Goal: Task Accomplishment & Management: Use online tool/utility

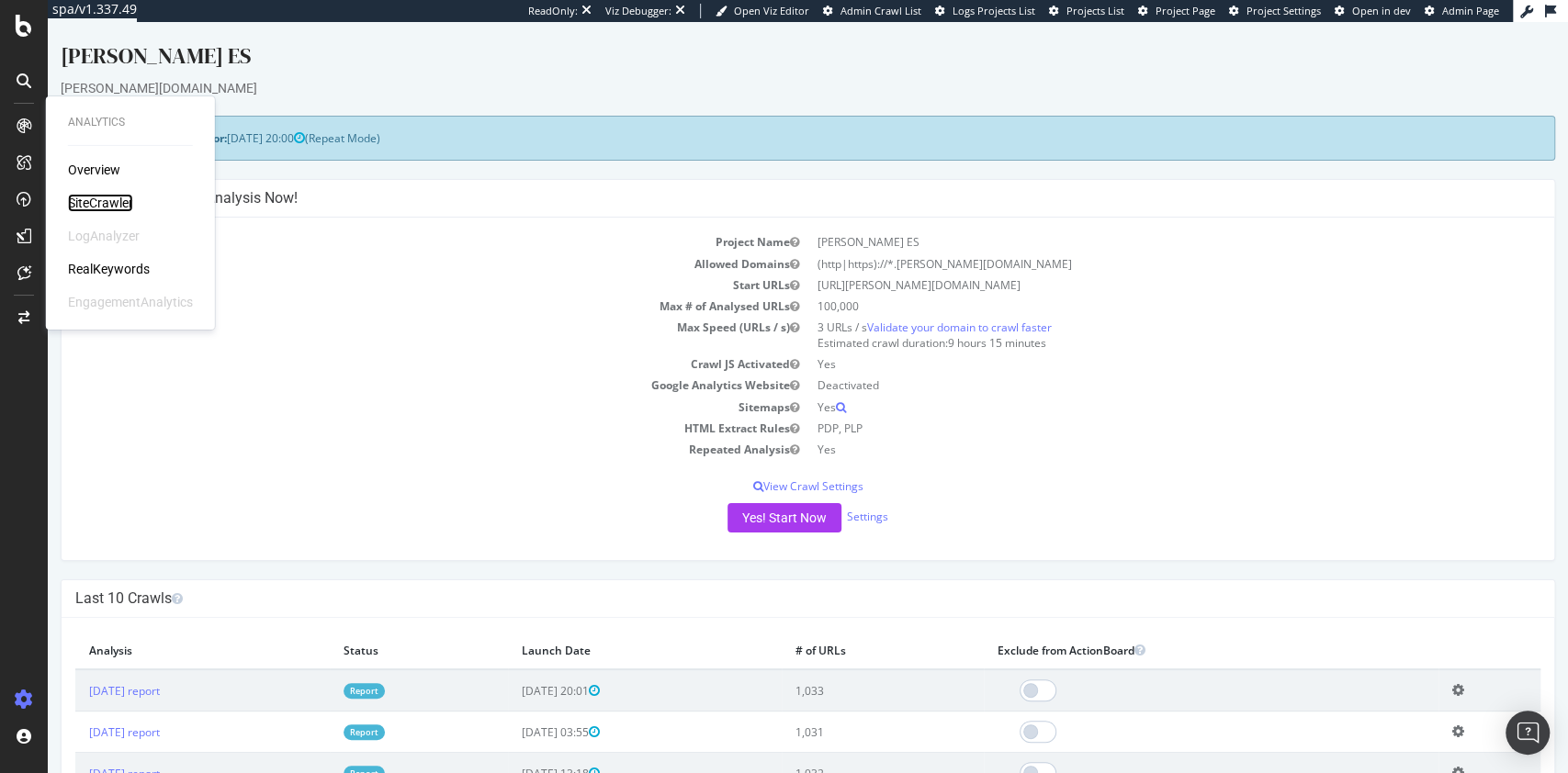
click at [113, 204] on div "SiteCrawler" at bounding box center [100, 203] width 65 height 18
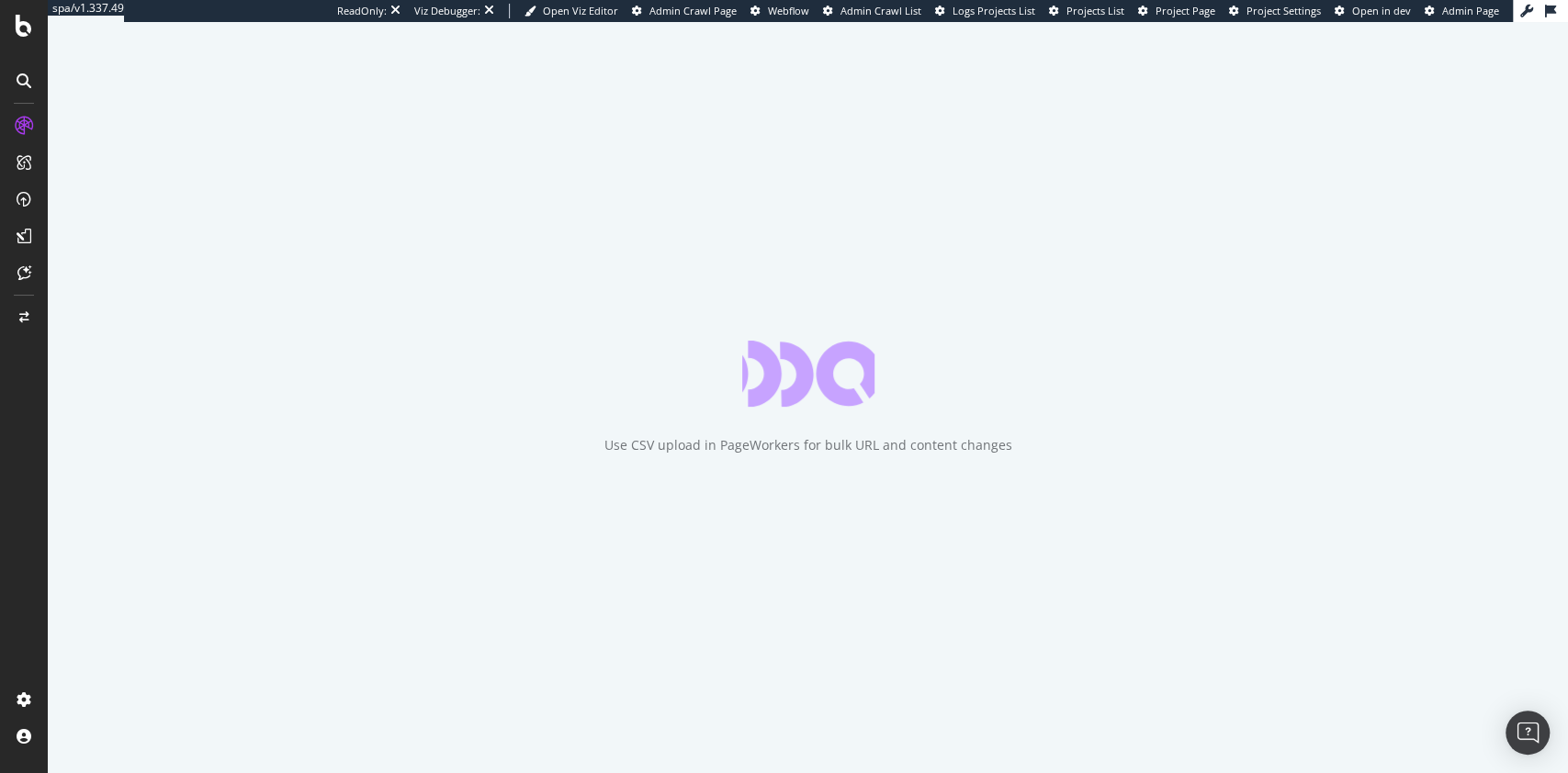
click at [1204, 757] on div "Use CSV upload in PageWorkers for bulk URL and content changes" at bounding box center [808, 397] width 1520 height 751
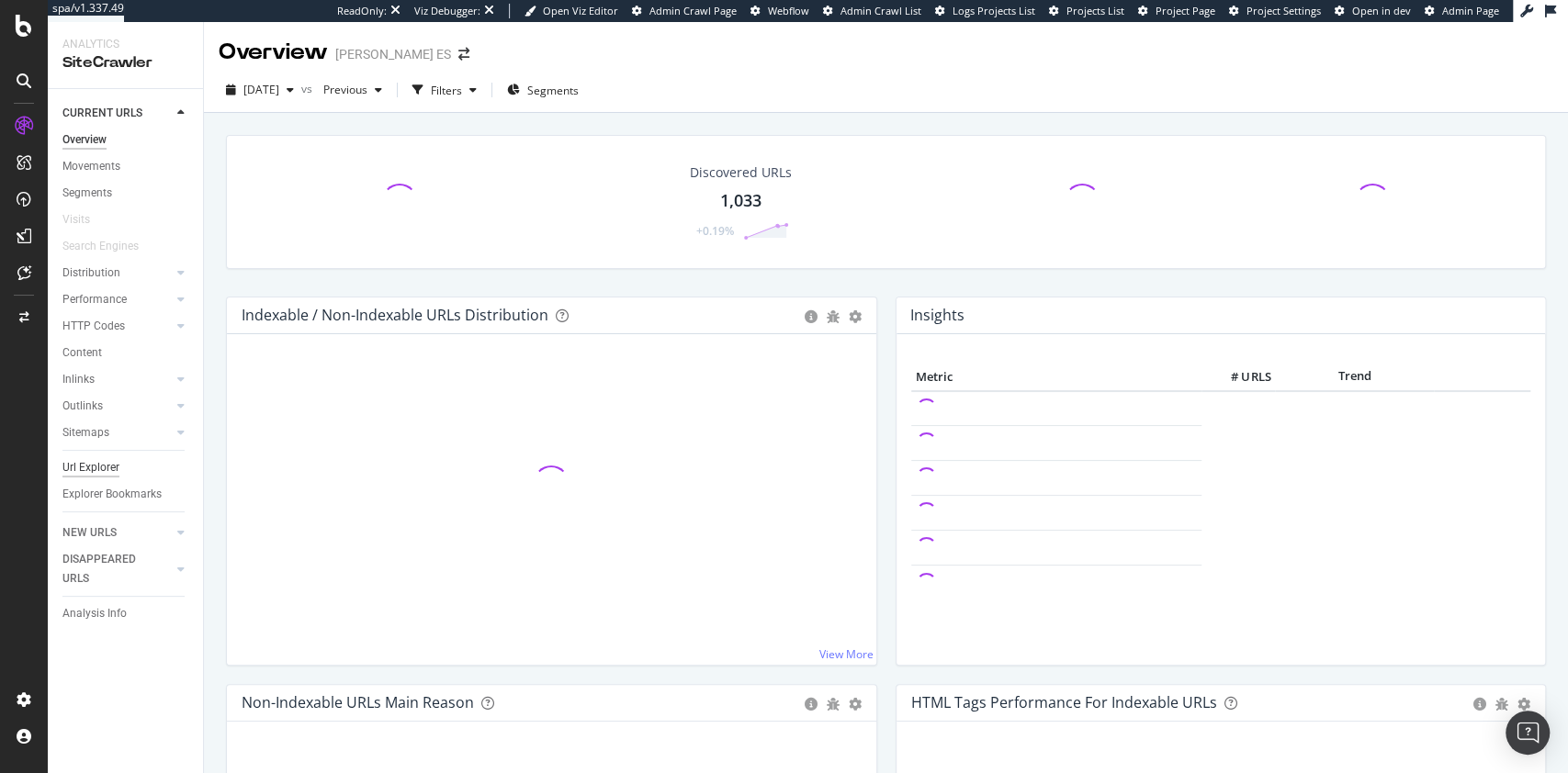
click at [81, 462] on div "Url Explorer" at bounding box center [91, 467] width 57 height 19
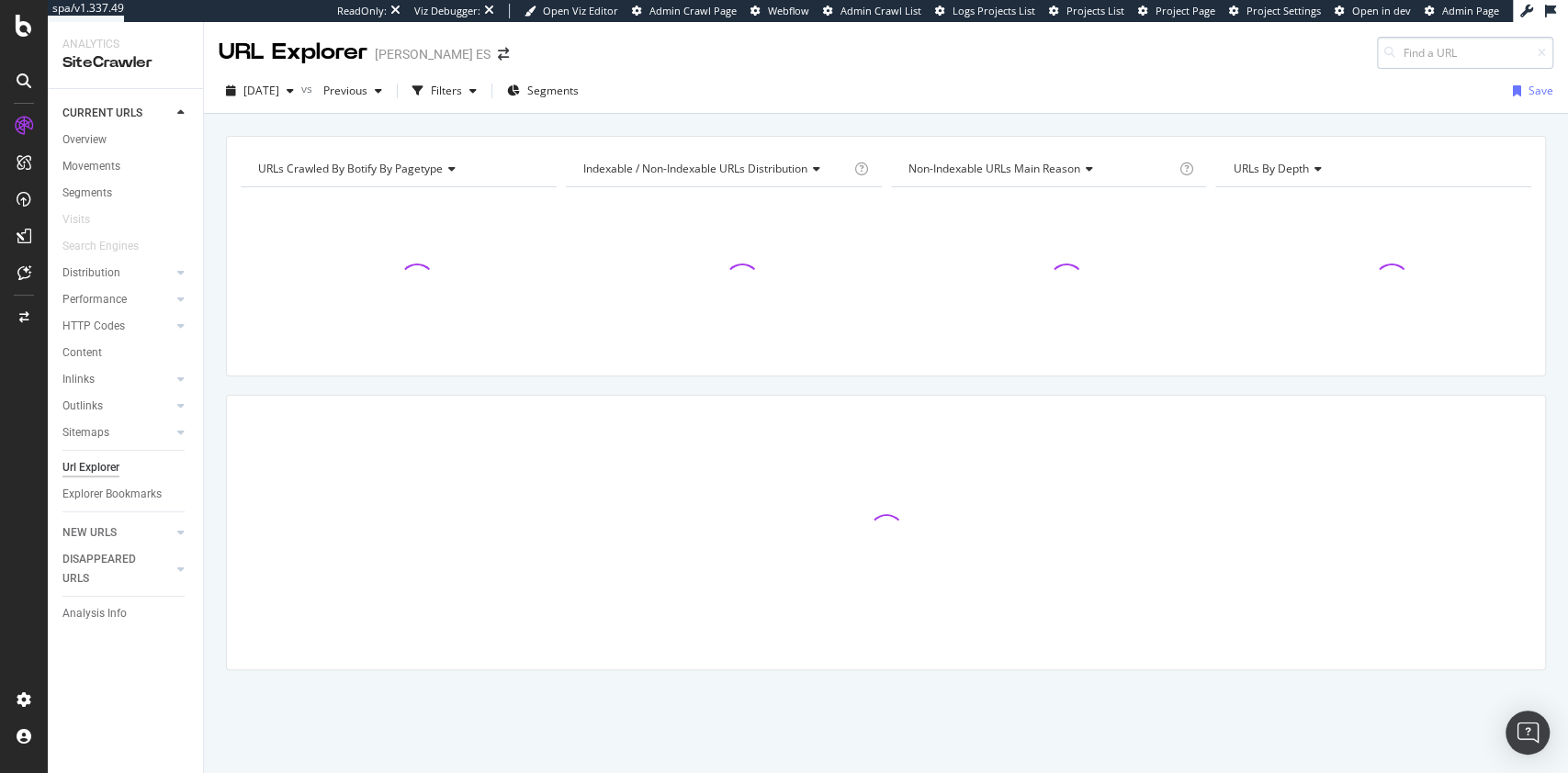
click at [1434, 44] on input at bounding box center [1465, 53] width 176 height 32
type input "https://www.dyson.es/cuidado-del-suelo/fregona-electrica"
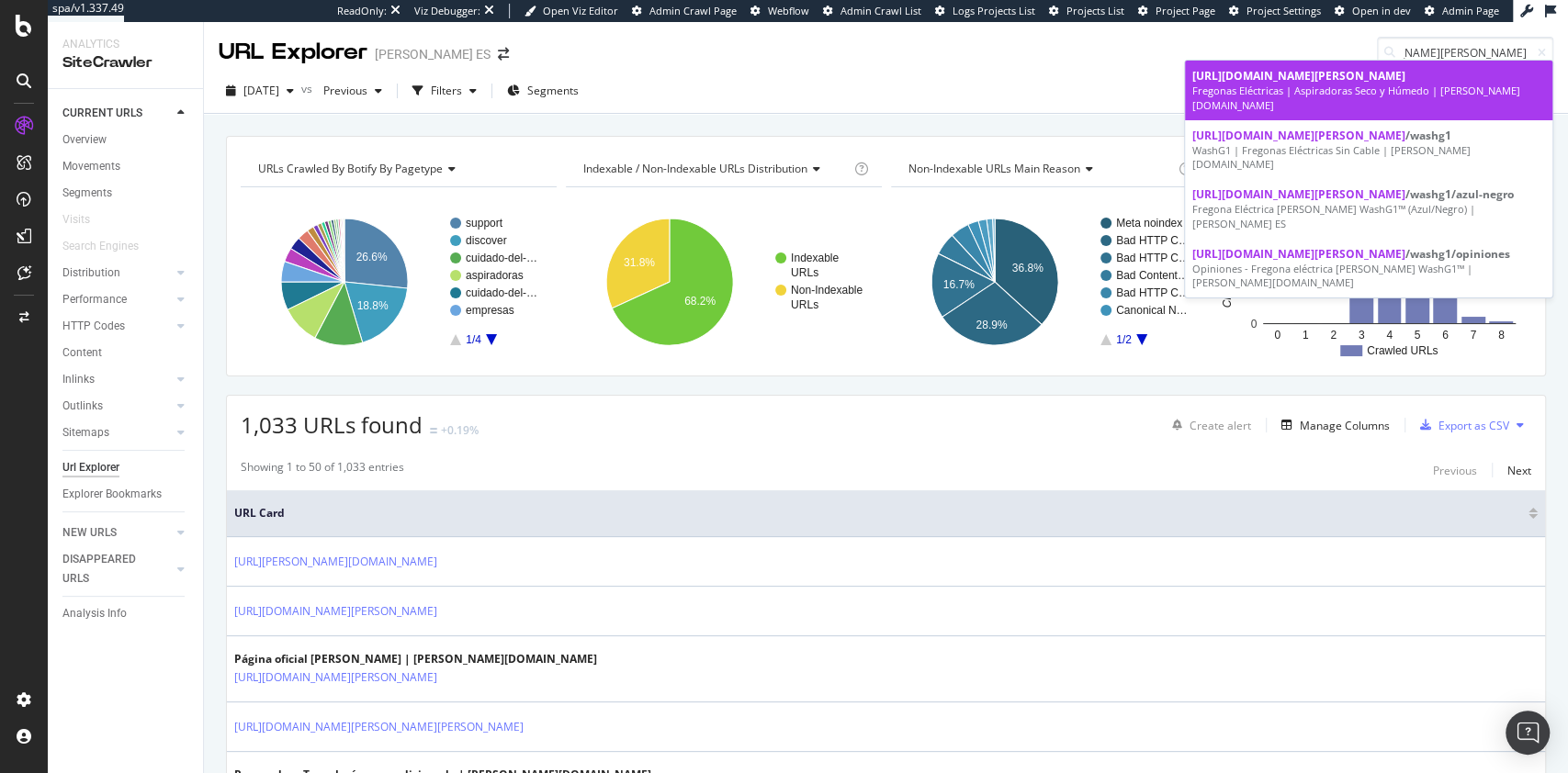
click at [1381, 80] on span "https://www.dyson.es/cuidado-del-suelo/fregona-electrica" at bounding box center [1298, 75] width 213 height 15
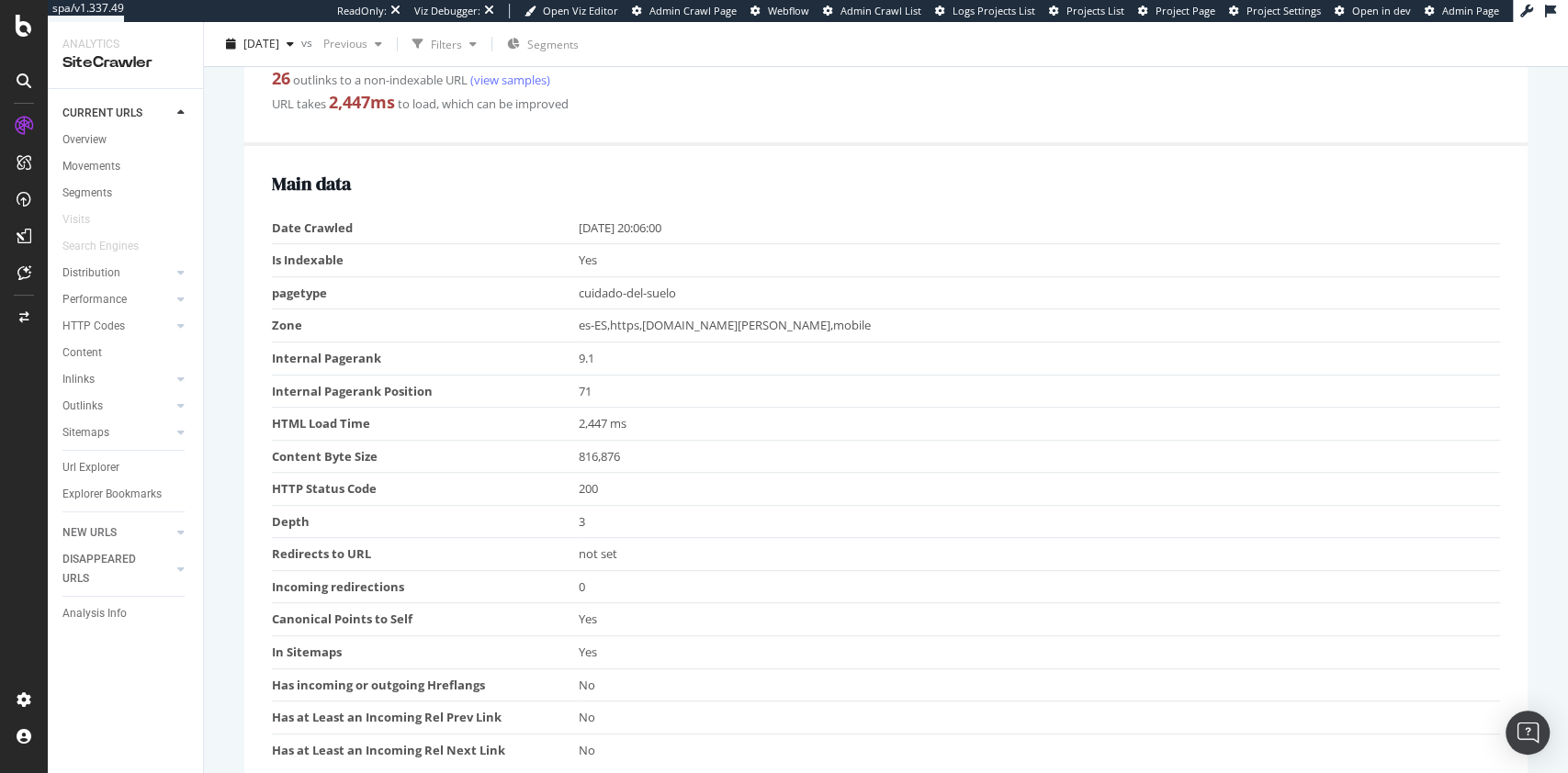
scroll to position [438, 0]
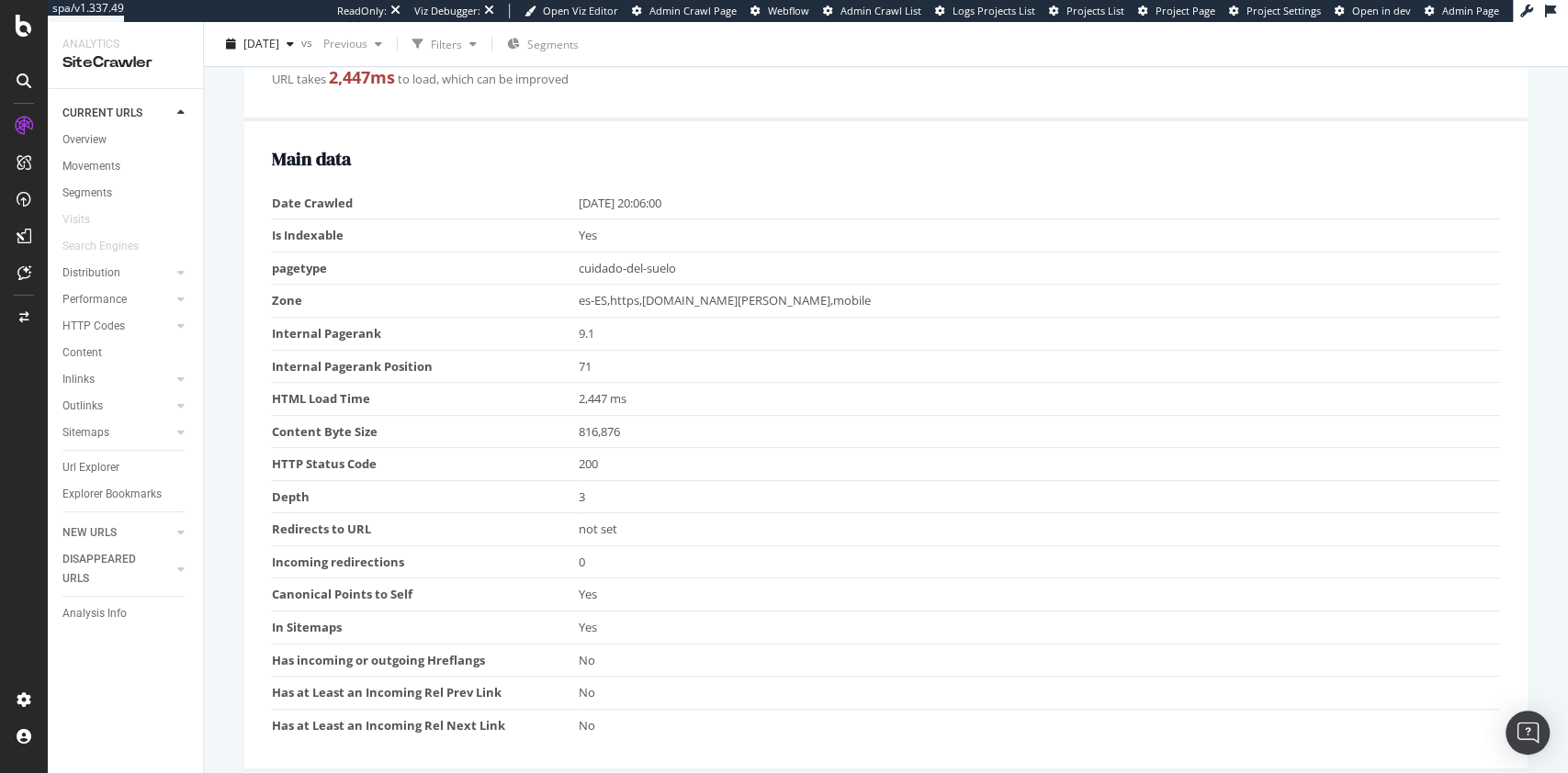
click at [1078, 738] on td "No" at bounding box center [1039, 725] width 922 height 32
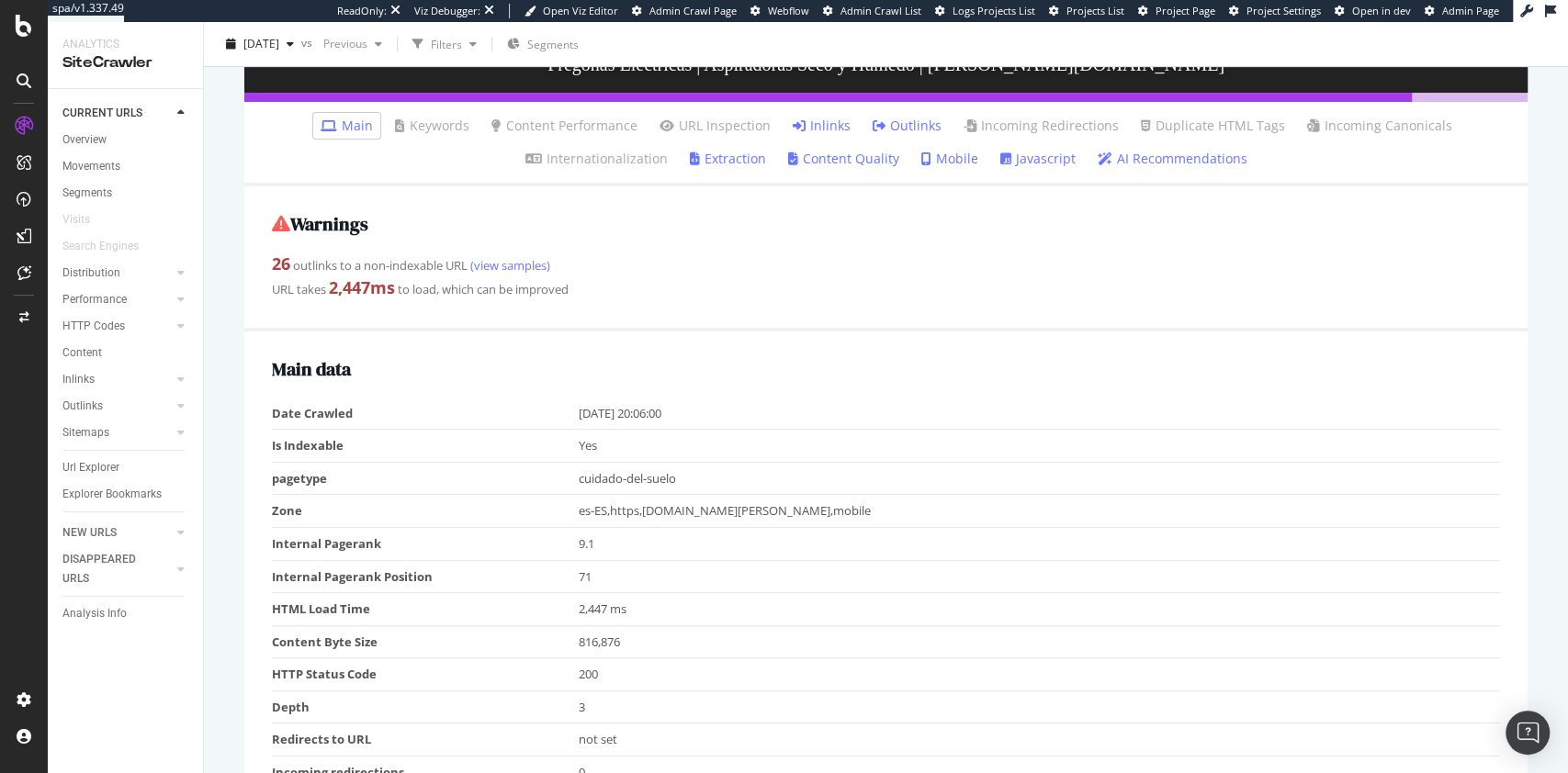
scroll to position [210, 0]
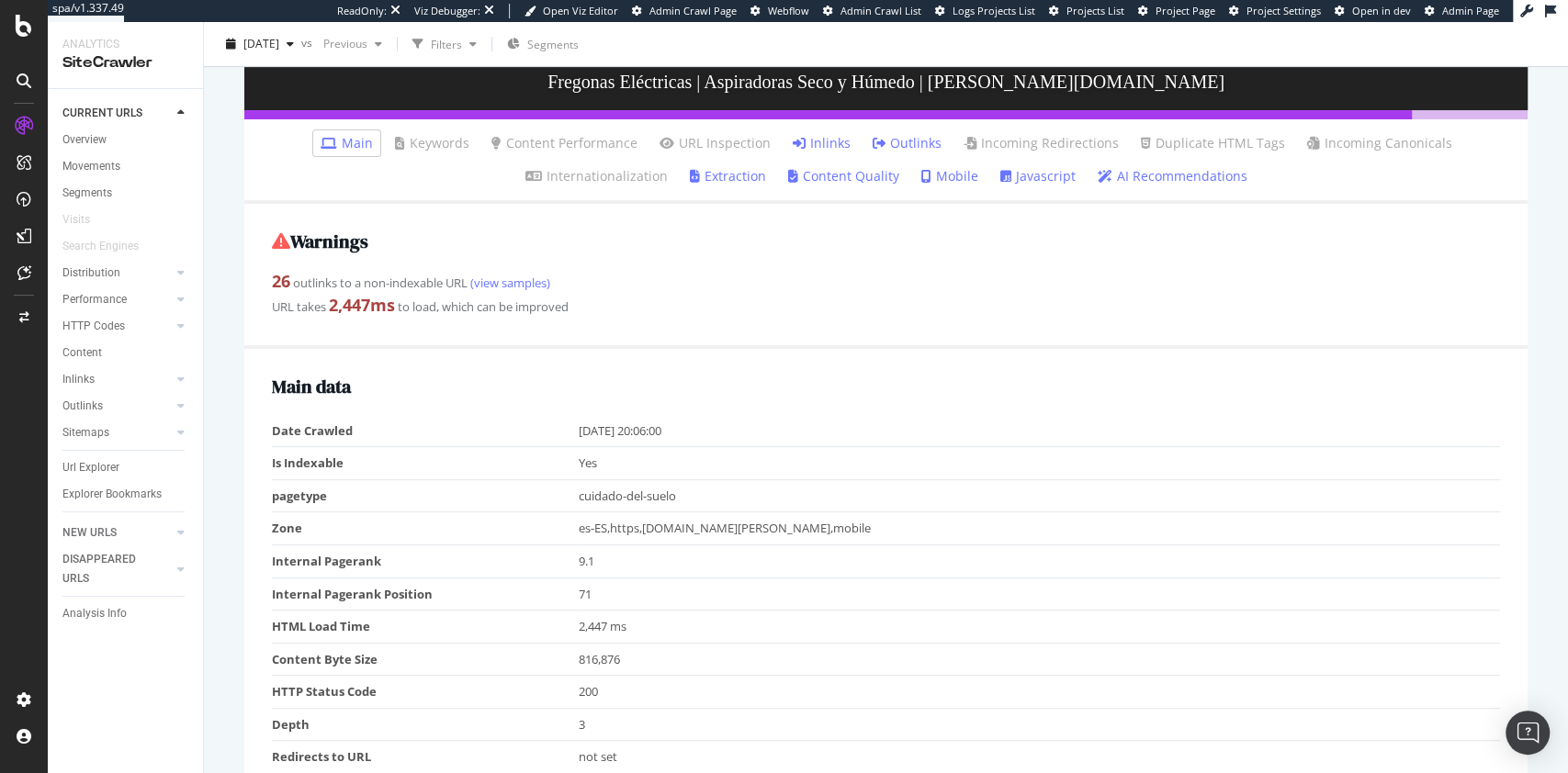
click at [815, 147] on link "Inlinks" at bounding box center [821, 142] width 58 height 18
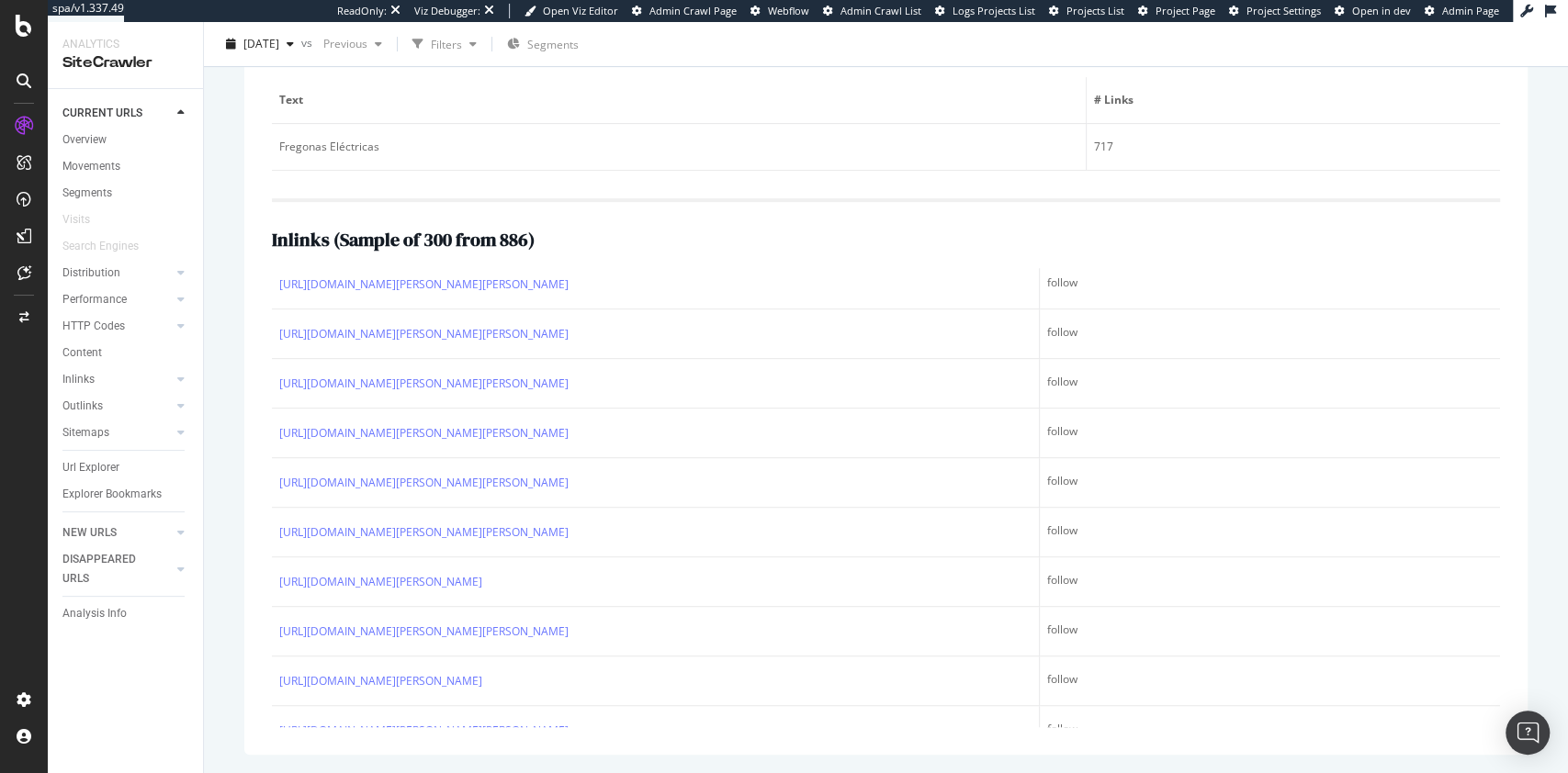
scroll to position [7046, 0]
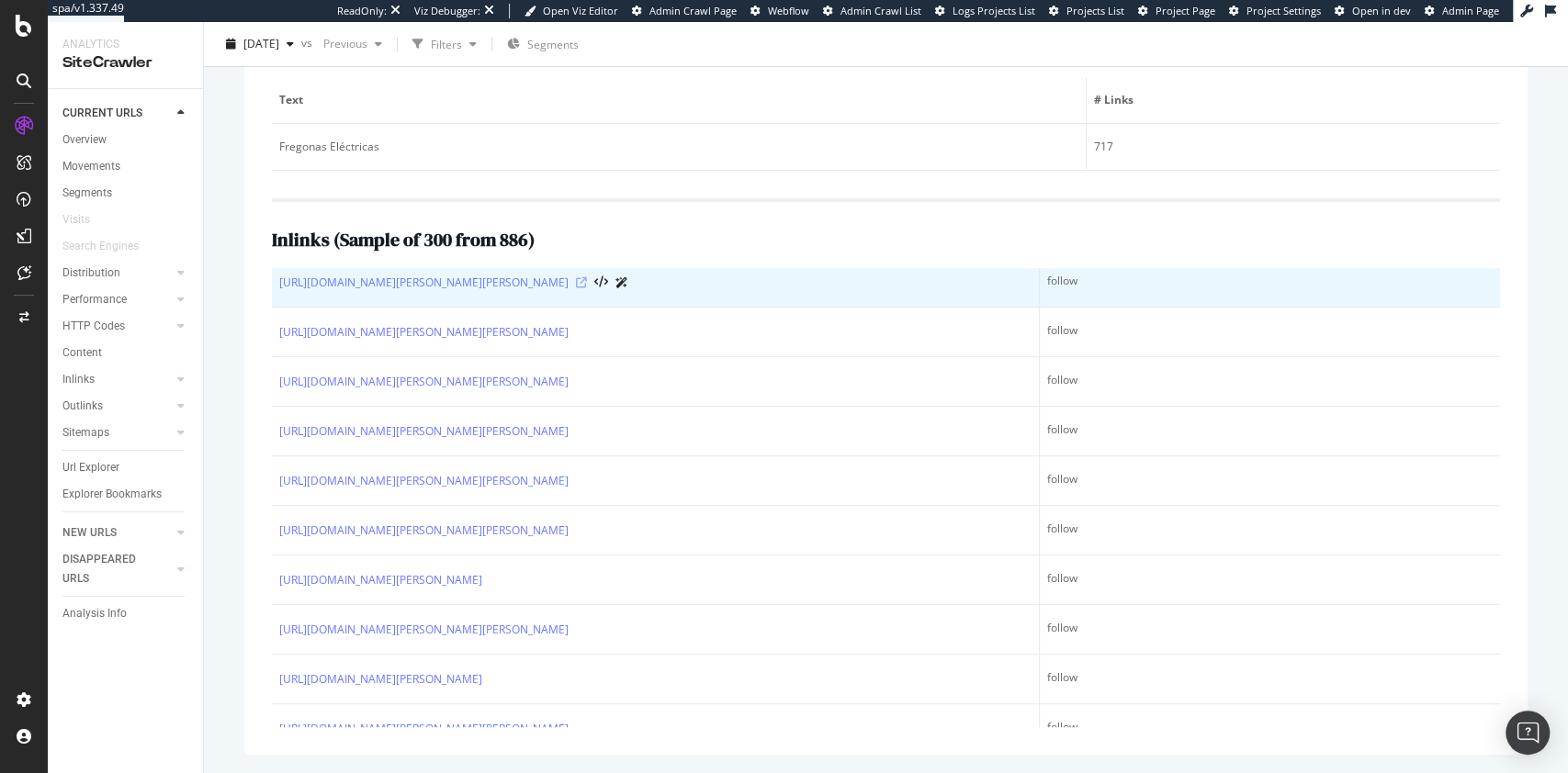
click at [587, 289] on icon at bounding box center [581, 283] width 11 height 11
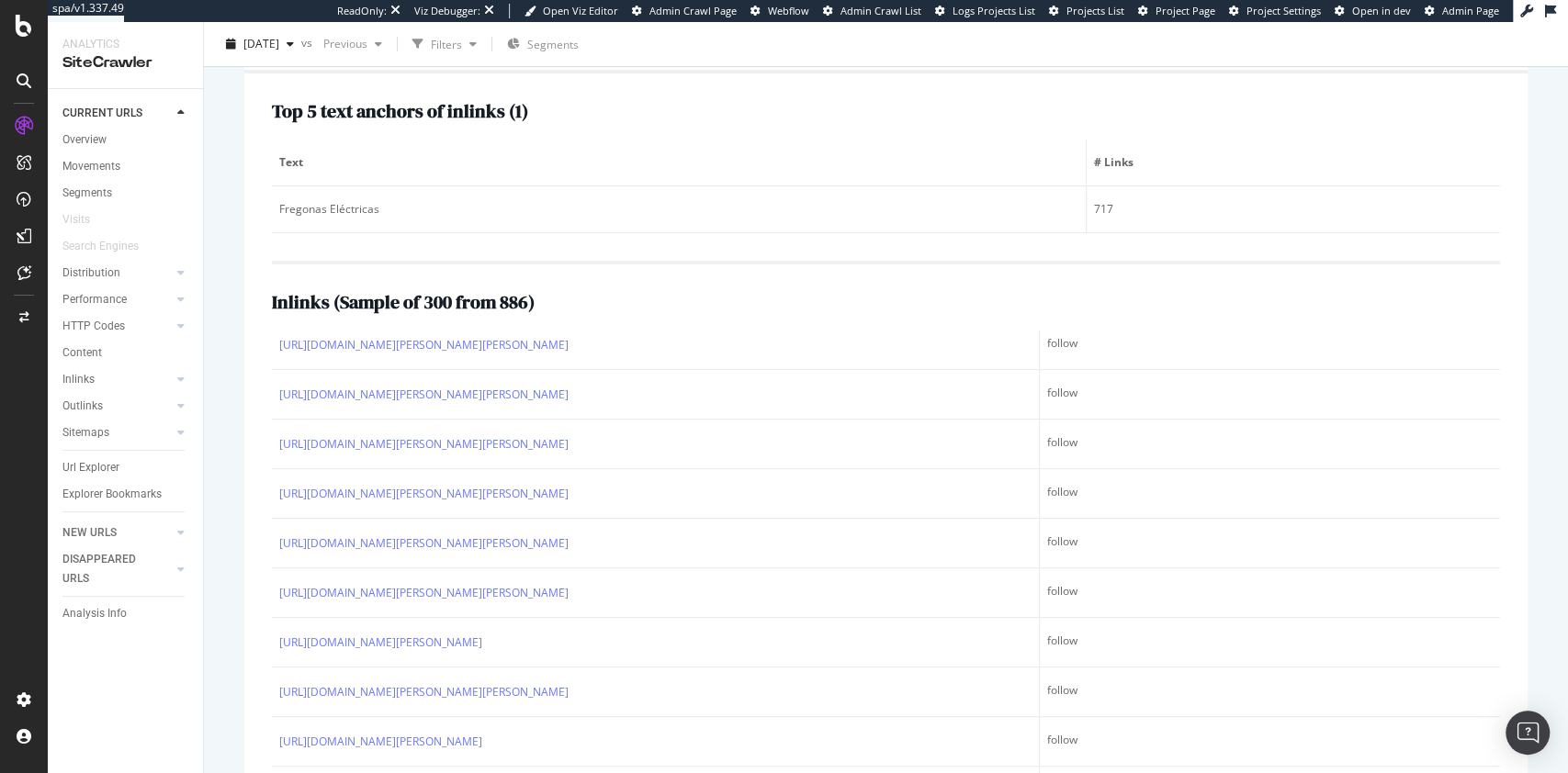
scroll to position [337, 0]
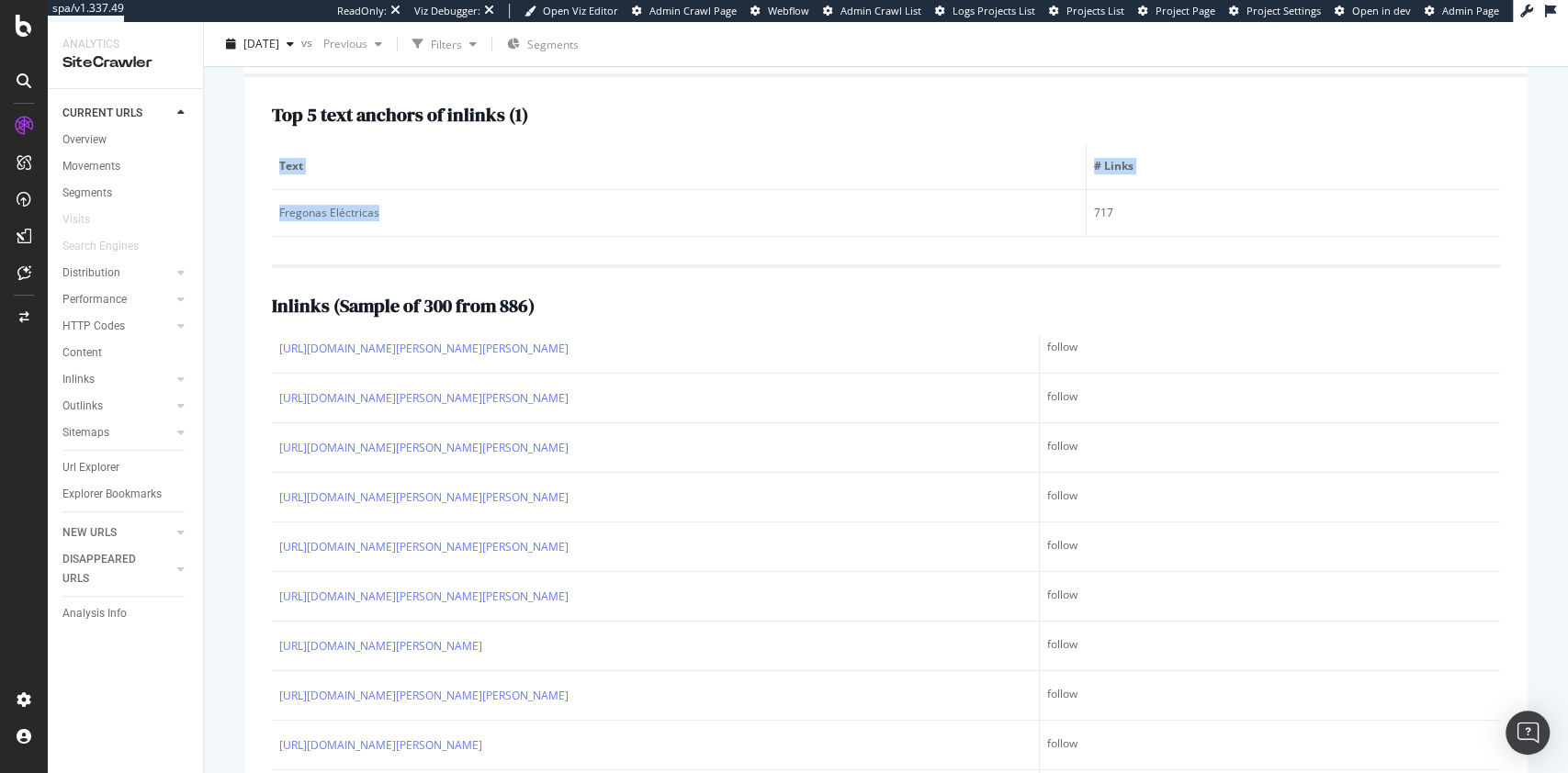
drag, startPoint x: 377, startPoint y: 209, endPoint x: 262, endPoint y: 213, distance: 115.1
click at [262, 213] on div "Top 5 text anchors of inlinks ( 1 ) Text # Links Fregonas Eléctricas 717 Inlink…" at bounding box center [886, 449] width 1283 height 743
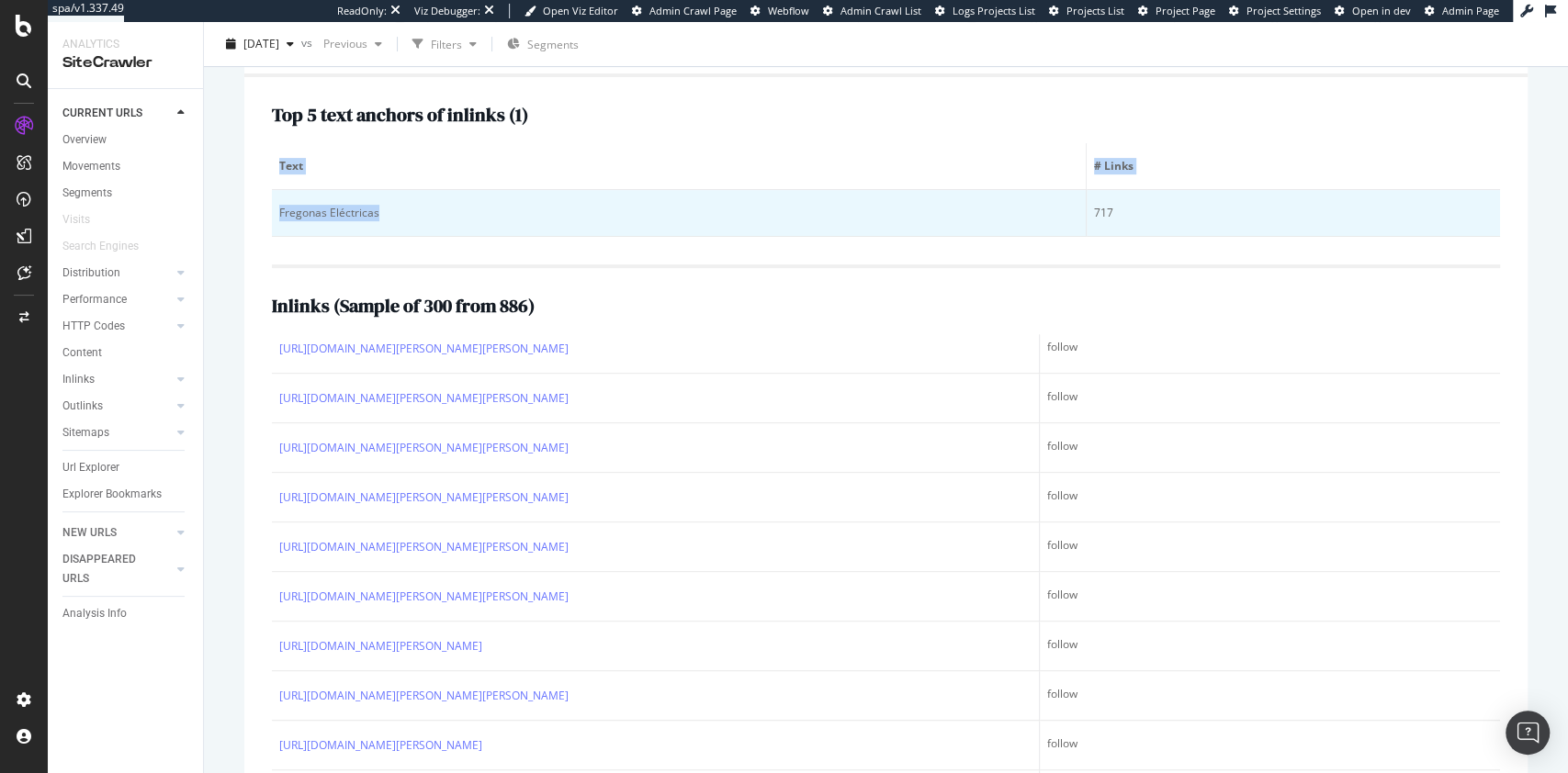
click at [384, 216] on div "Fregonas Eléctricas" at bounding box center [679, 212] width 799 height 16
drag, startPoint x: 384, startPoint y: 216, endPoint x: 295, endPoint y: 221, distance: 89.1
click at [295, 221] on div "Fregonas Eléctricas" at bounding box center [679, 212] width 799 height 16
copy div "Fregonas Eléctricas"
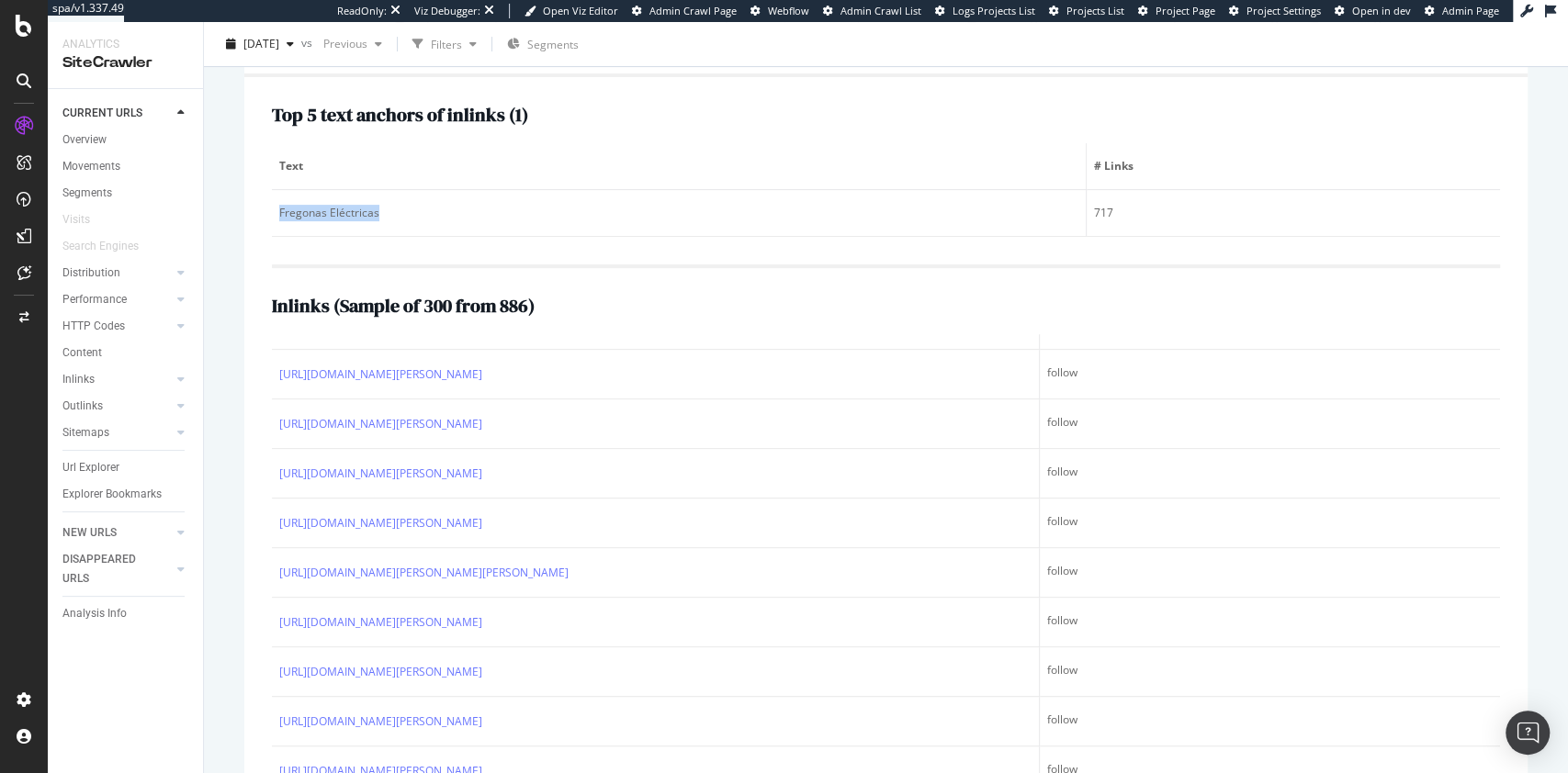
scroll to position [9411, 0]
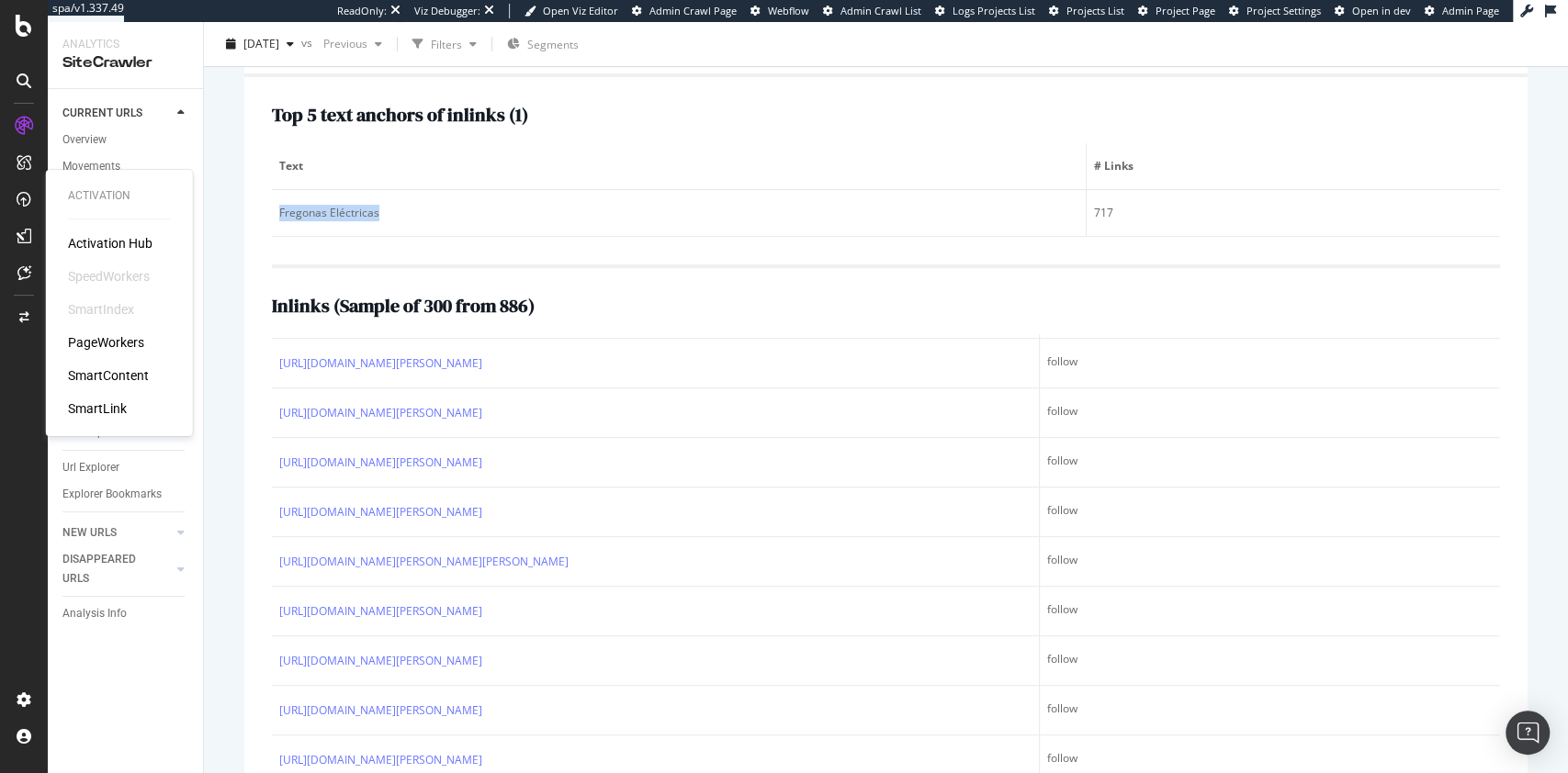
click at [127, 339] on div "PageWorkers" at bounding box center [106, 342] width 76 height 18
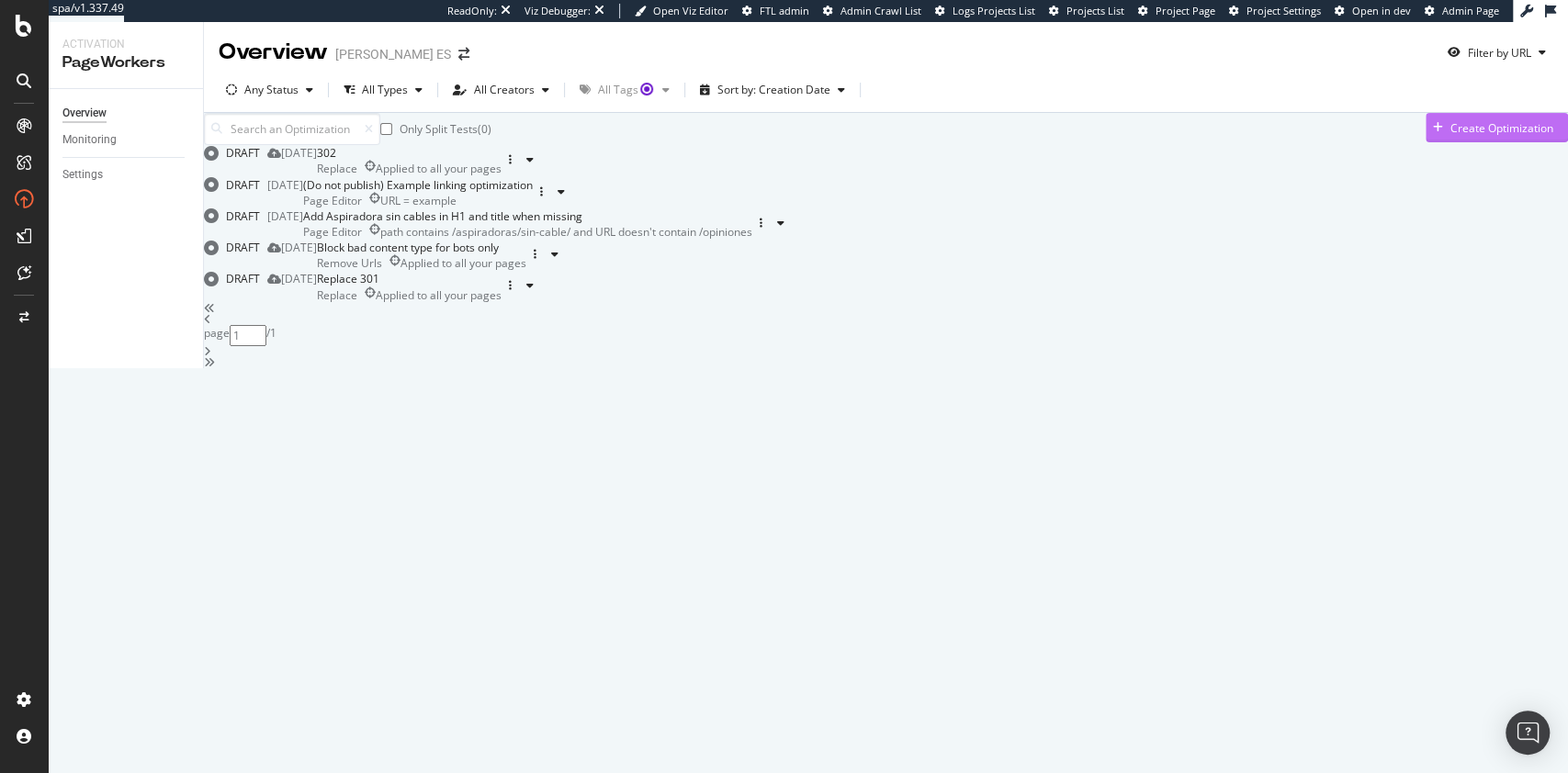
click at [1450, 136] on div "Create Optimization" at bounding box center [1502, 128] width 103 height 15
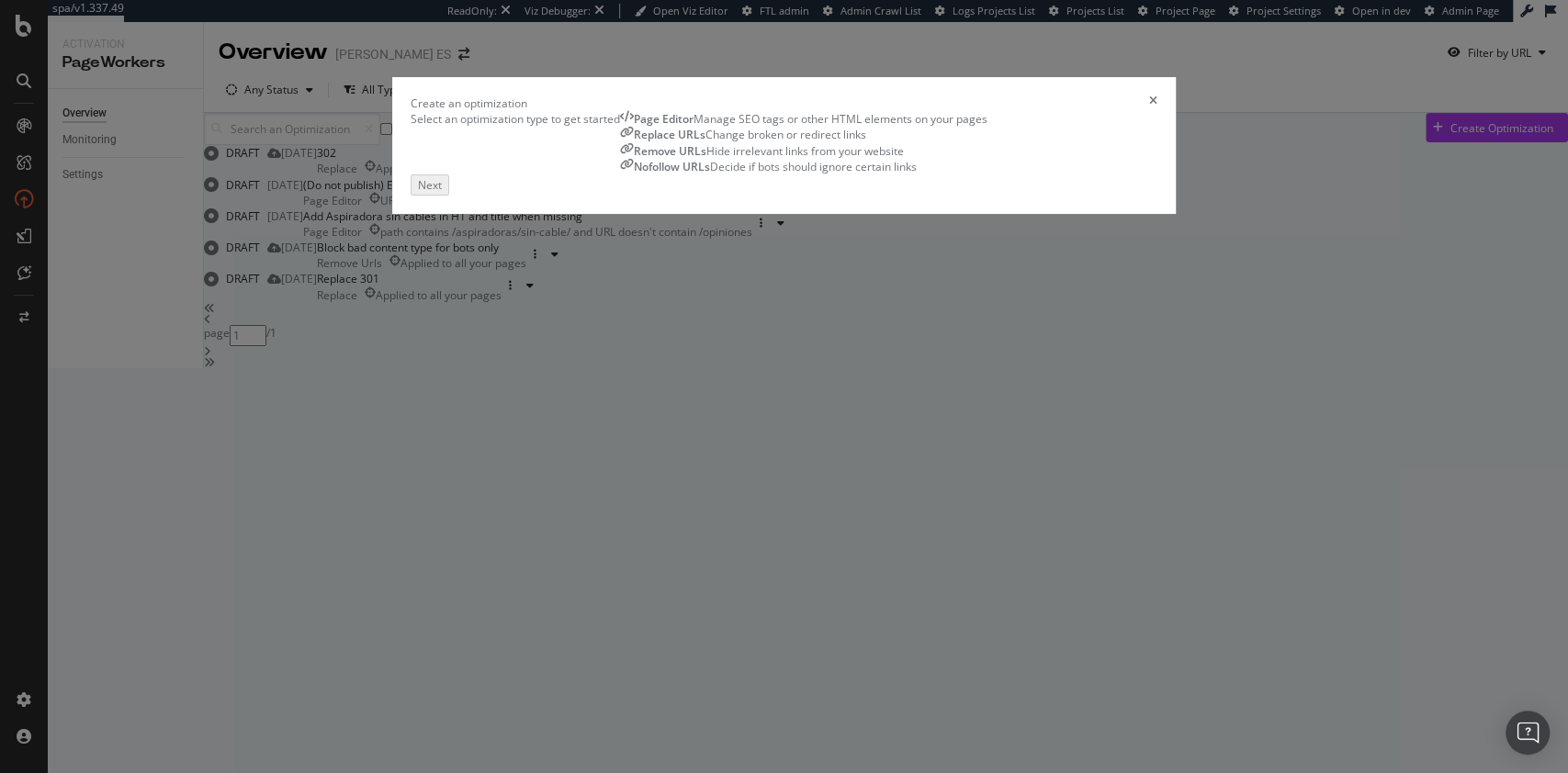
click at [862, 159] on div "Remove URLs Hide irrelevant links from your website" at bounding box center [803, 151] width 367 height 15
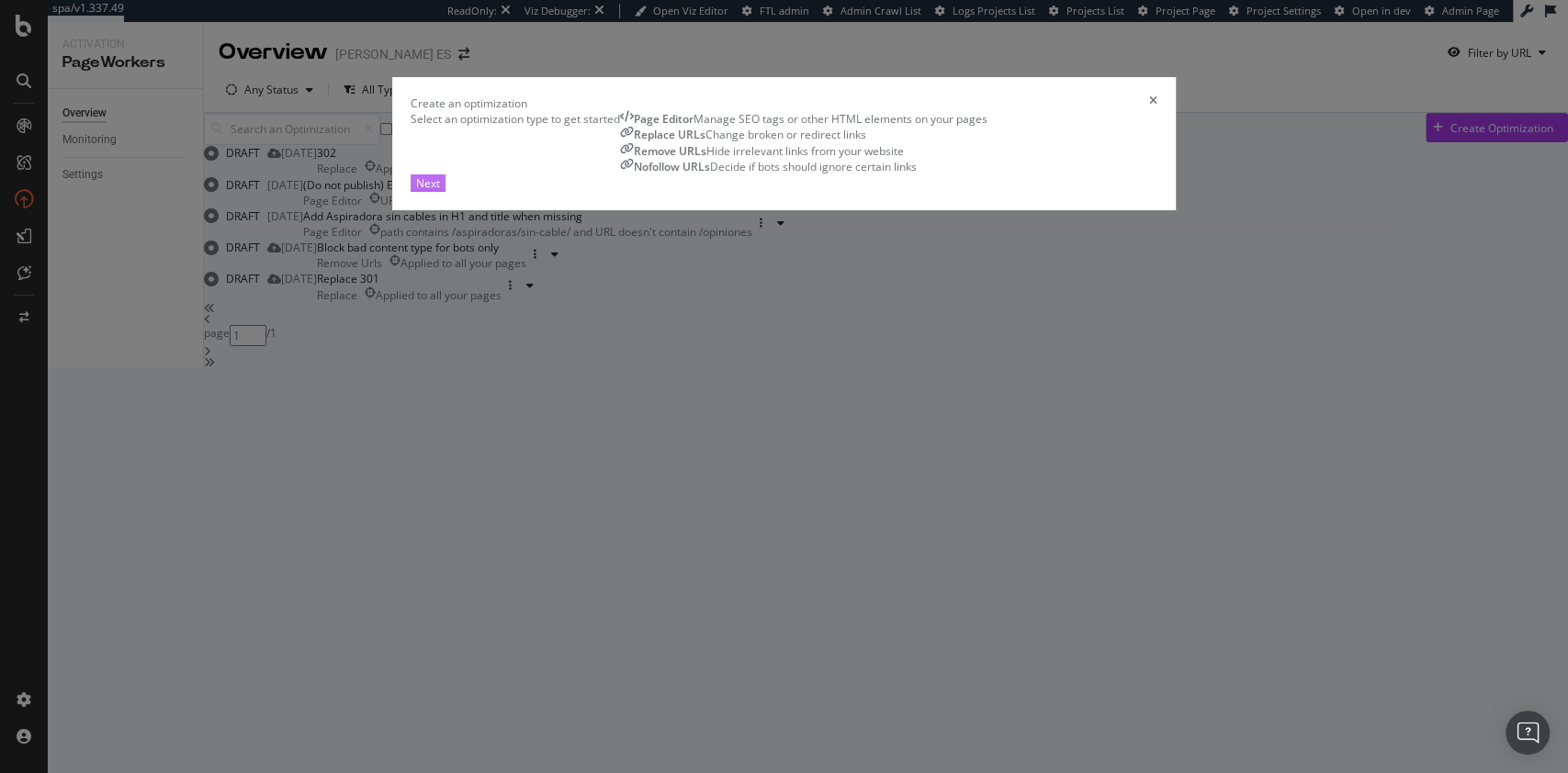
click at [440, 191] on div "Next" at bounding box center [427, 183] width 24 height 15
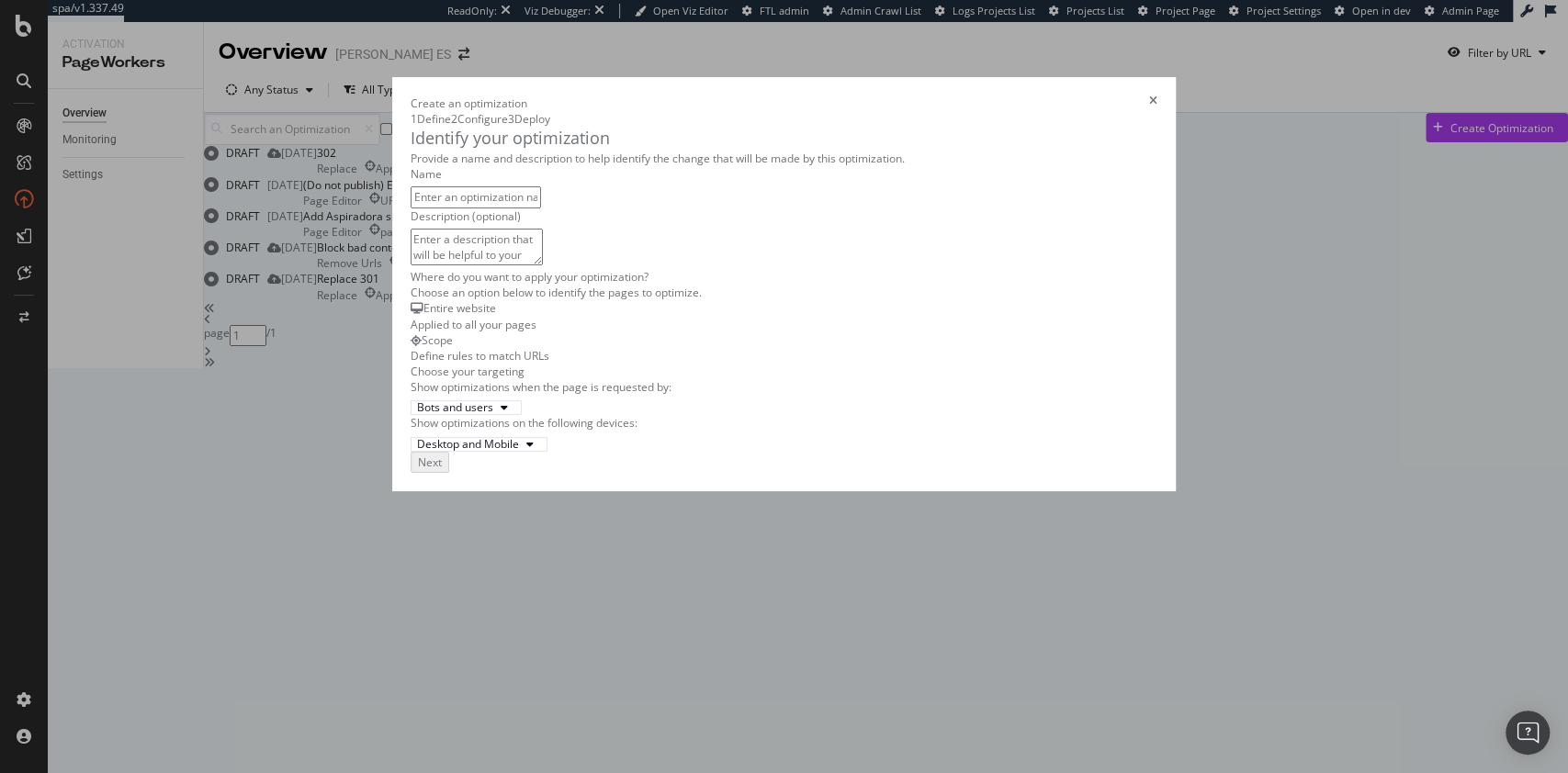
click at [1157, 96] on icon "times" at bounding box center [1153, 103] width 9 height 15
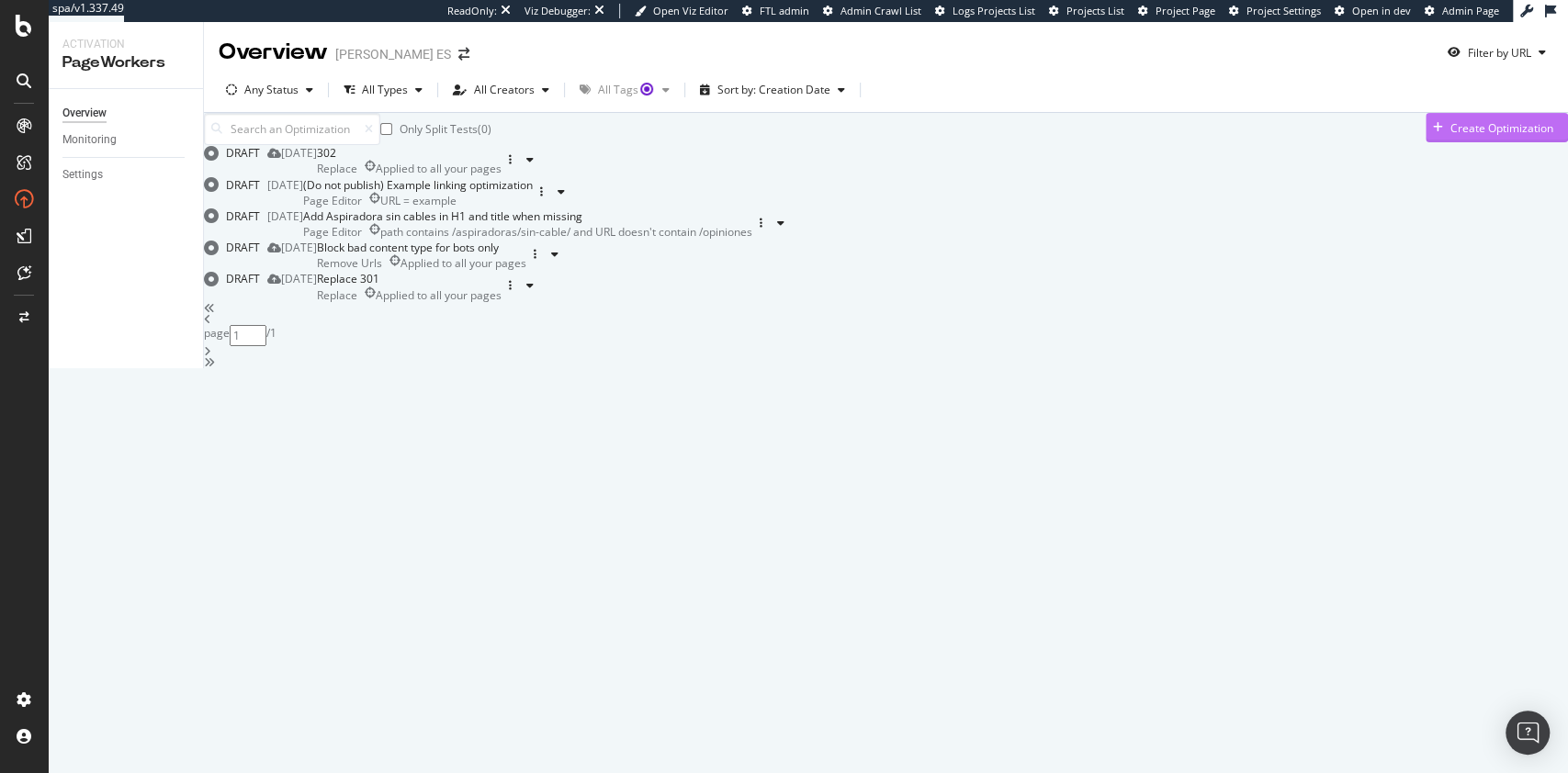
click at [1450, 136] on div "Create Optimization" at bounding box center [1502, 128] width 103 height 15
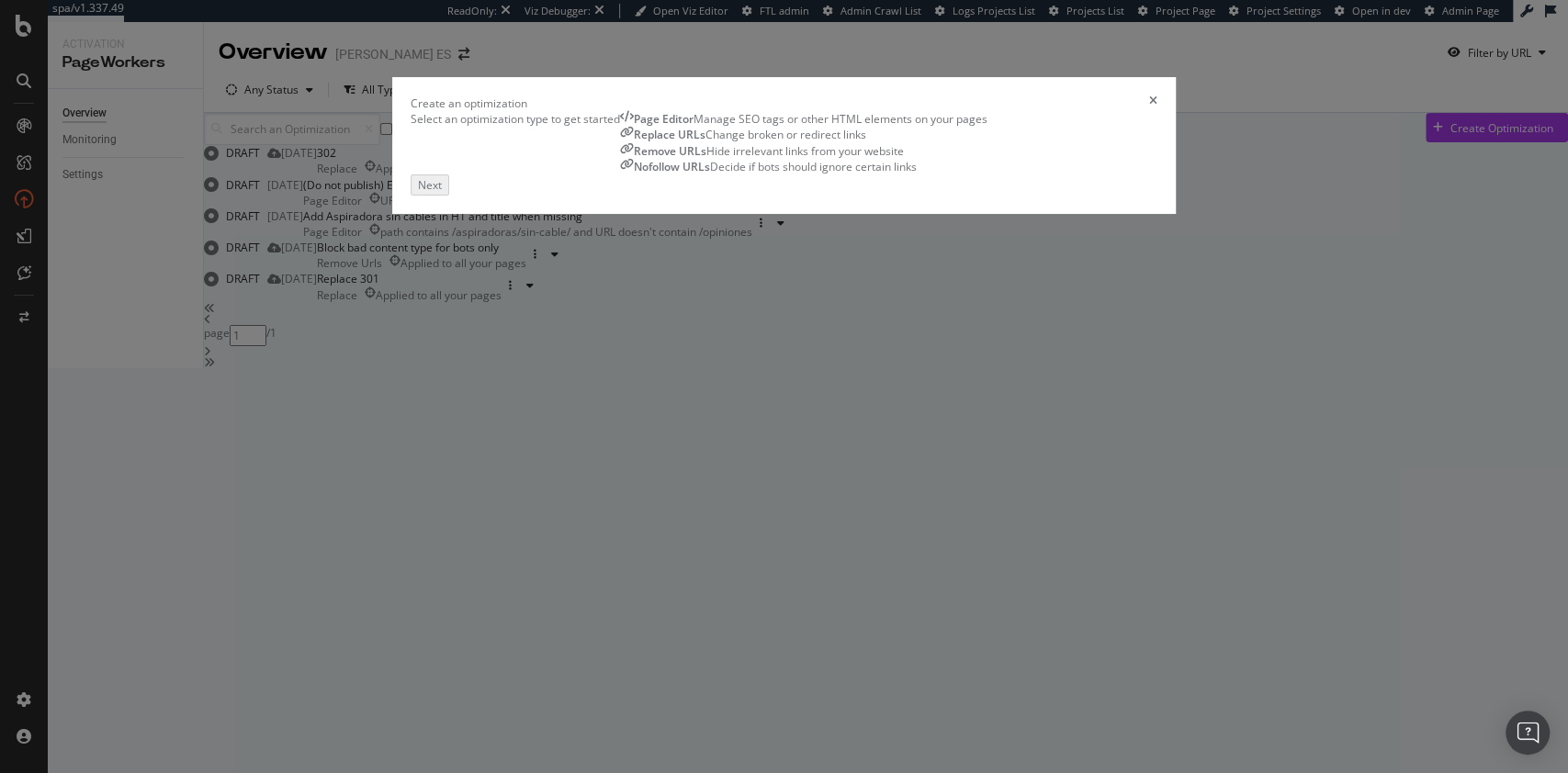
click at [620, 127] on div "Page Editor Manage SEO tags or other HTML elements on your pages" at bounding box center [803, 118] width 367 height 15
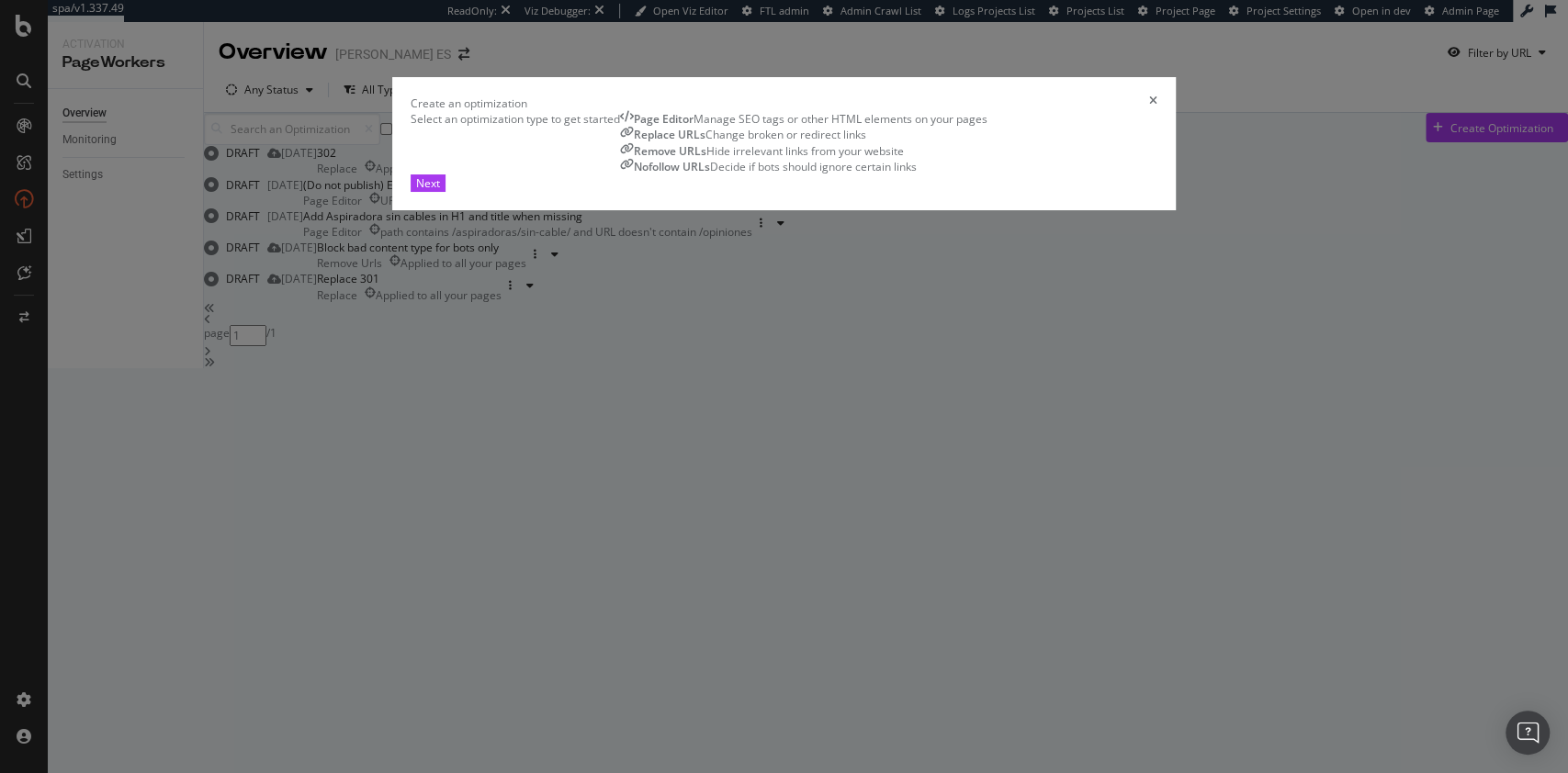
click at [1158, 192] on div "Next" at bounding box center [784, 183] width 748 height 17
click at [440, 191] on div "Next" at bounding box center [427, 183] width 24 height 15
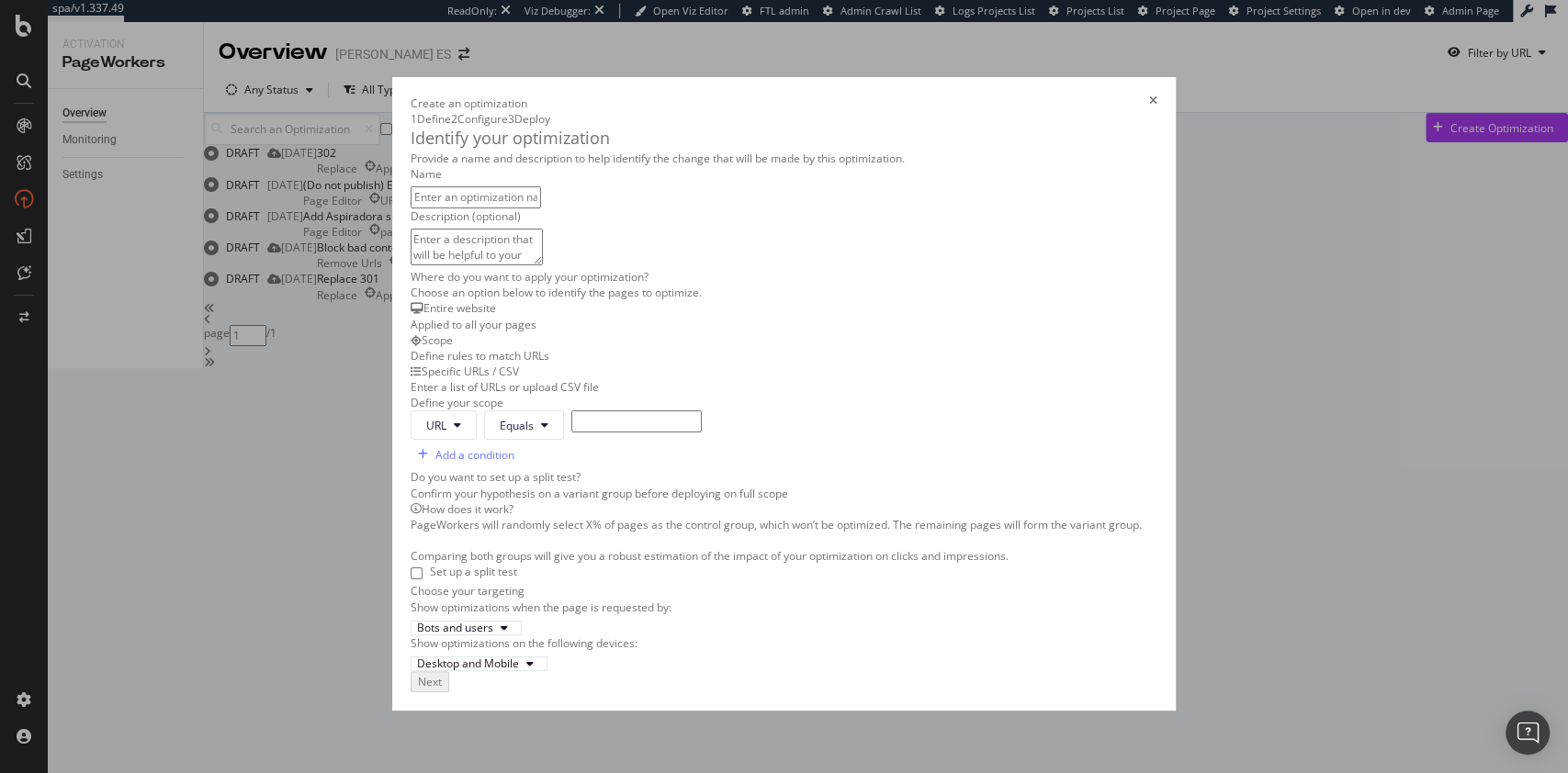
click at [572, 432] on input "modal" at bounding box center [637, 420] width 130 height 21
type input "test"
click at [454, 207] on input "t" at bounding box center [475, 197] width 130 height 21
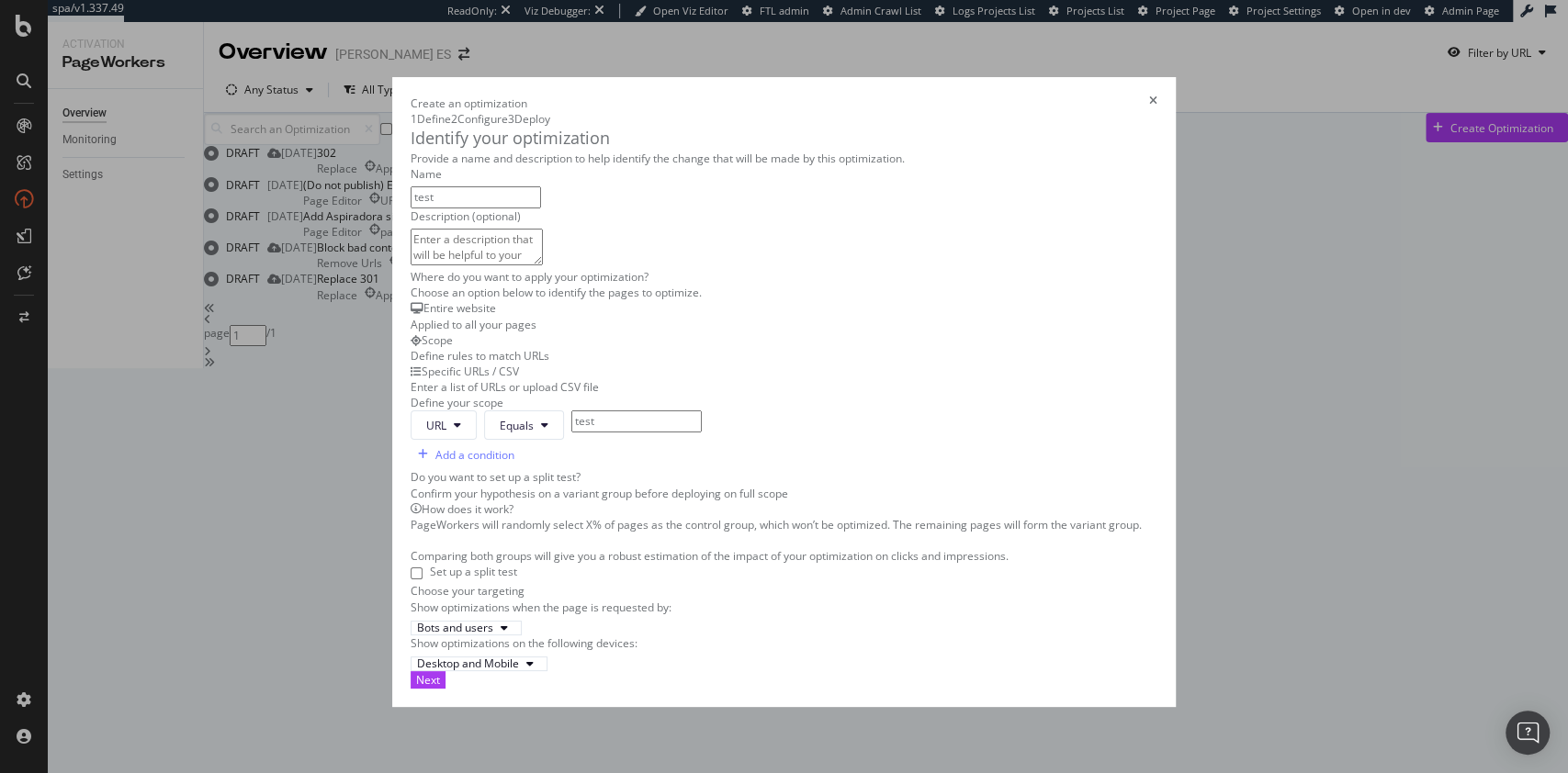
scroll to position [503, 0]
type input "test"
click at [446, 689] on button "Next" at bounding box center [427, 679] width 35 height 17
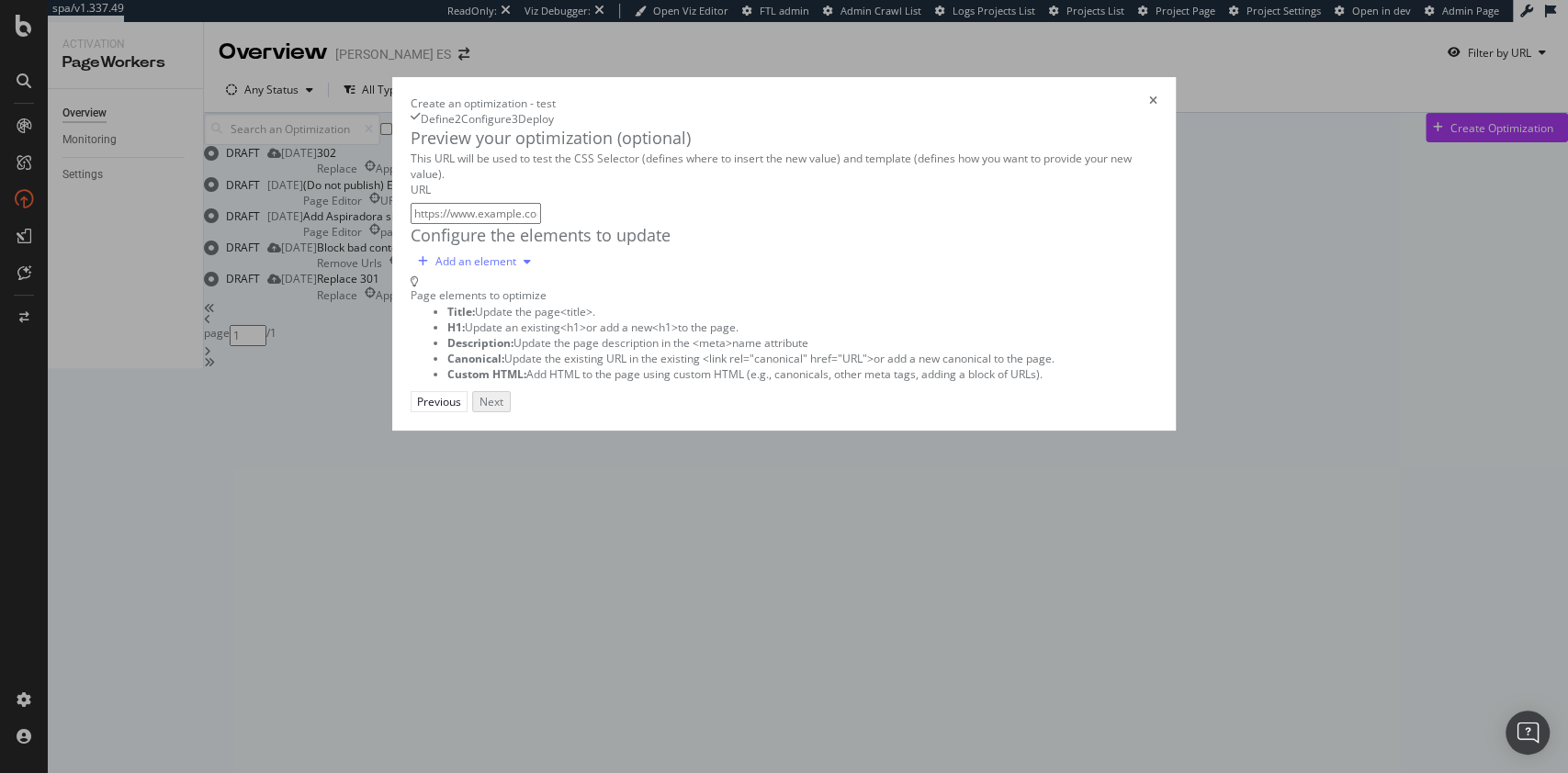
click at [516, 268] on div "modal" at bounding box center [527, 262] width 22 height 11
click at [314, 496] on div "Custom HTML" at bounding box center [277, 487] width 73 height 15
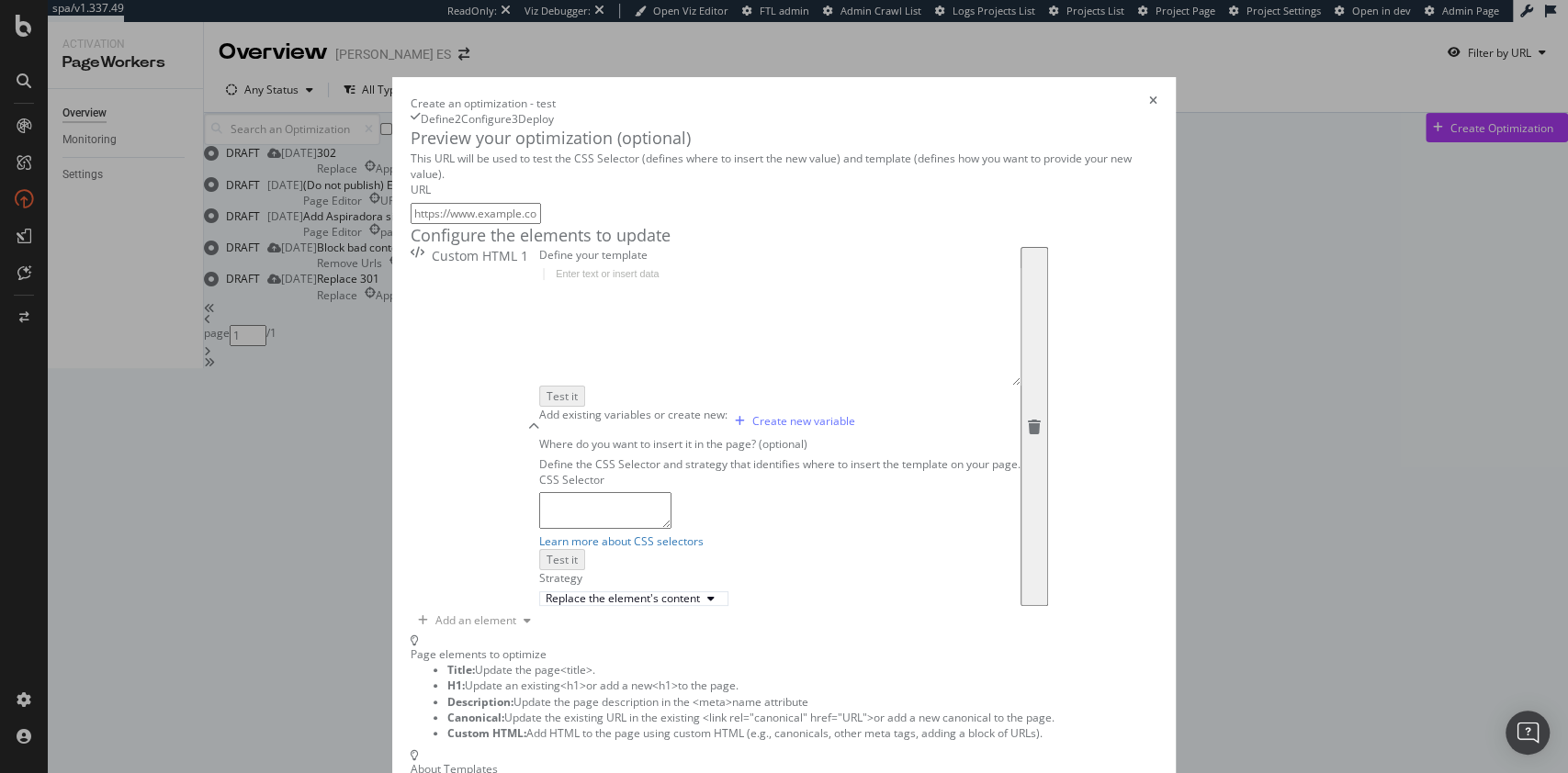
scroll to position [257, 0]
click at [752, 413] on div "Create new variable" at bounding box center [804, 420] width 103 height 15
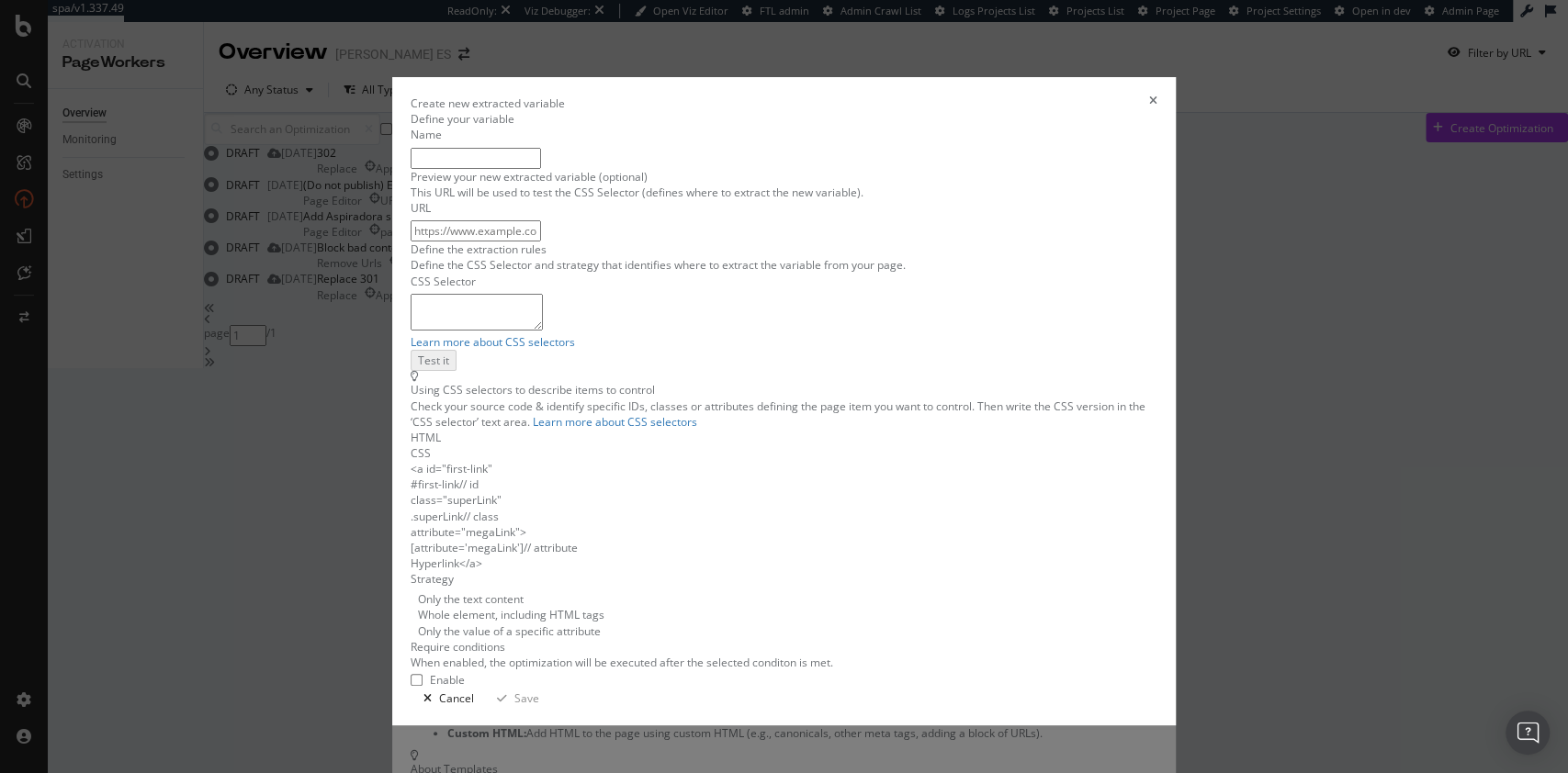
scroll to position [61, 0]
click at [410, 674] on input "modal" at bounding box center [416, 679] width 11 height 11
checkbox input "true"
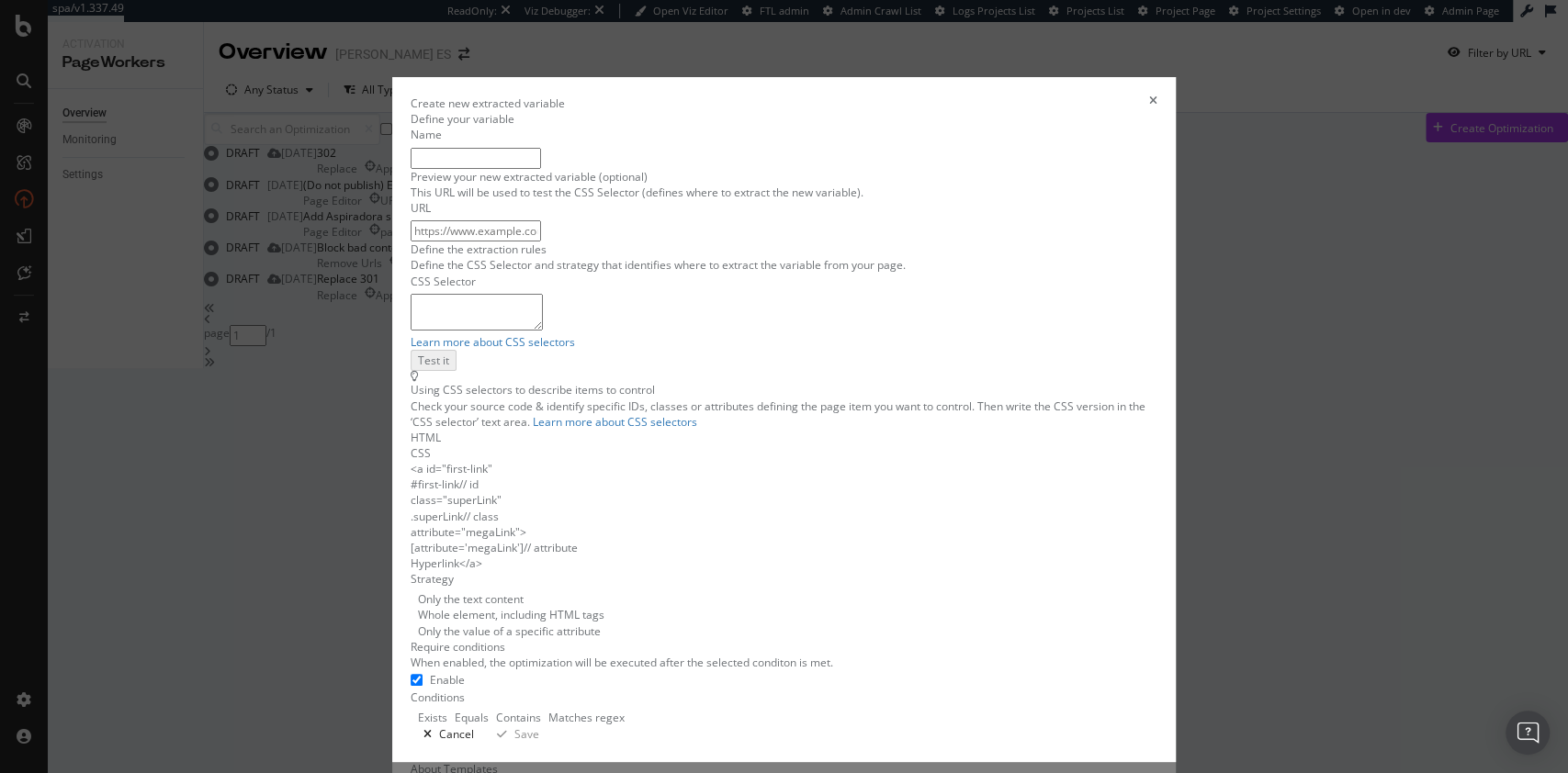
click at [1157, 96] on icon "times" at bounding box center [1153, 103] width 9 height 15
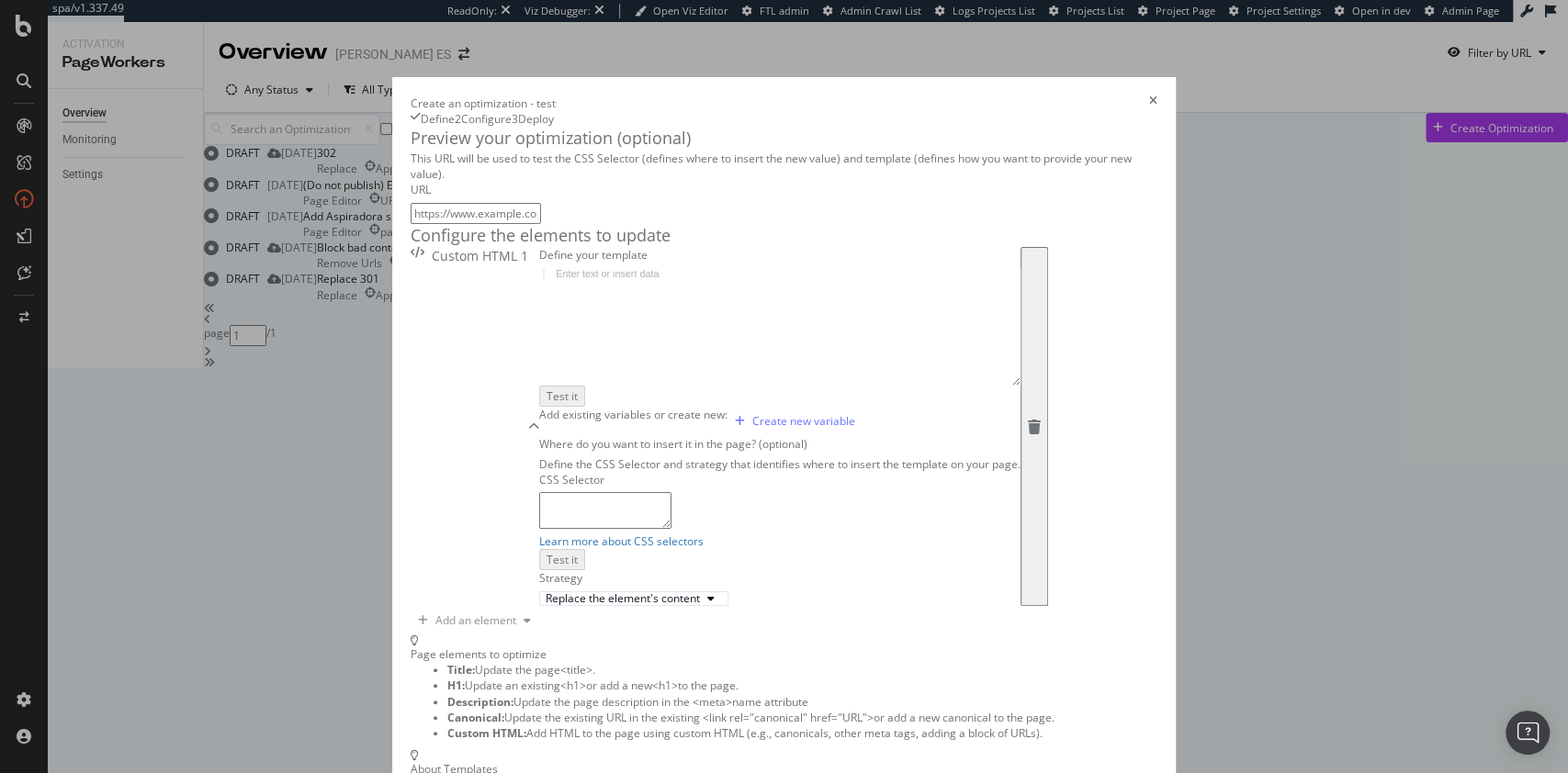
click at [1157, 96] on icon "times" at bounding box center [1153, 103] width 9 height 15
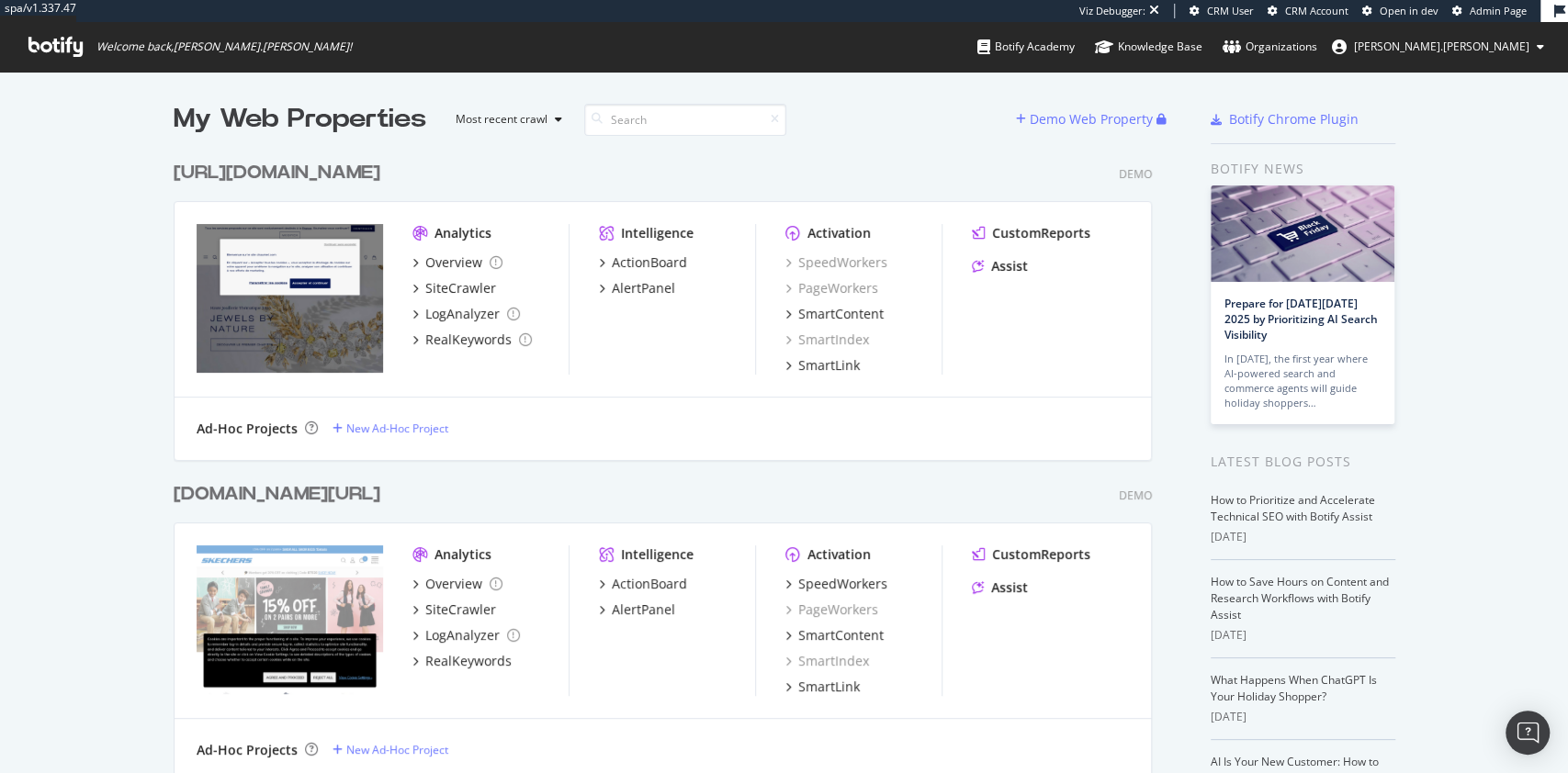
scroll to position [754, 1530]
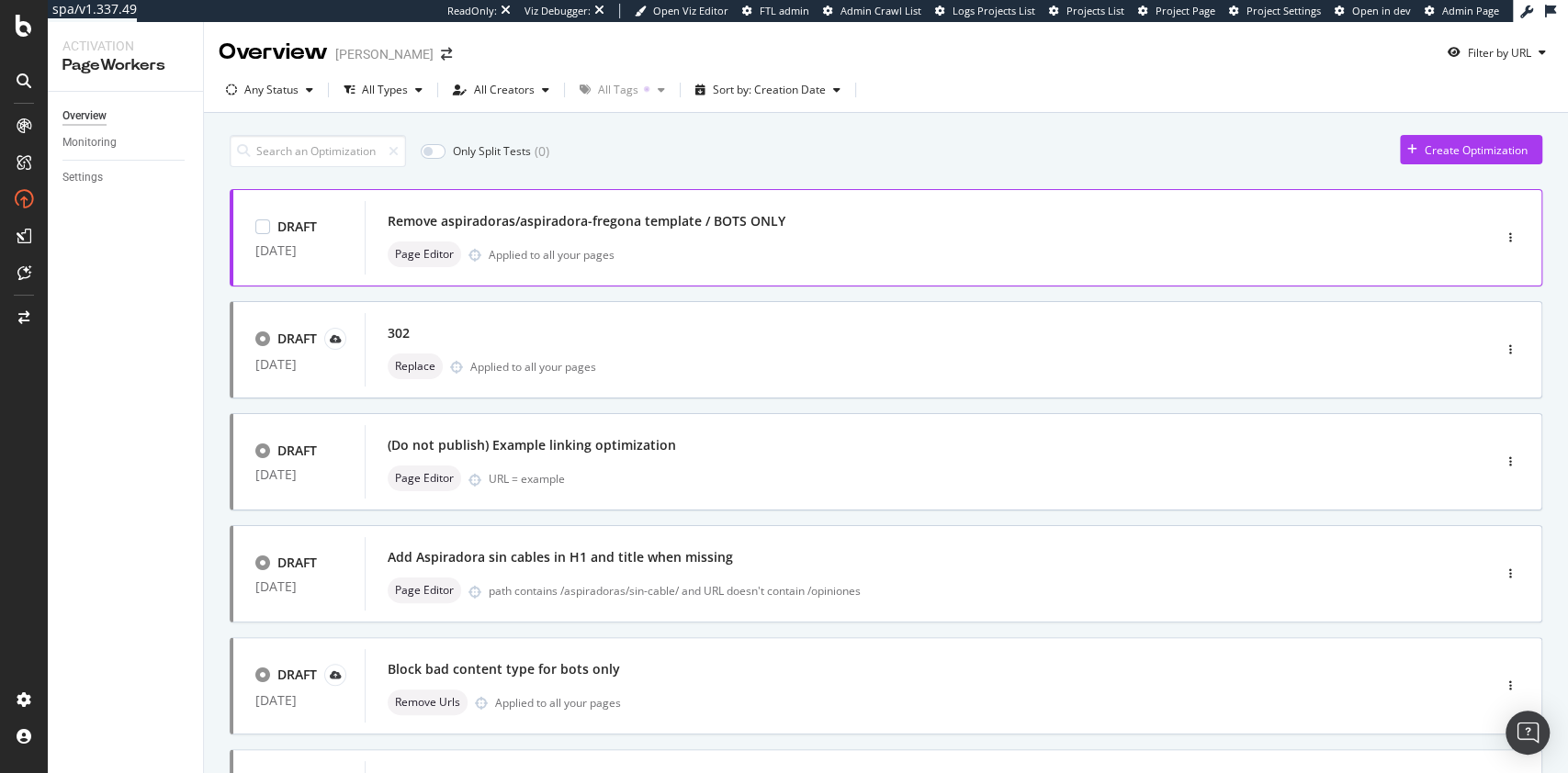
click at [1145, 264] on div "Page Editor Applied to all your pages" at bounding box center [900, 254] width 1026 height 26
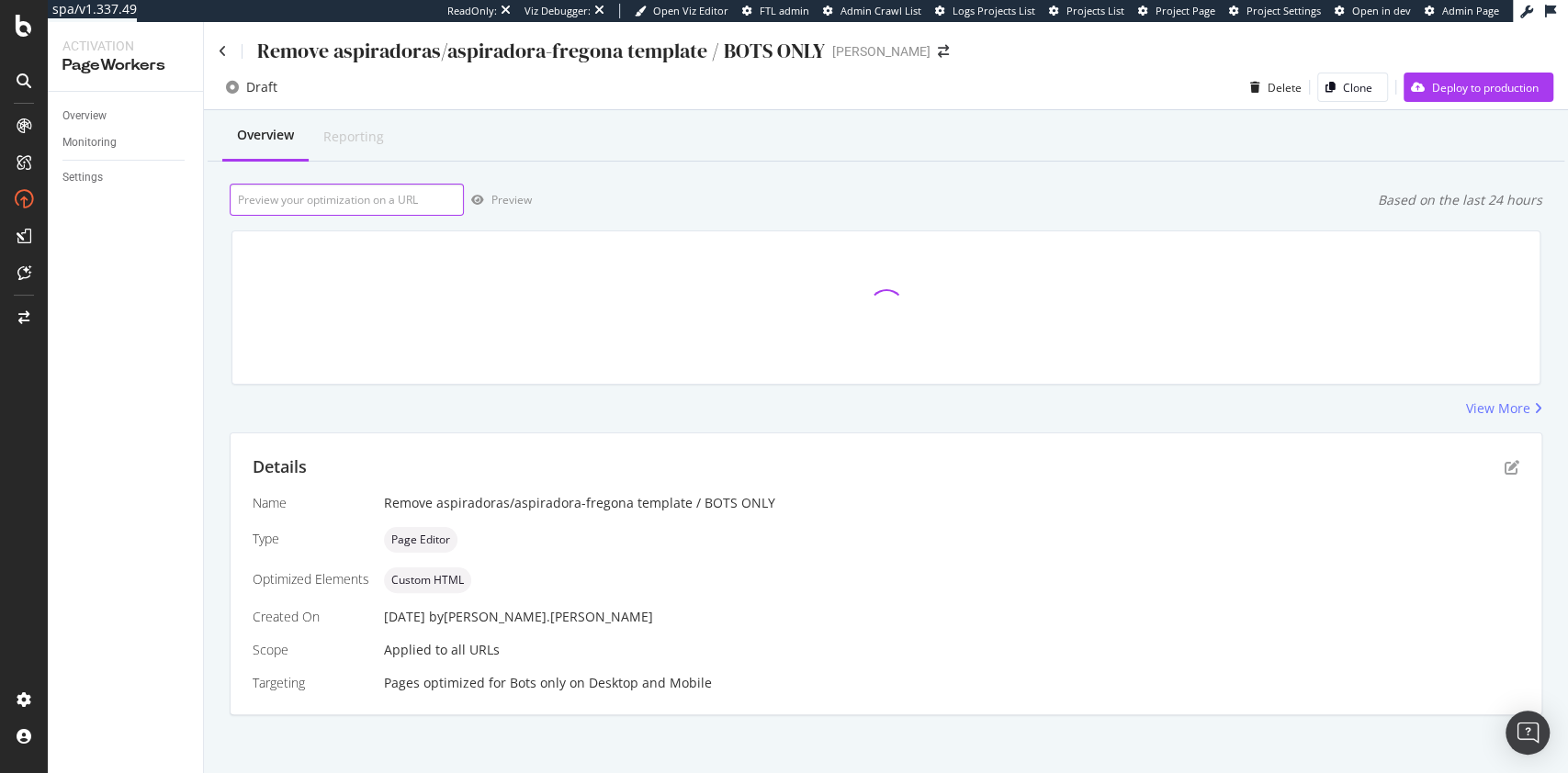
click at [378, 193] on input "url" at bounding box center [346, 200] width 234 height 32
click at [381, 201] on input "url" at bounding box center [346, 200] width 234 height 32
click at [389, 201] on input "url" at bounding box center [346, 200] width 234 height 32
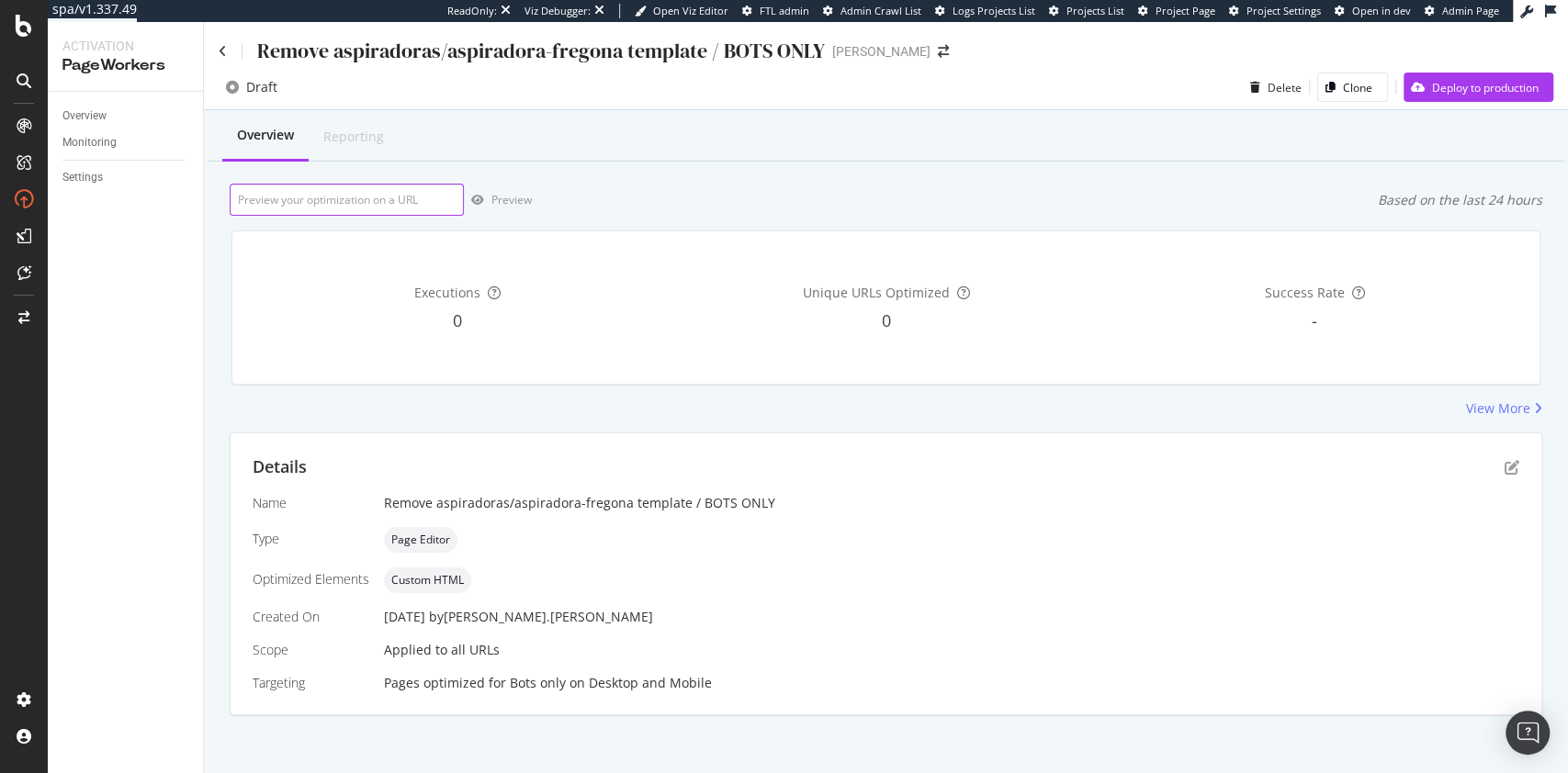
click at [345, 196] on input "url" at bounding box center [346, 200] width 234 height 32
paste input "https://www.dyson.es/cuidado-del-cabello/secador-de-pelo/supersonic-nural/liso-…"
type input "https://www.dyson.es/cuidado-del-cabello/secador-de-pelo/supersonic-nural/liso-…"
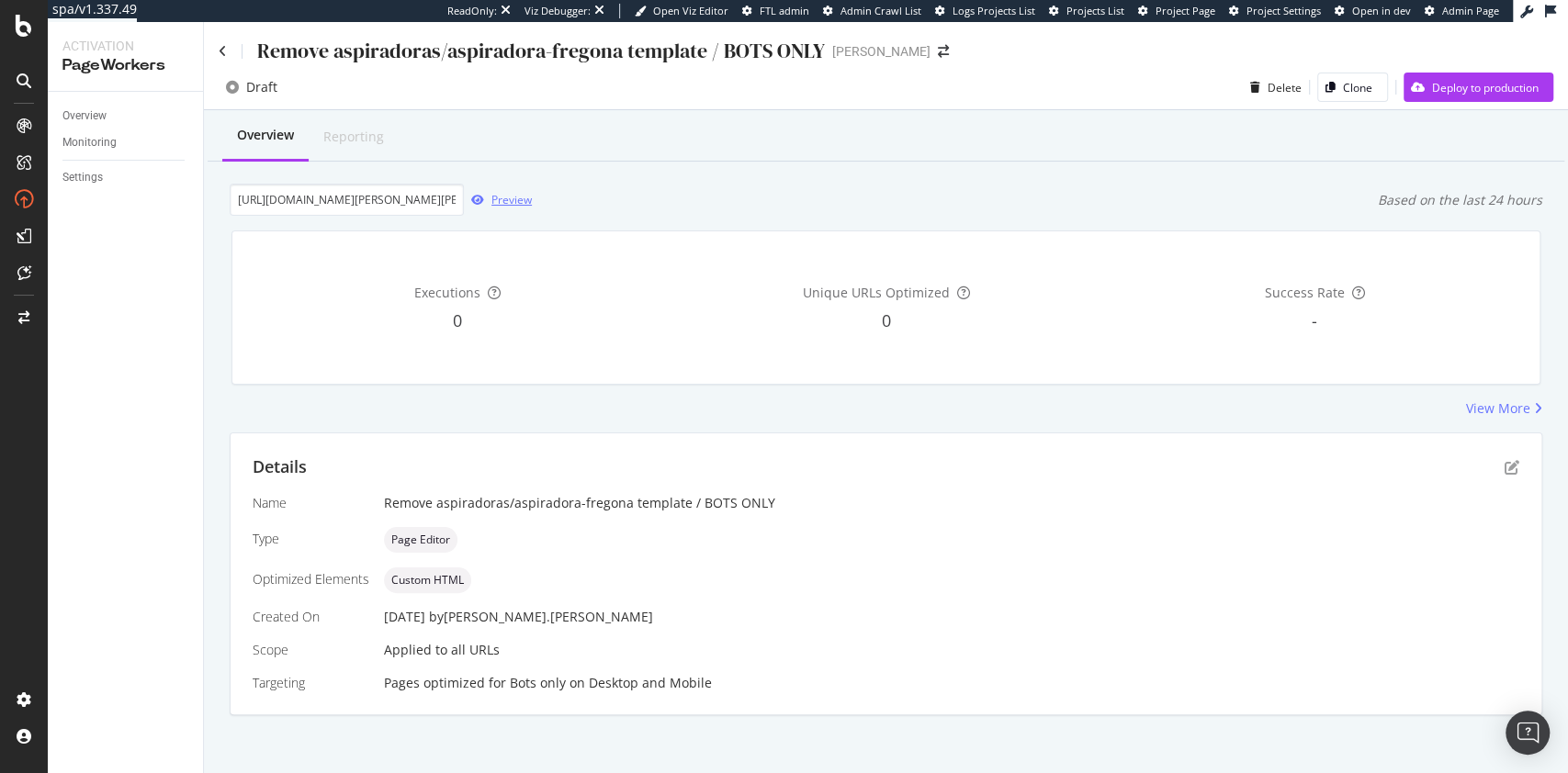
click at [492, 198] on div "Preview" at bounding box center [512, 200] width 40 height 15
click at [342, 215] on input "https://www.dyson.es/cuidado-del-cabello/secador-de-pelo/supersonic-nural/liso-…" at bounding box center [346, 200] width 234 height 32
click at [515, 193] on div "Preview" at bounding box center [512, 200] width 40 height 15
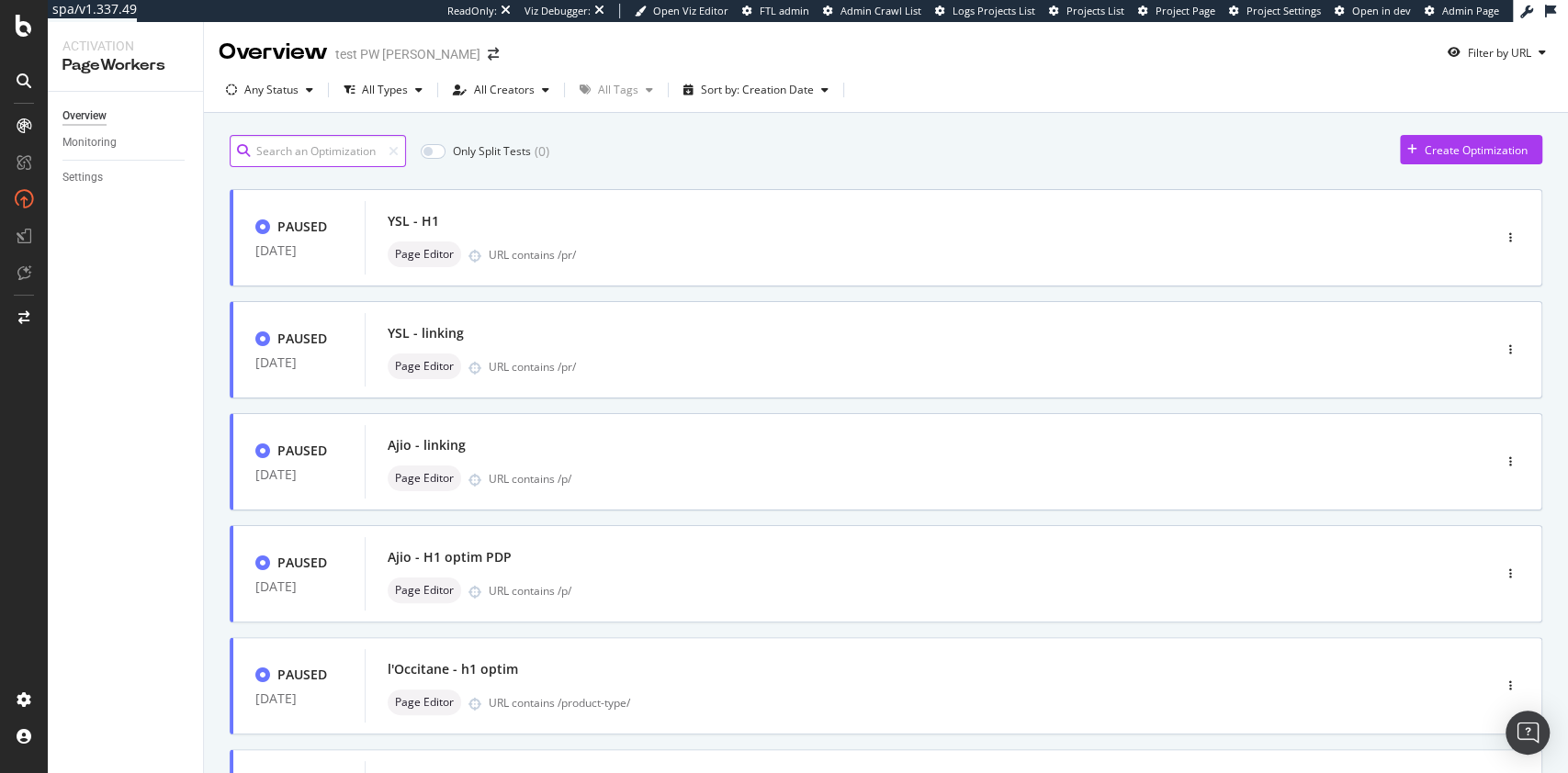
click at [315, 152] on input at bounding box center [317, 151] width 176 height 32
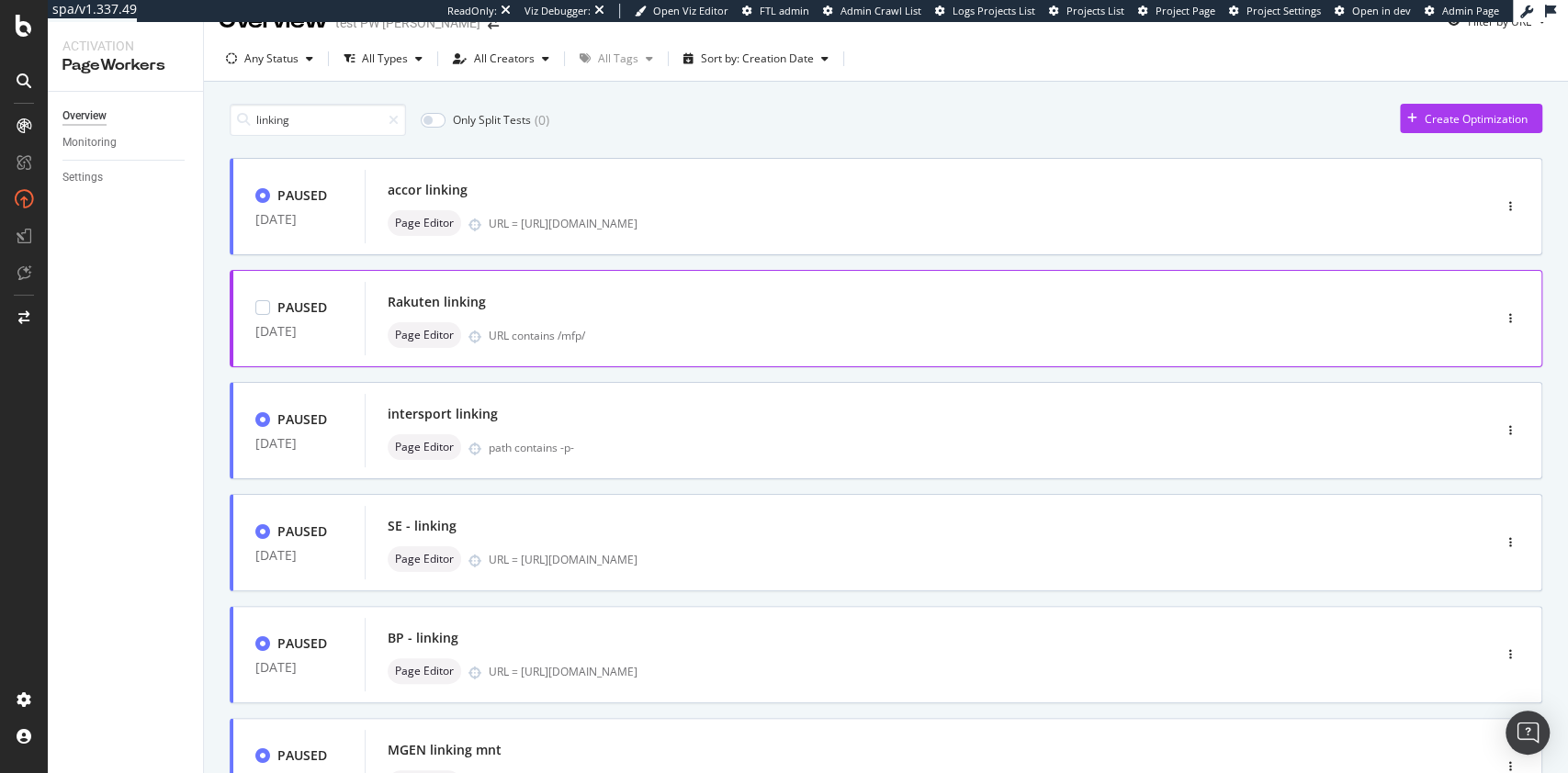
scroll to position [55, 0]
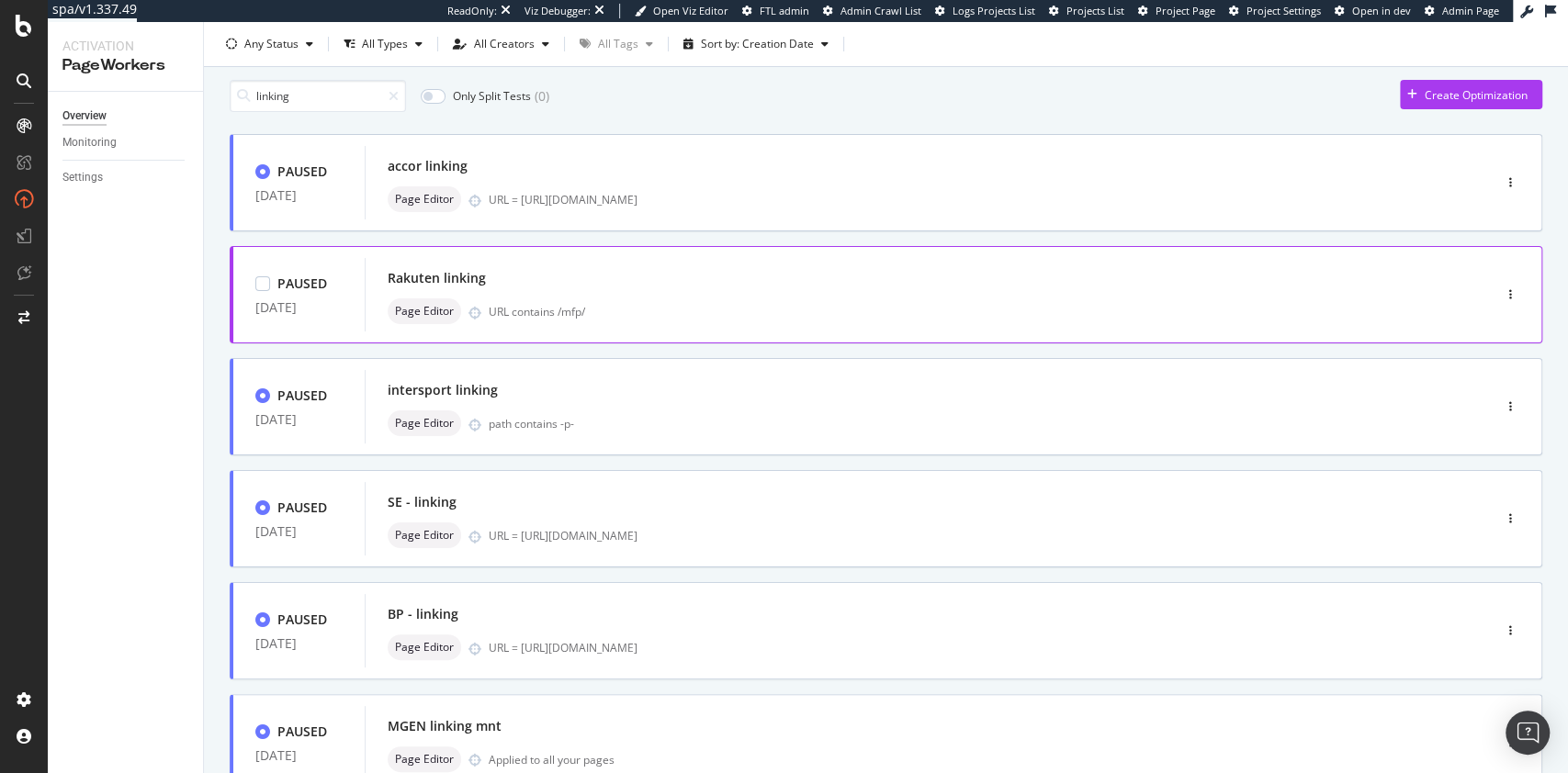
click at [832, 284] on div "Rakuten linking" at bounding box center [900, 278] width 1026 height 26
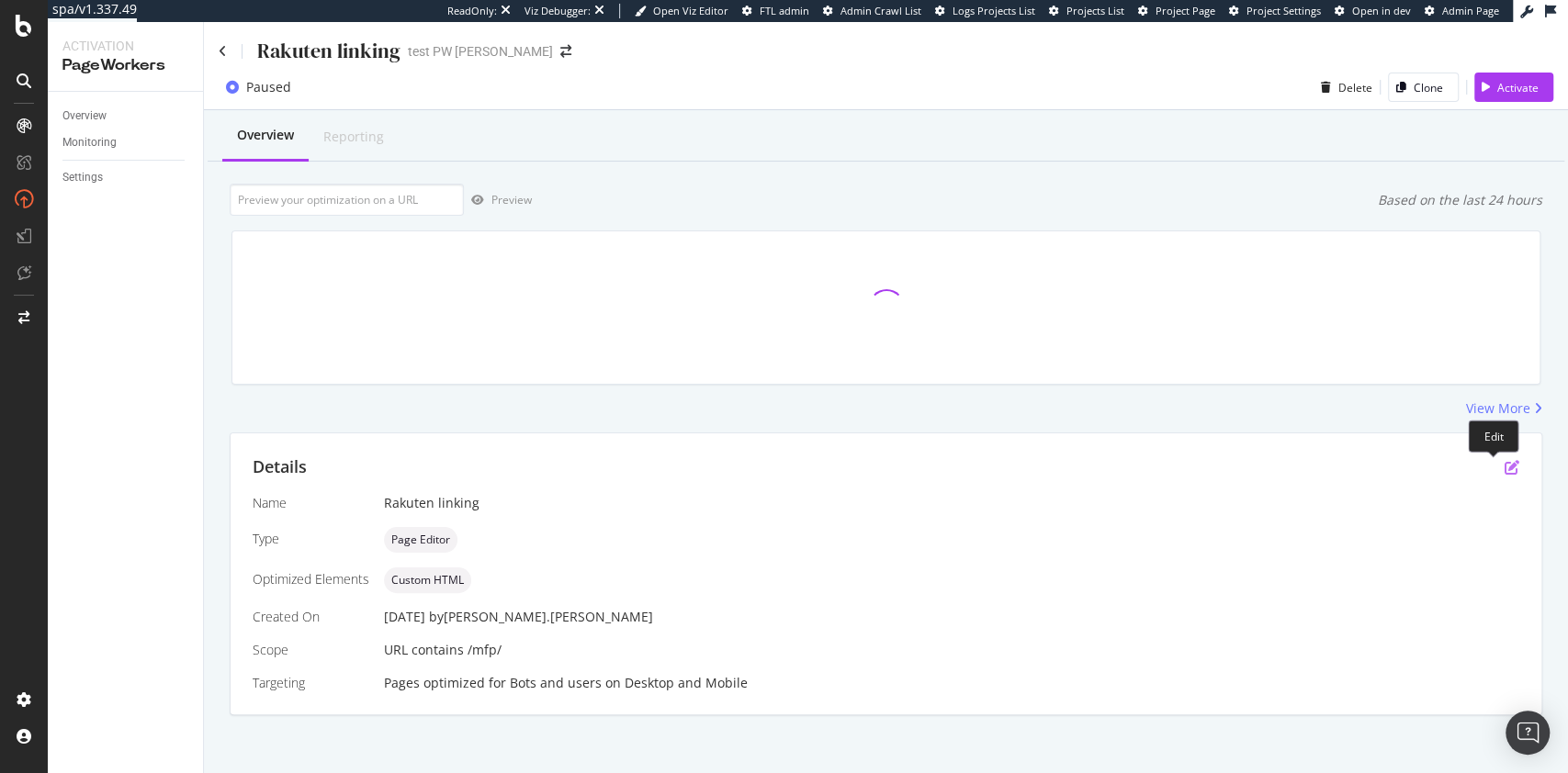
click at [1505, 463] on icon "pen-to-square" at bounding box center [1512, 466] width 14 height 14
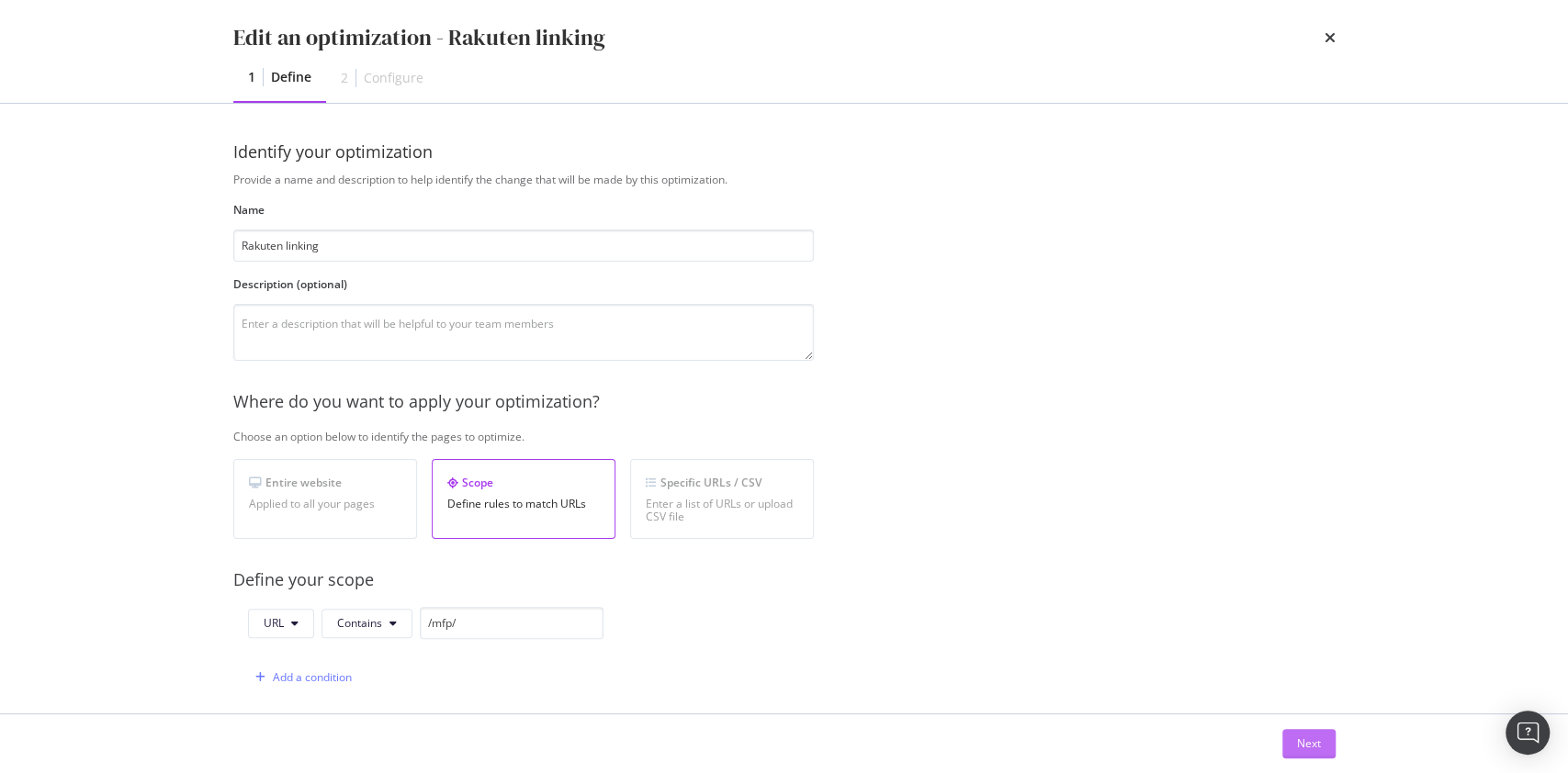
click at [1319, 750] on div "Next" at bounding box center [1309, 743] width 24 height 15
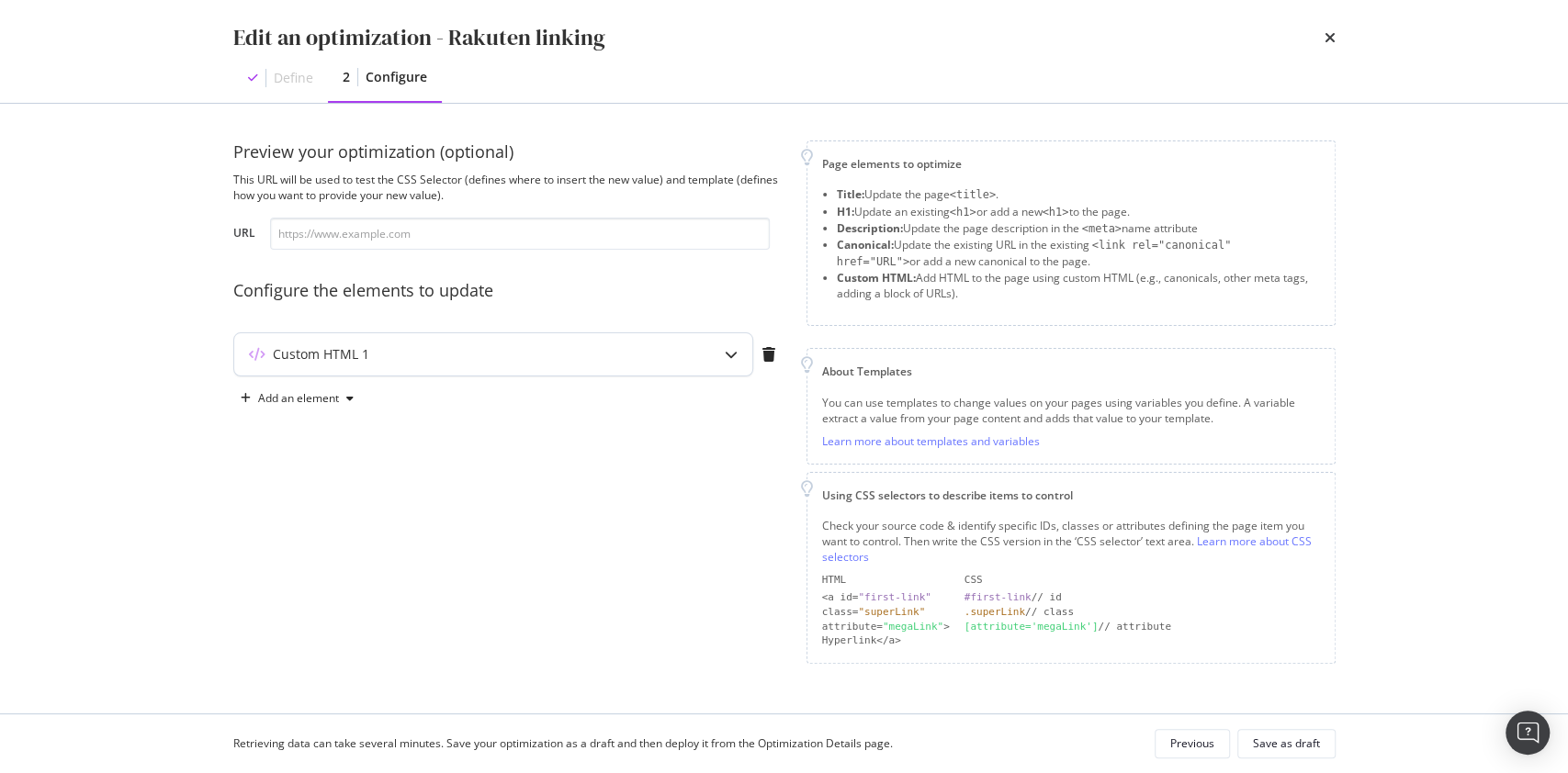
click at [557, 376] on div "Custom HTML 1" at bounding box center [493, 354] width 520 height 44
click at [521, 356] on div "Custom HTML 1" at bounding box center [457, 354] width 446 height 18
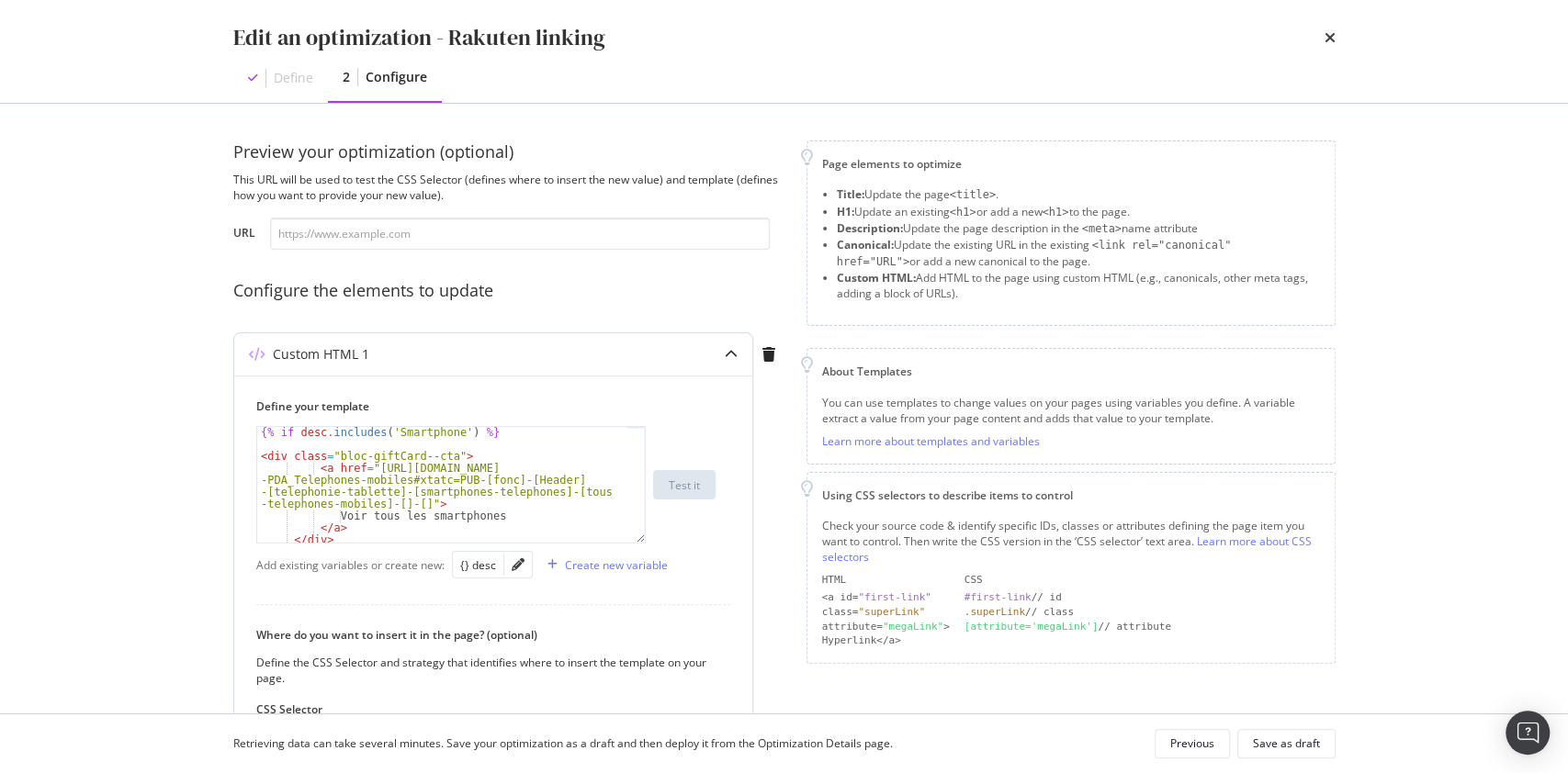
scroll to position [28, 0]
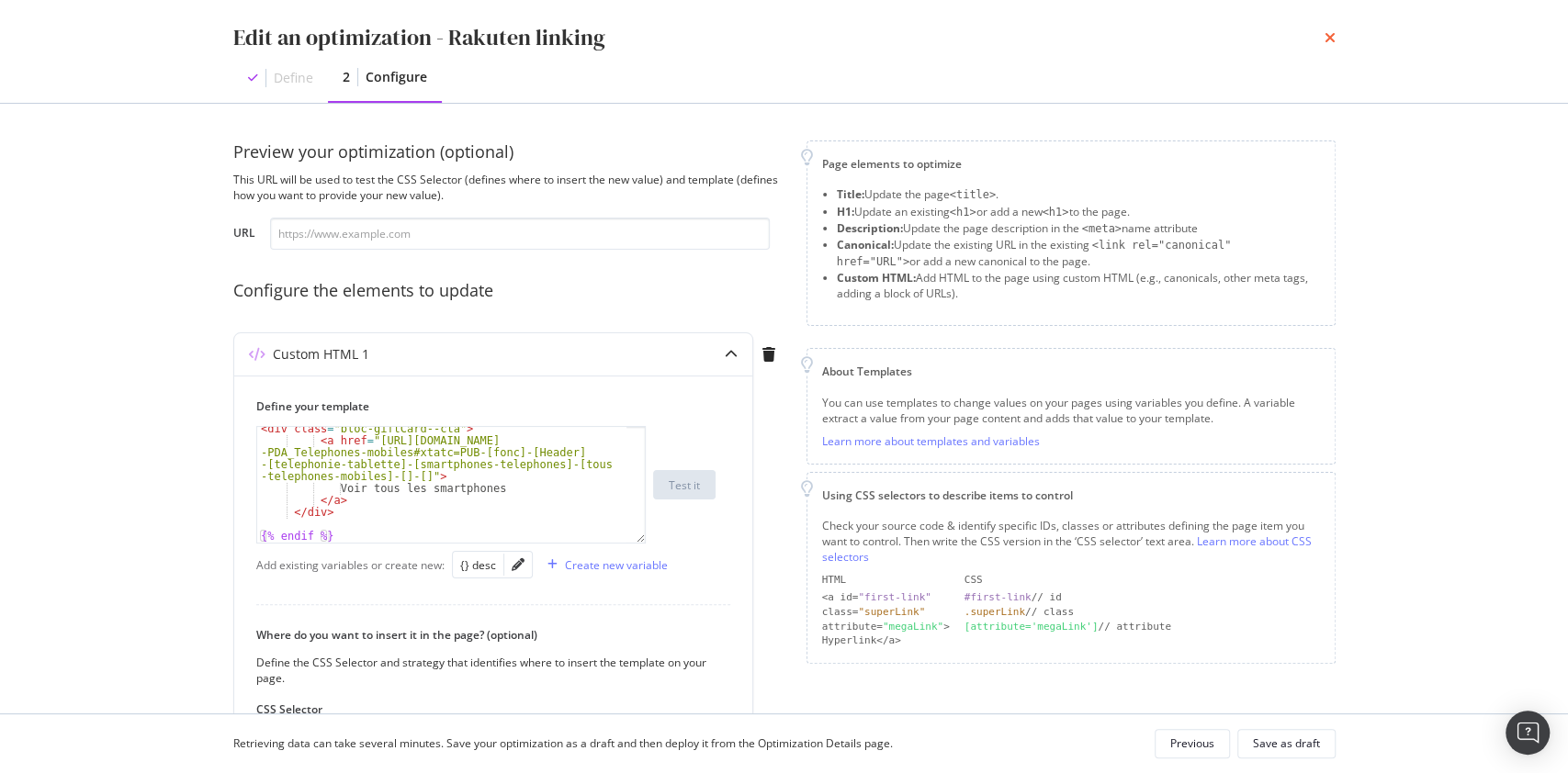
click at [1328, 37] on icon "times" at bounding box center [1330, 37] width 11 height 14
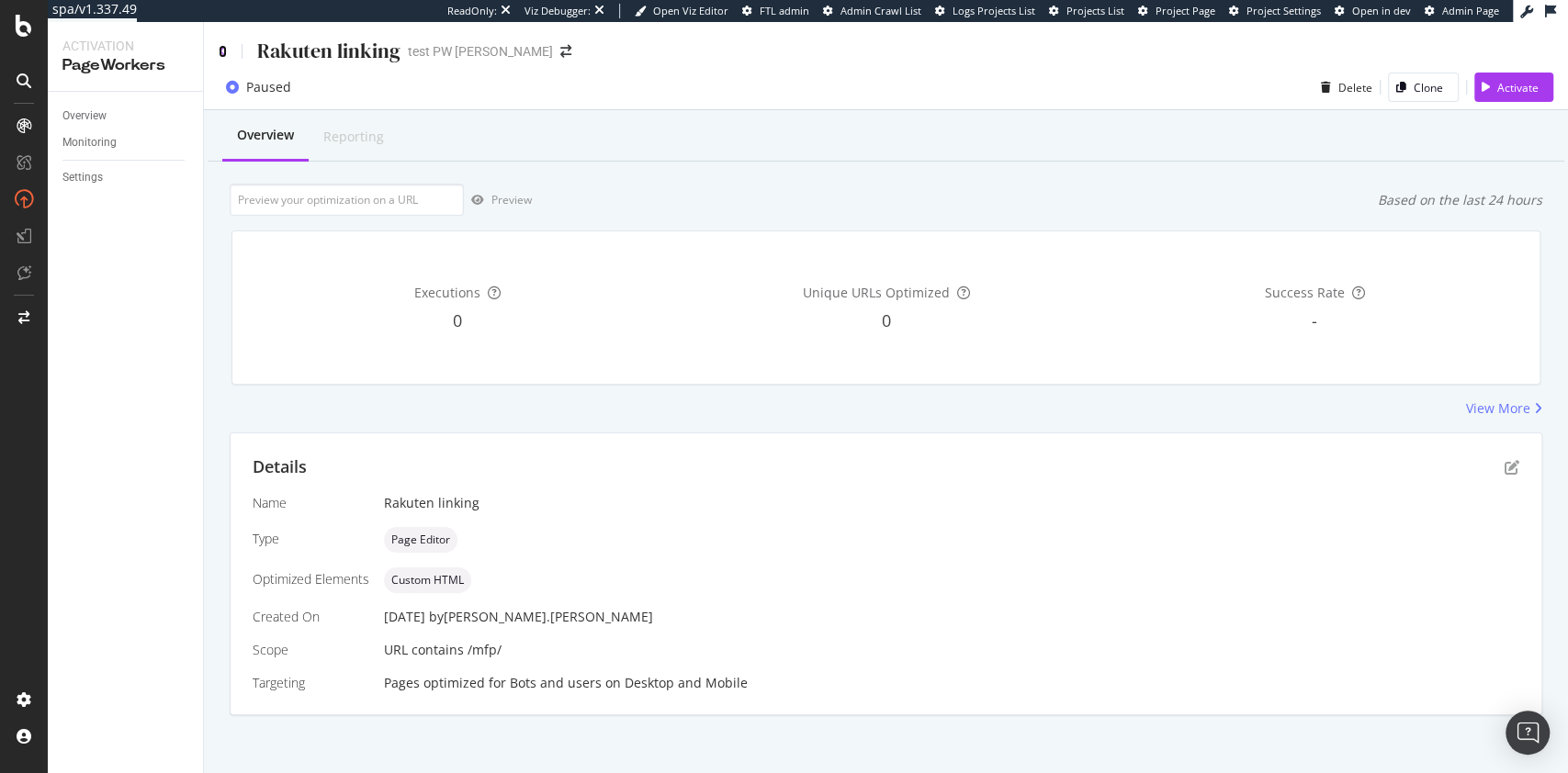
click at [226, 47] on icon at bounding box center [223, 51] width 9 height 12
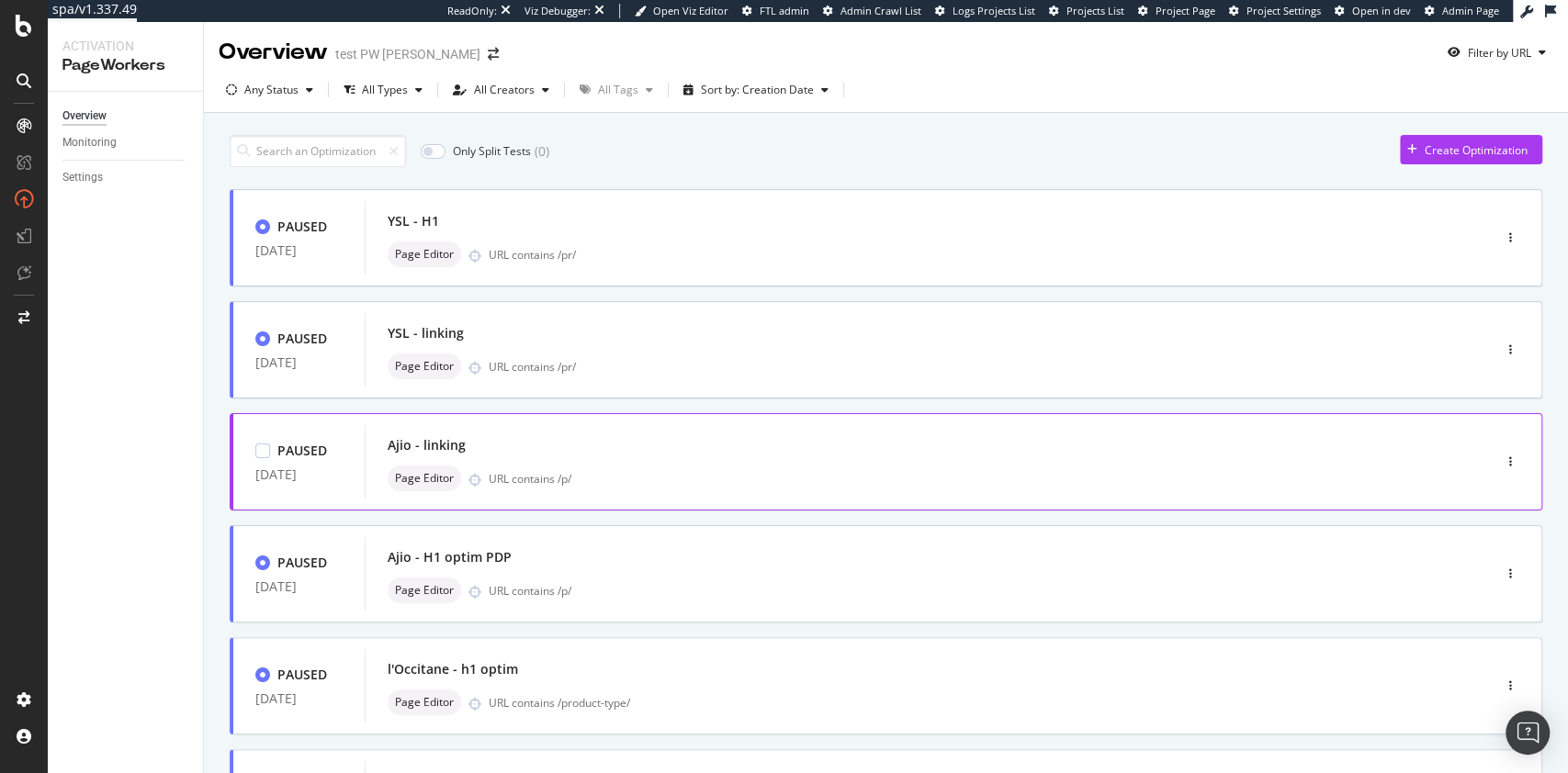
click at [683, 471] on div "URL contains /p/" at bounding box center [950, 479] width 925 height 15
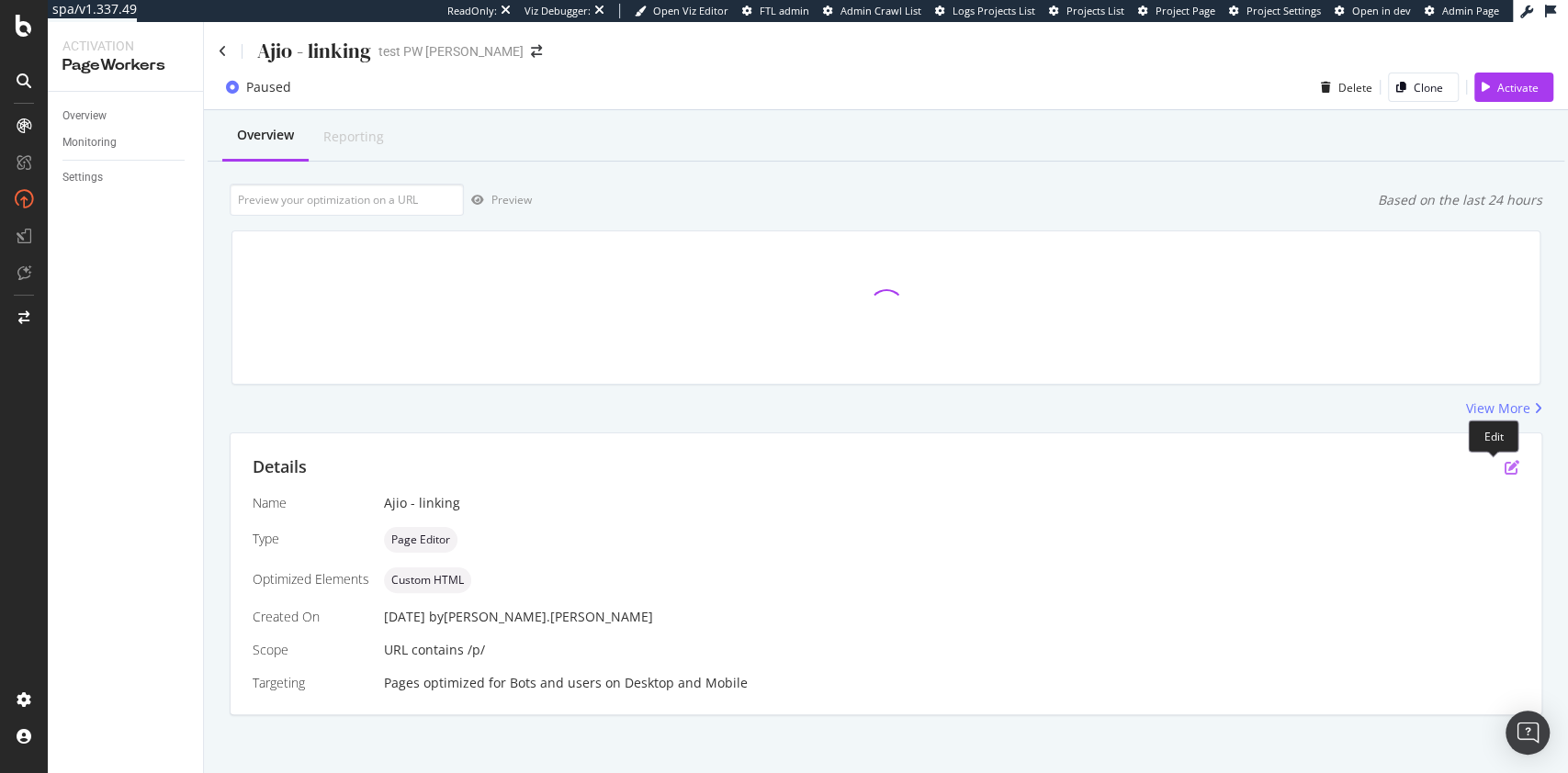
click at [1505, 465] on icon "pen-to-square" at bounding box center [1512, 466] width 14 height 14
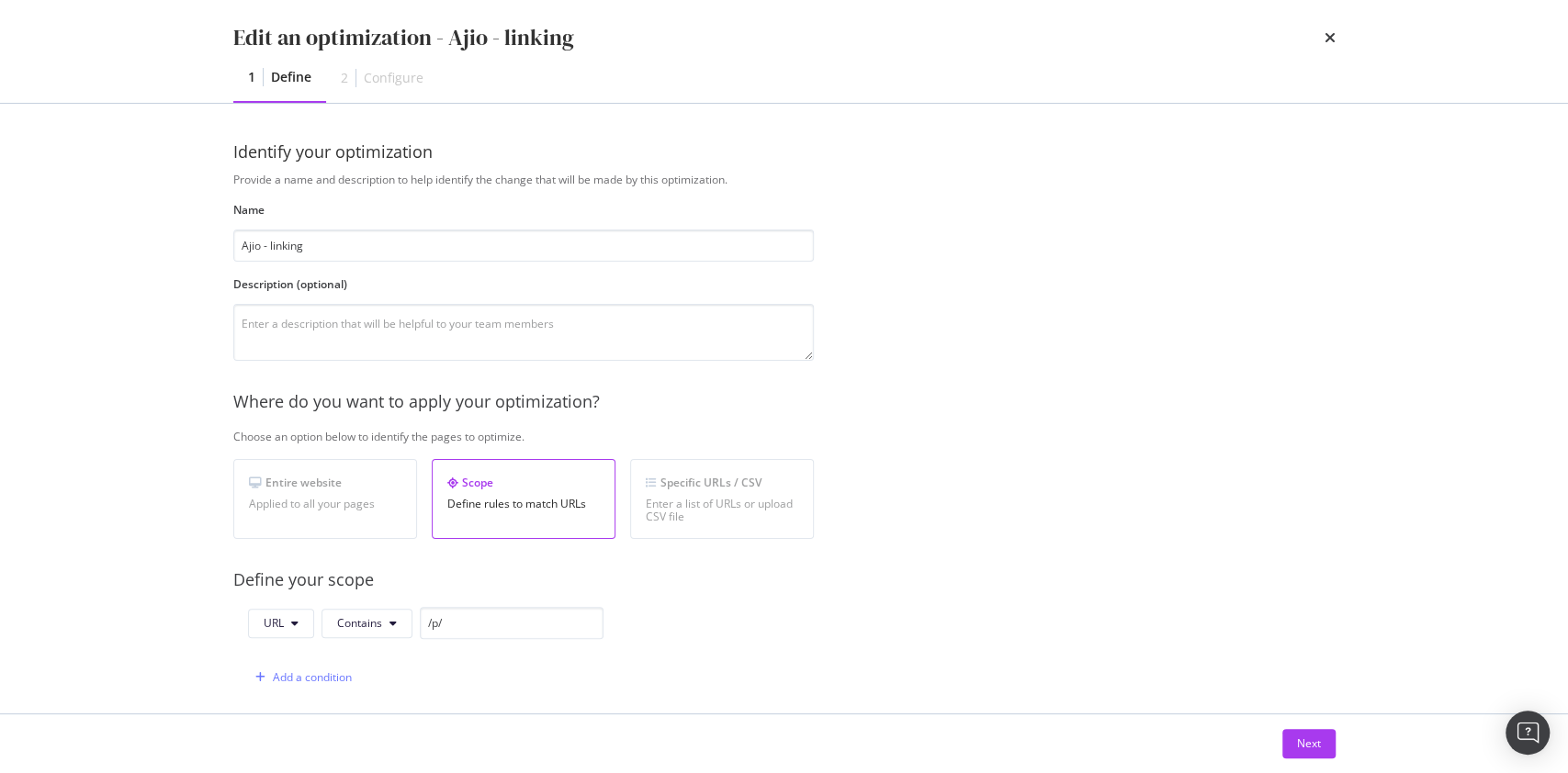
scroll to position [503, 0]
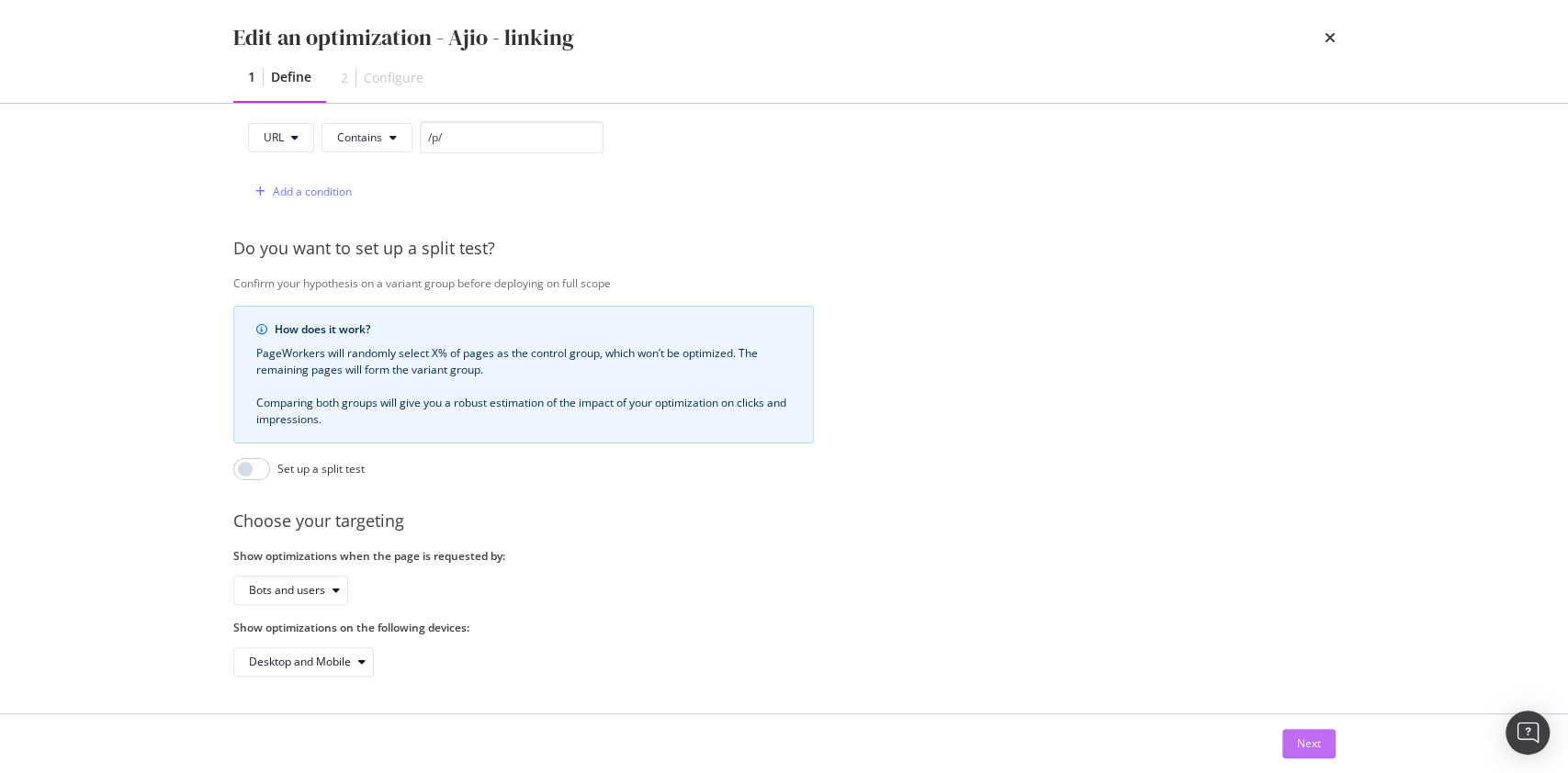
click at [1298, 737] on div "Next" at bounding box center [1309, 743] width 24 height 15
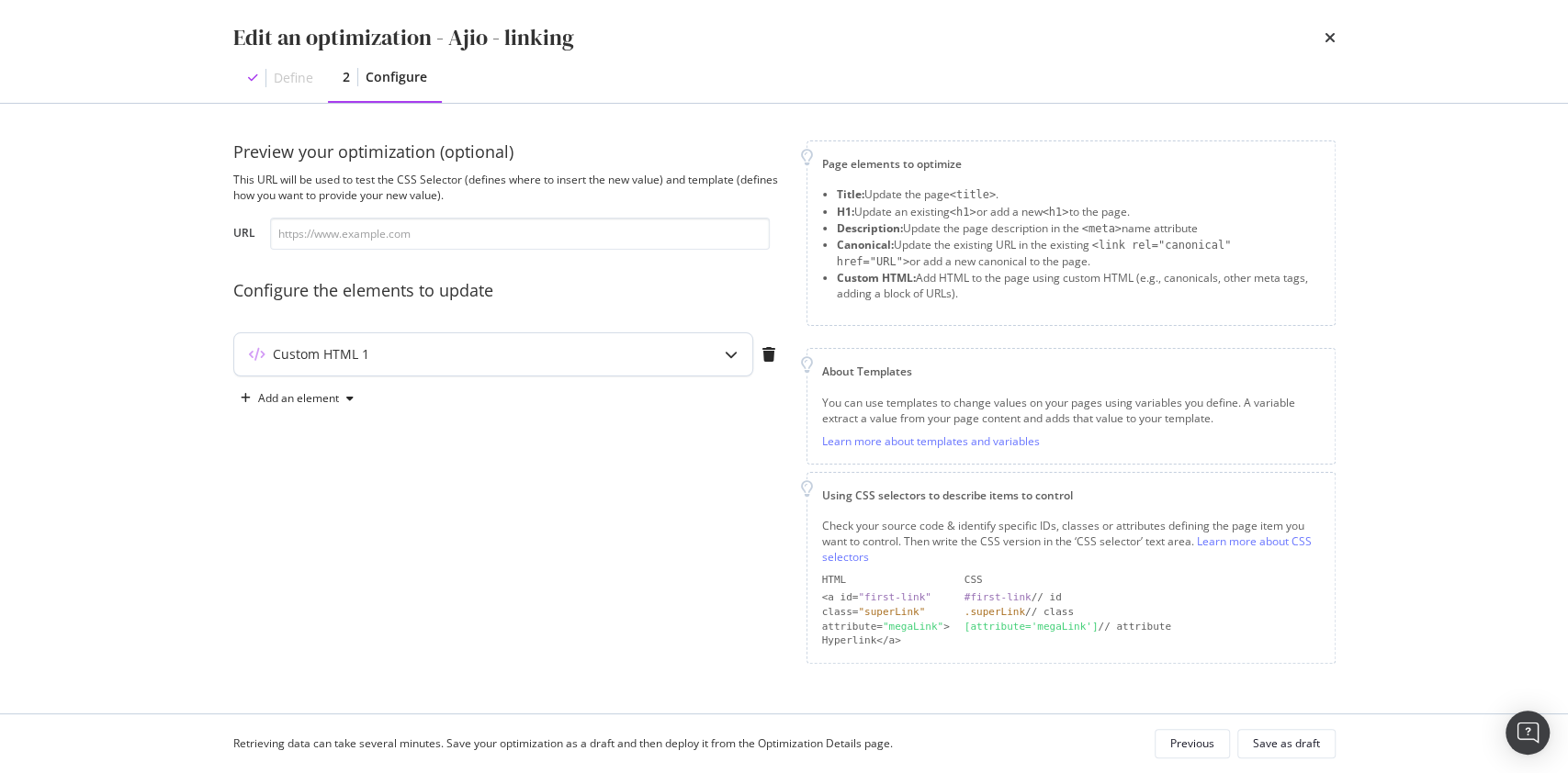
click at [572, 347] on div "Custom HTML 1" at bounding box center [457, 354] width 446 height 18
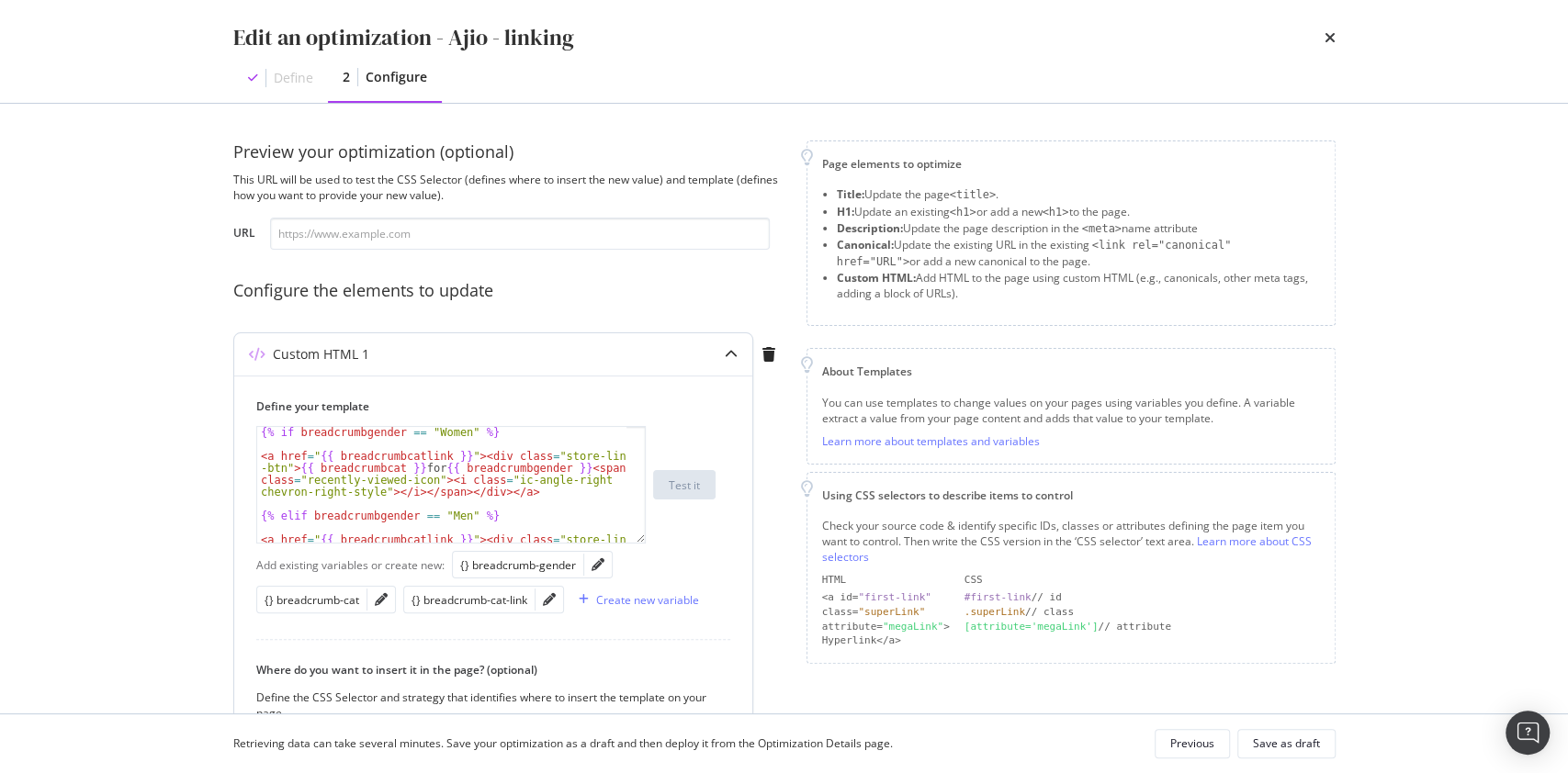
scroll to position [296, 0]
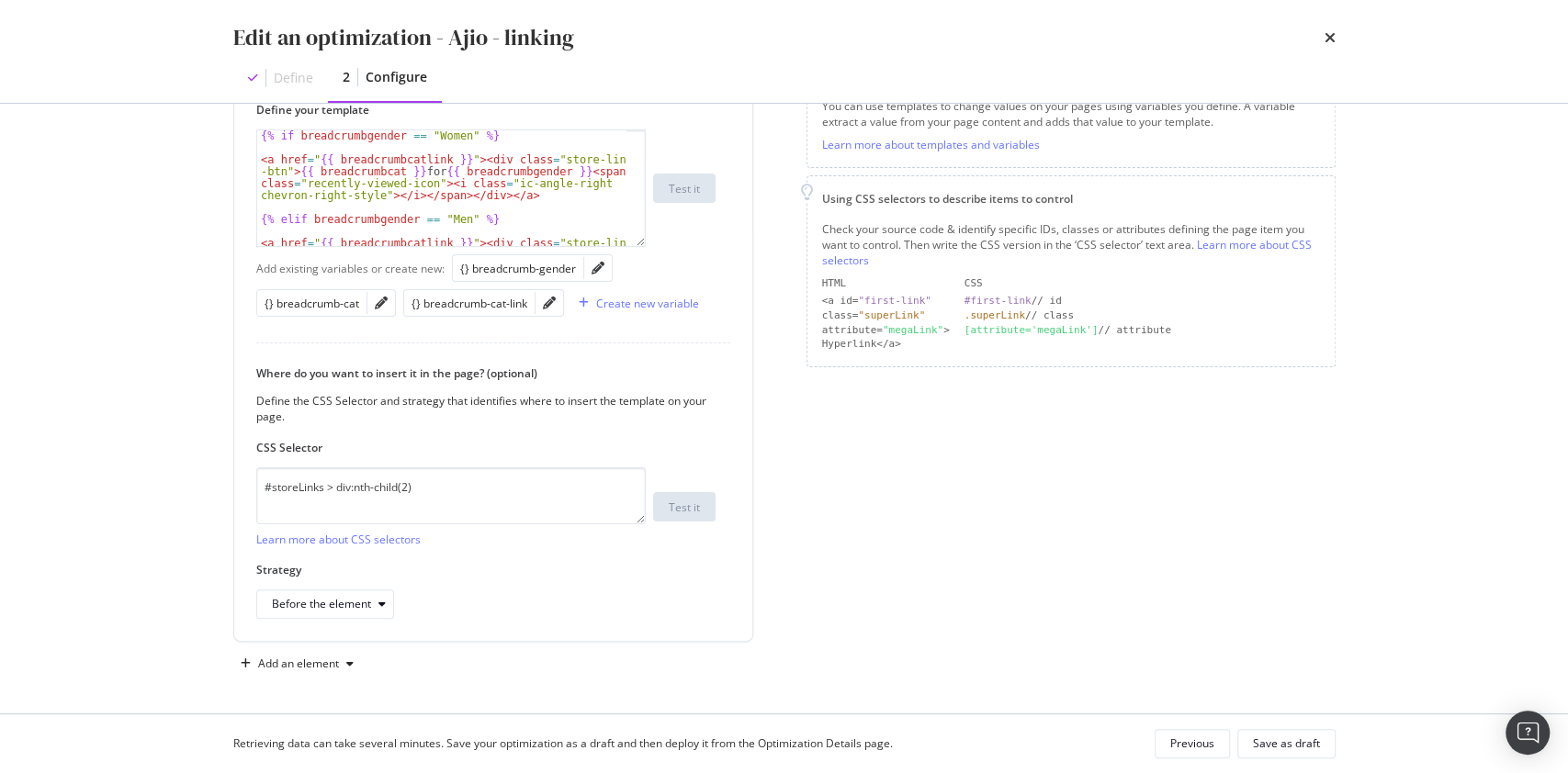
click at [1321, 32] on div "Edit an optimization - Ajio - linking" at bounding box center [784, 37] width 1102 height 32
click at [1330, 35] on icon "times" at bounding box center [1330, 37] width 11 height 14
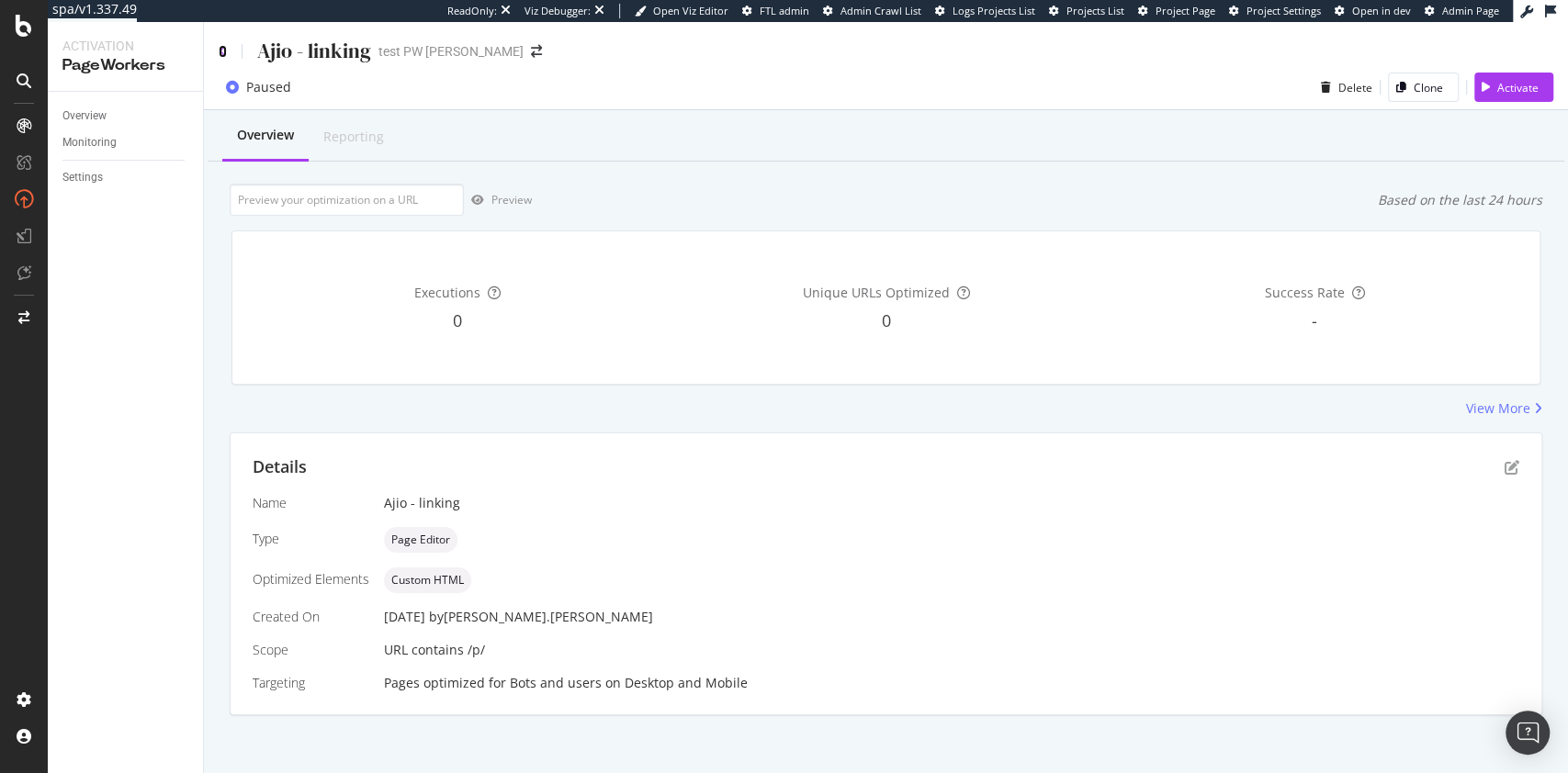
click at [222, 52] on icon at bounding box center [223, 51] width 9 height 12
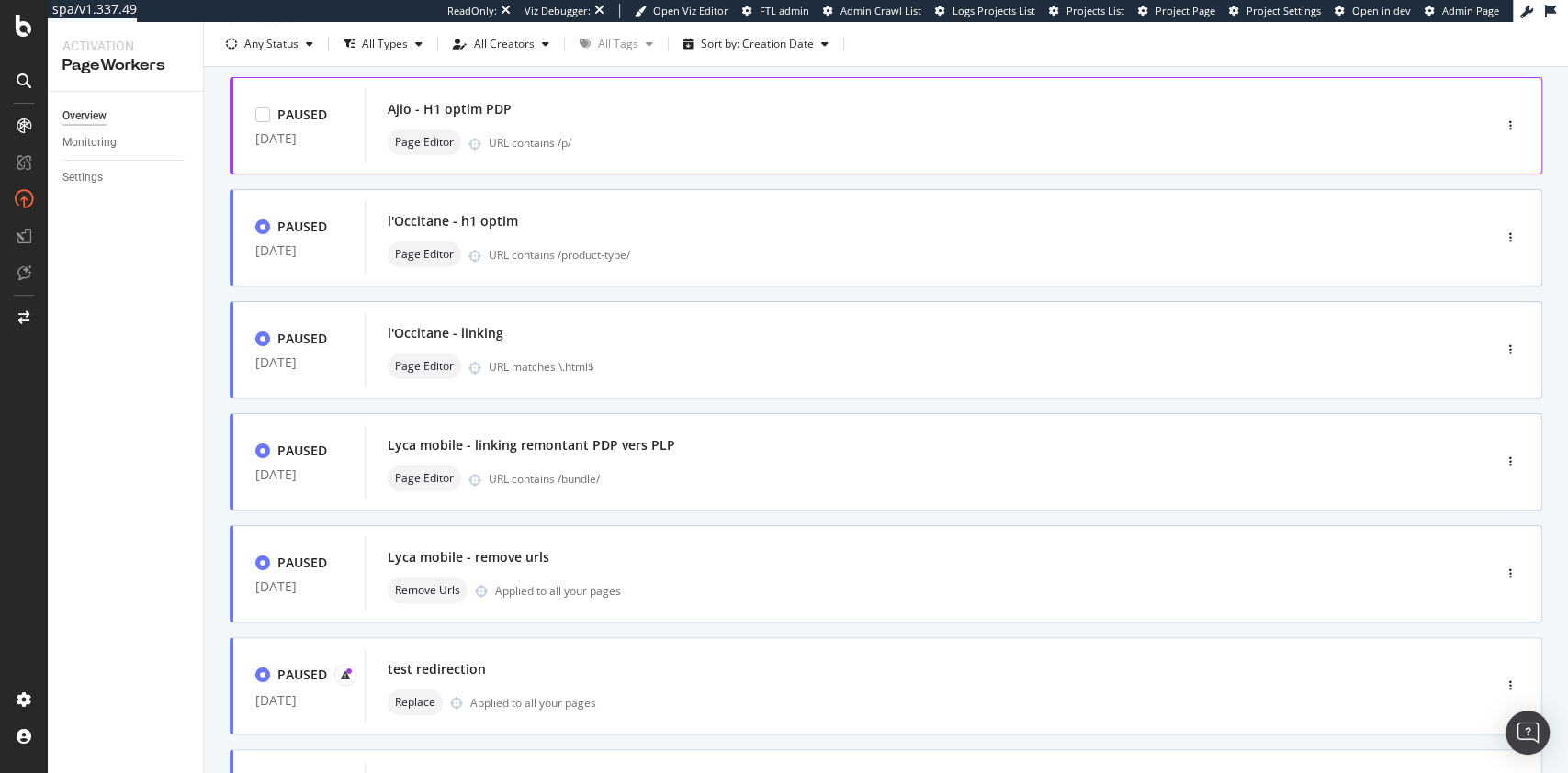
scroll to position [450, 0]
click at [822, 332] on div "l'Occitane - linking" at bounding box center [900, 331] width 1026 height 26
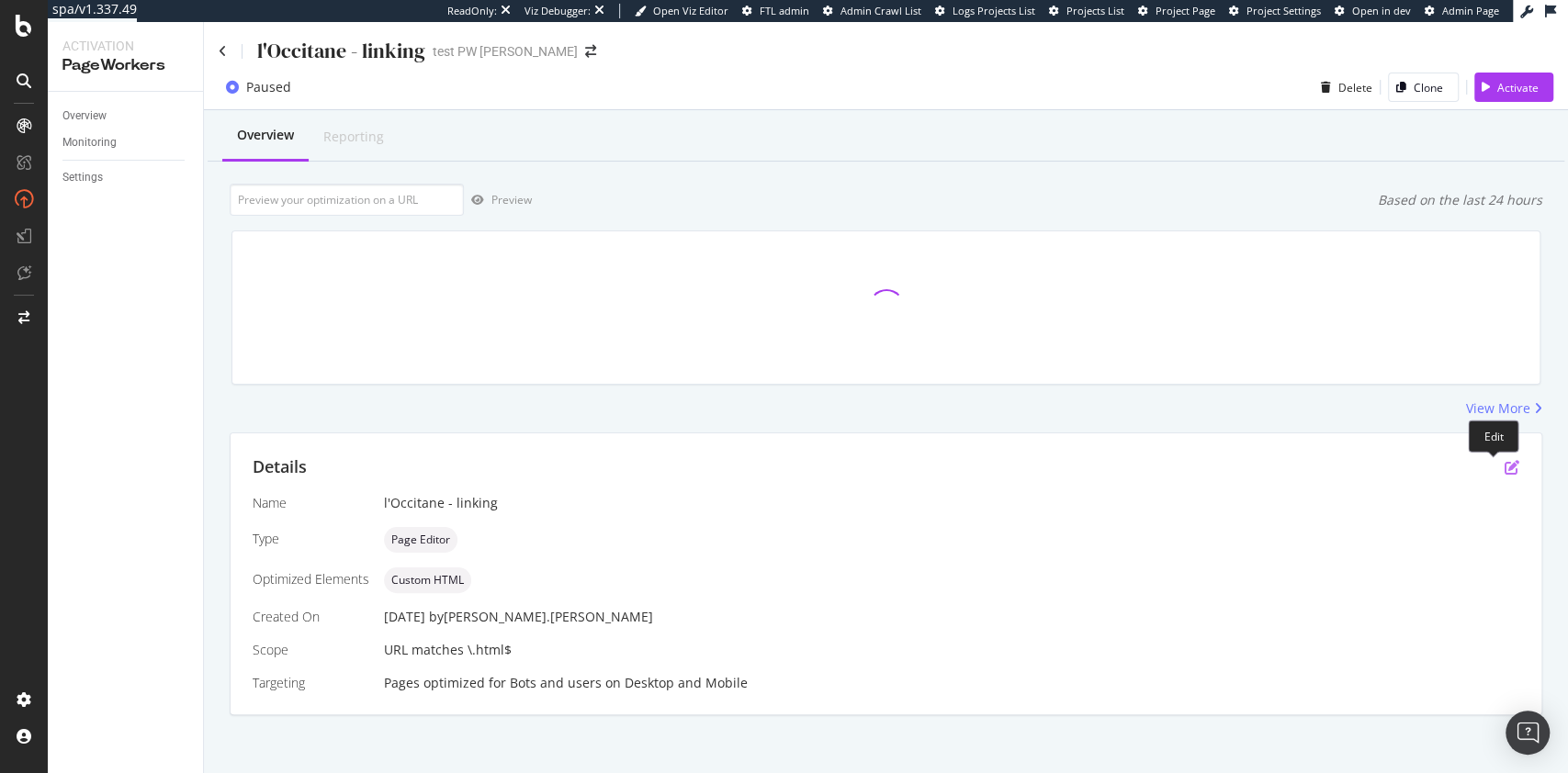
click at [1505, 469] on icon "pen-to-square" at bounding box center [1512, 466] width 14 height 14
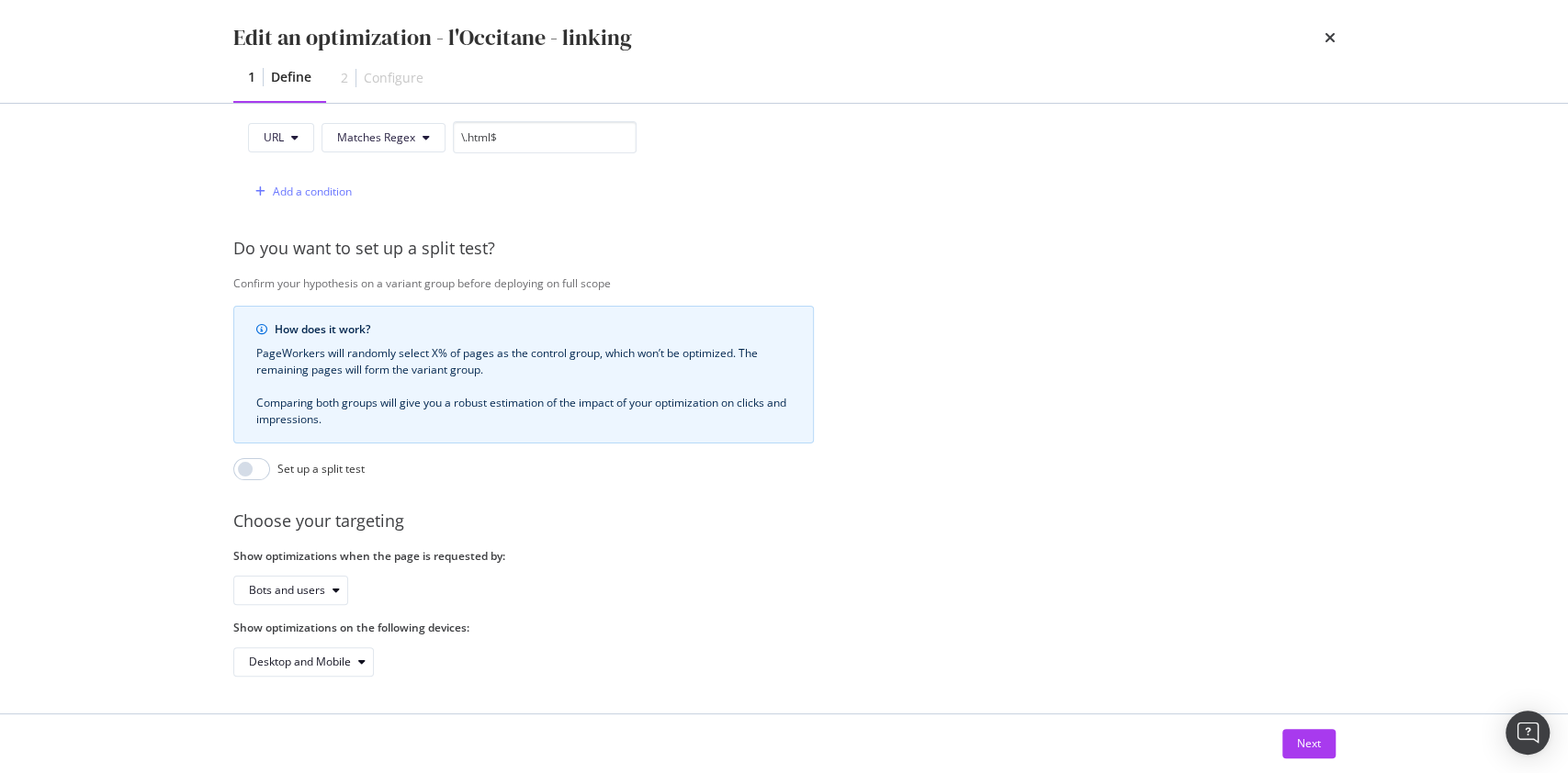
scroll to position [503, 0]
click at [1300, 744] on div "Next" at bounding box center [1309, 743] width 24 height 15
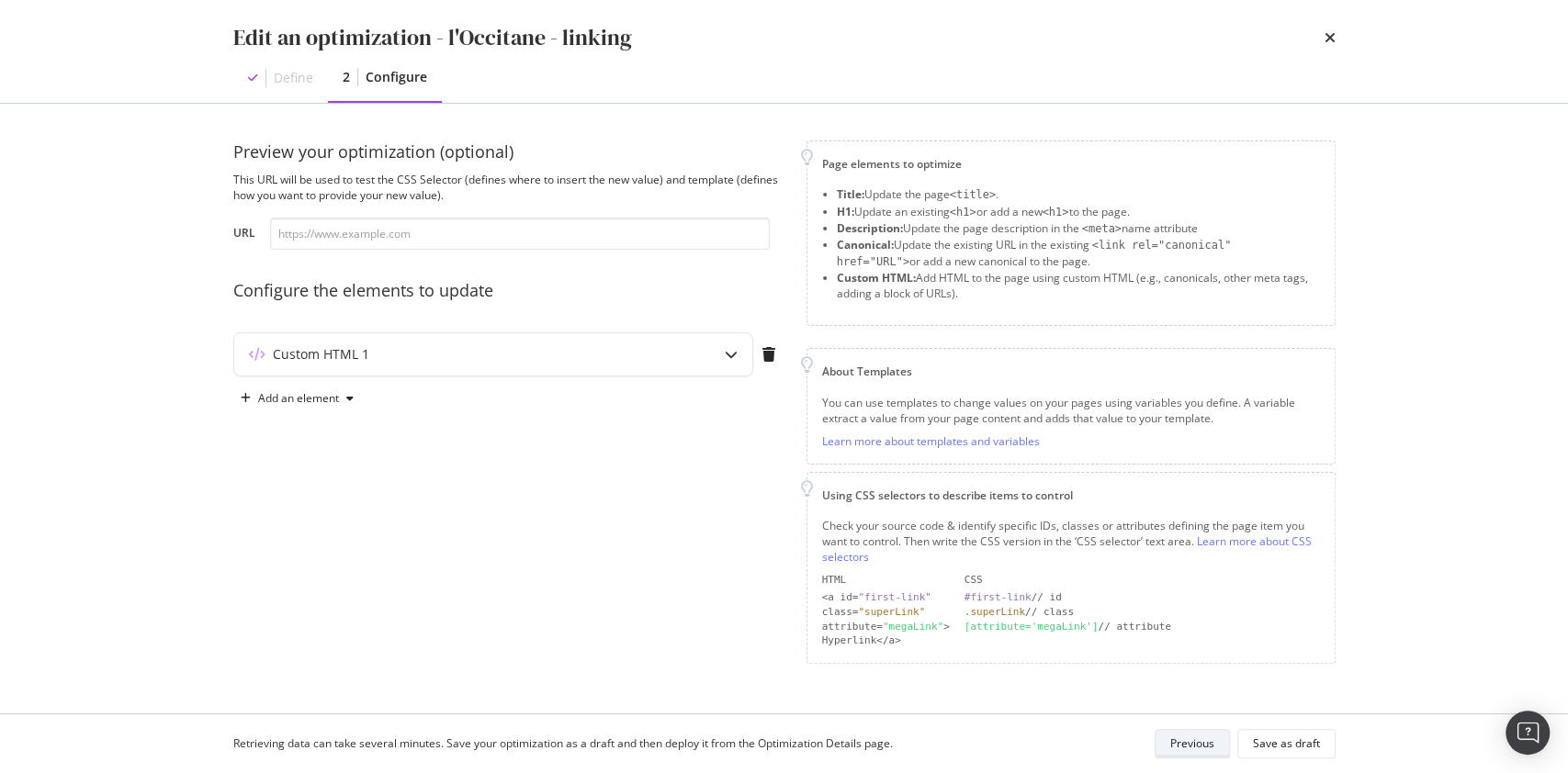
scroll to position [0, 0]
click at [636, 362] on div "Custom HTML 1" at bounding box center [457, 354] width 446 height 18
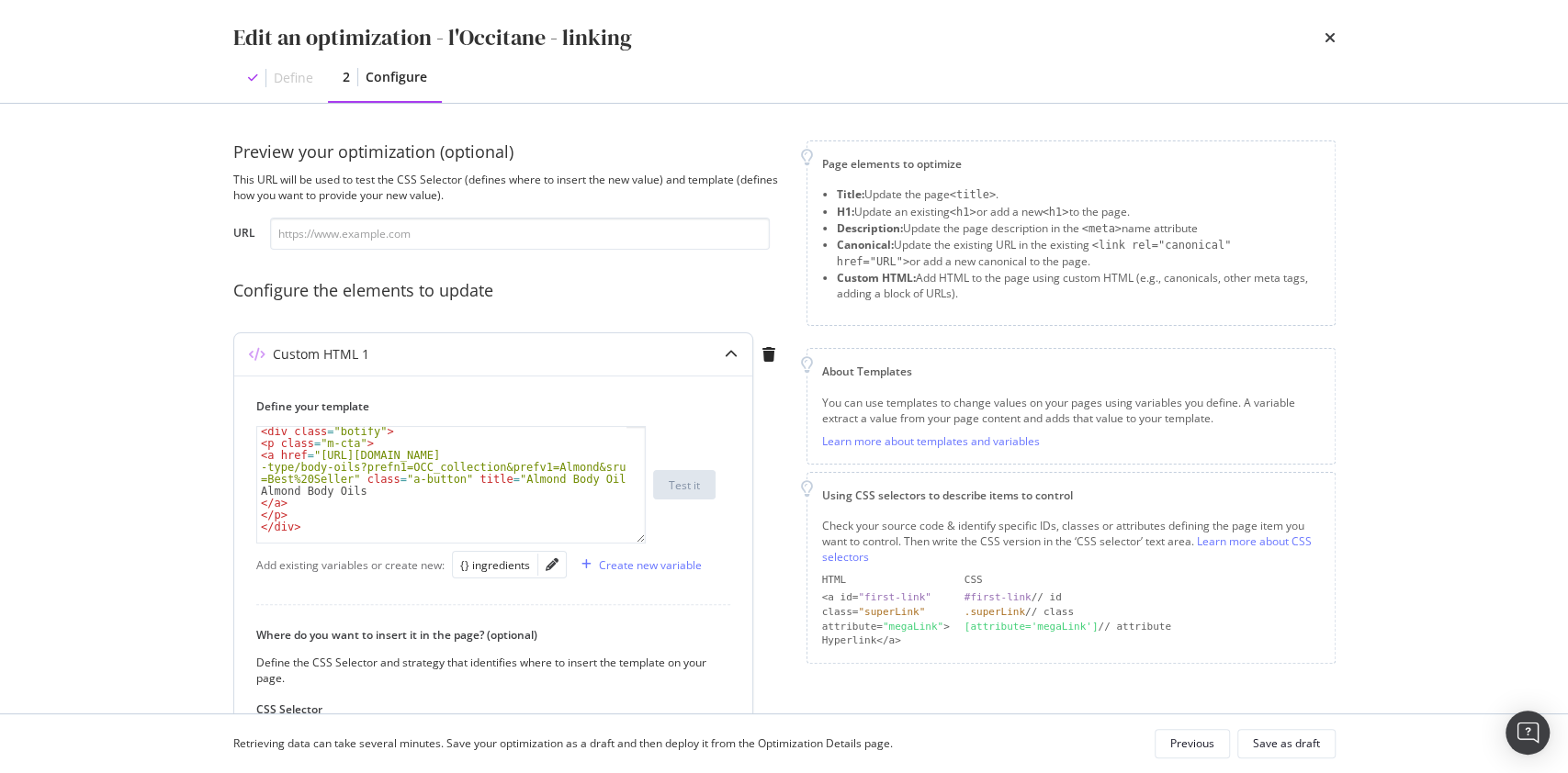
scroll to position [158, 0]
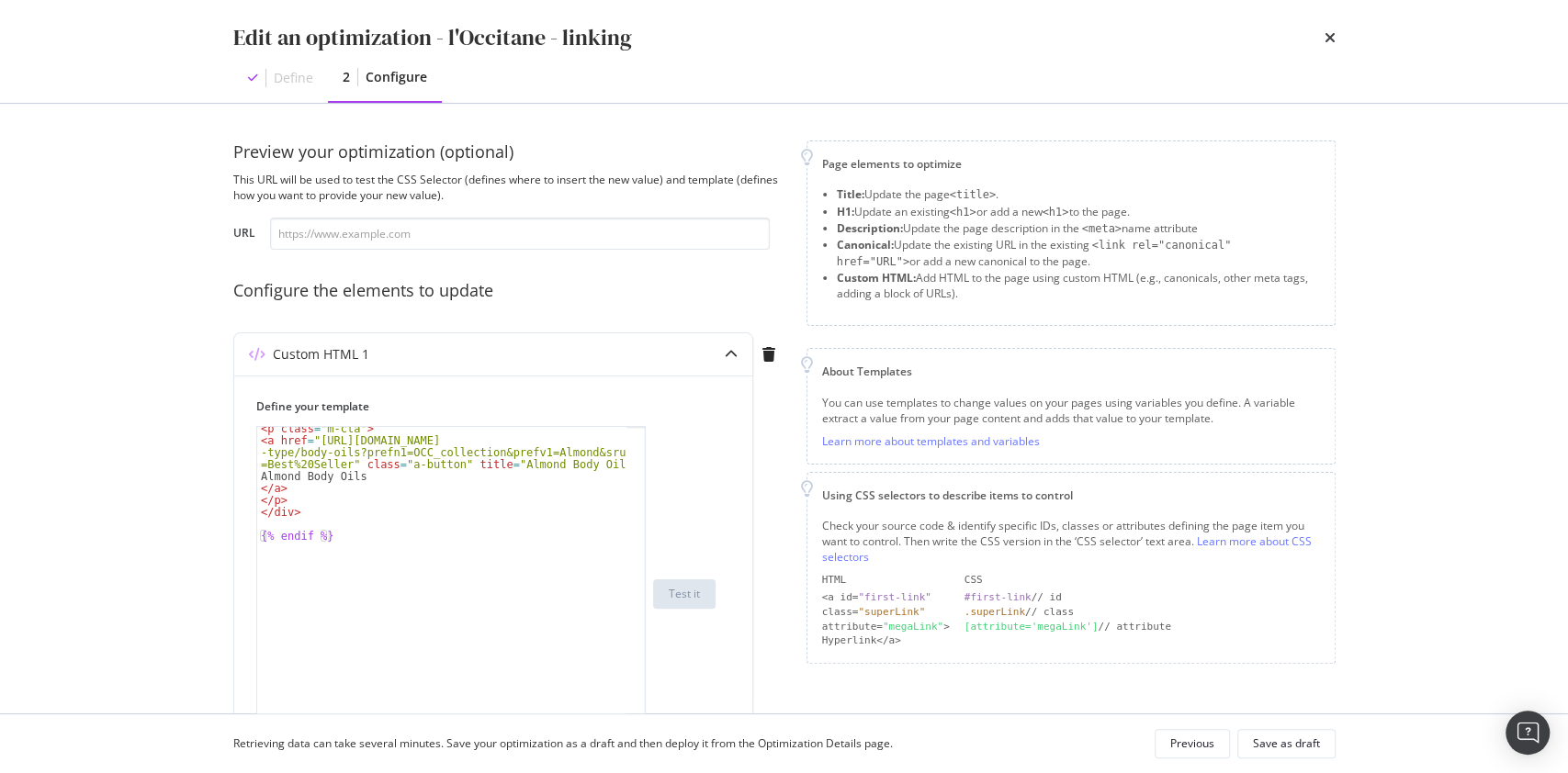
drag, startPoint x: 633, startPoint y: 540, endPoint x: 630, endPoint y: 770, distance: 230.0
click at [630, 770] on div "Edit an optimization - l'Occitane - linking Define 2 Configure Preview your opt…" at bounding box center [784, 386] width 1568 height 773
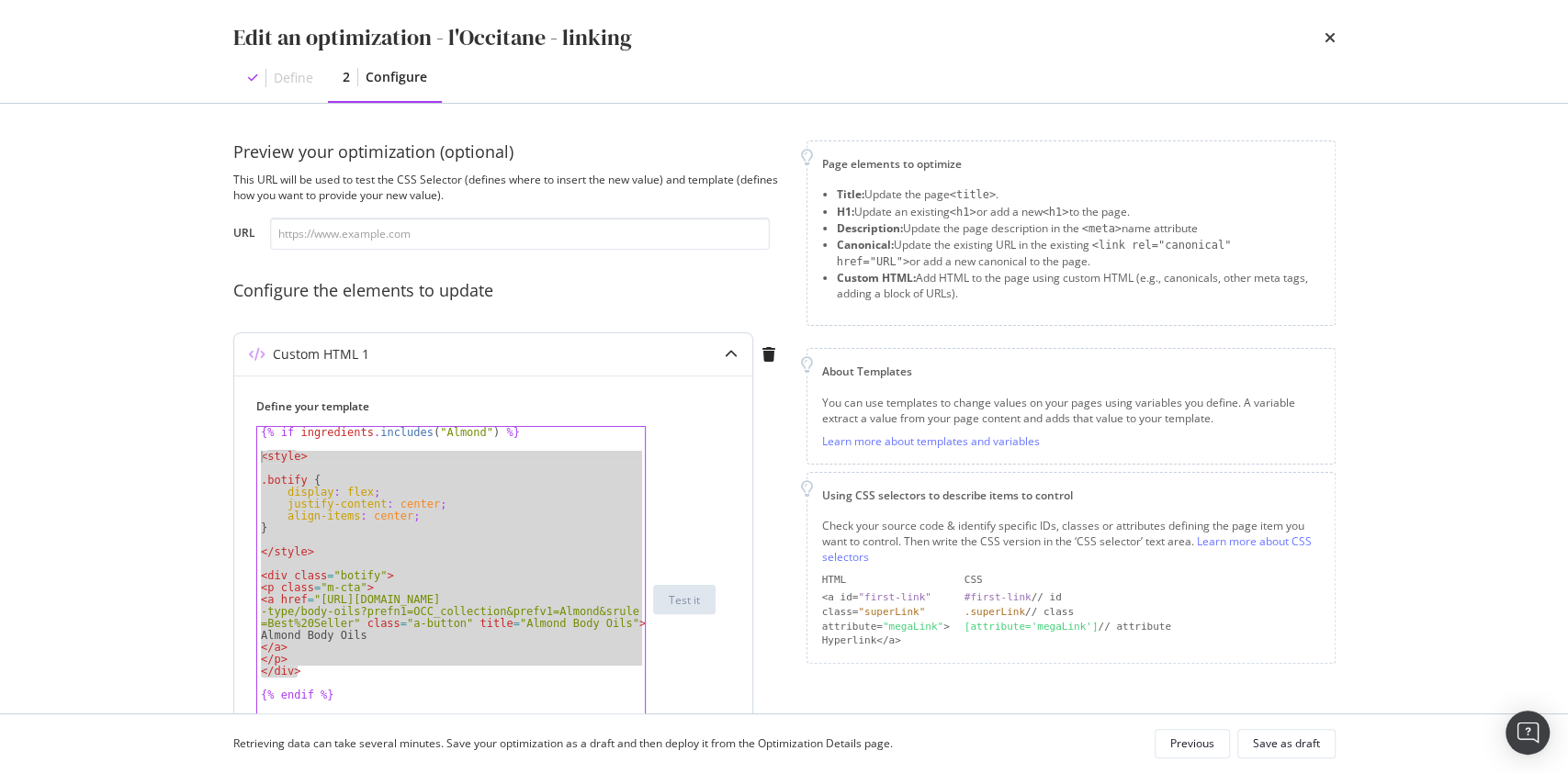
drag, startPoint x: 310, startPoint y: 672, endPoint x: 238, endPoint y: 462, distance: 222.0
click at [238, 462] on div "Define your template </div> {% if ingredients . includes ( "Almond" ) %} < styl…" at bounding box center [493, 754] width 518 height 757
click at [413, 627] on div "{% if ingredients . includes ( "Almond" ) %} < style > .botify { display : flex…" at bounding box center [450, 599] width 387 height 345
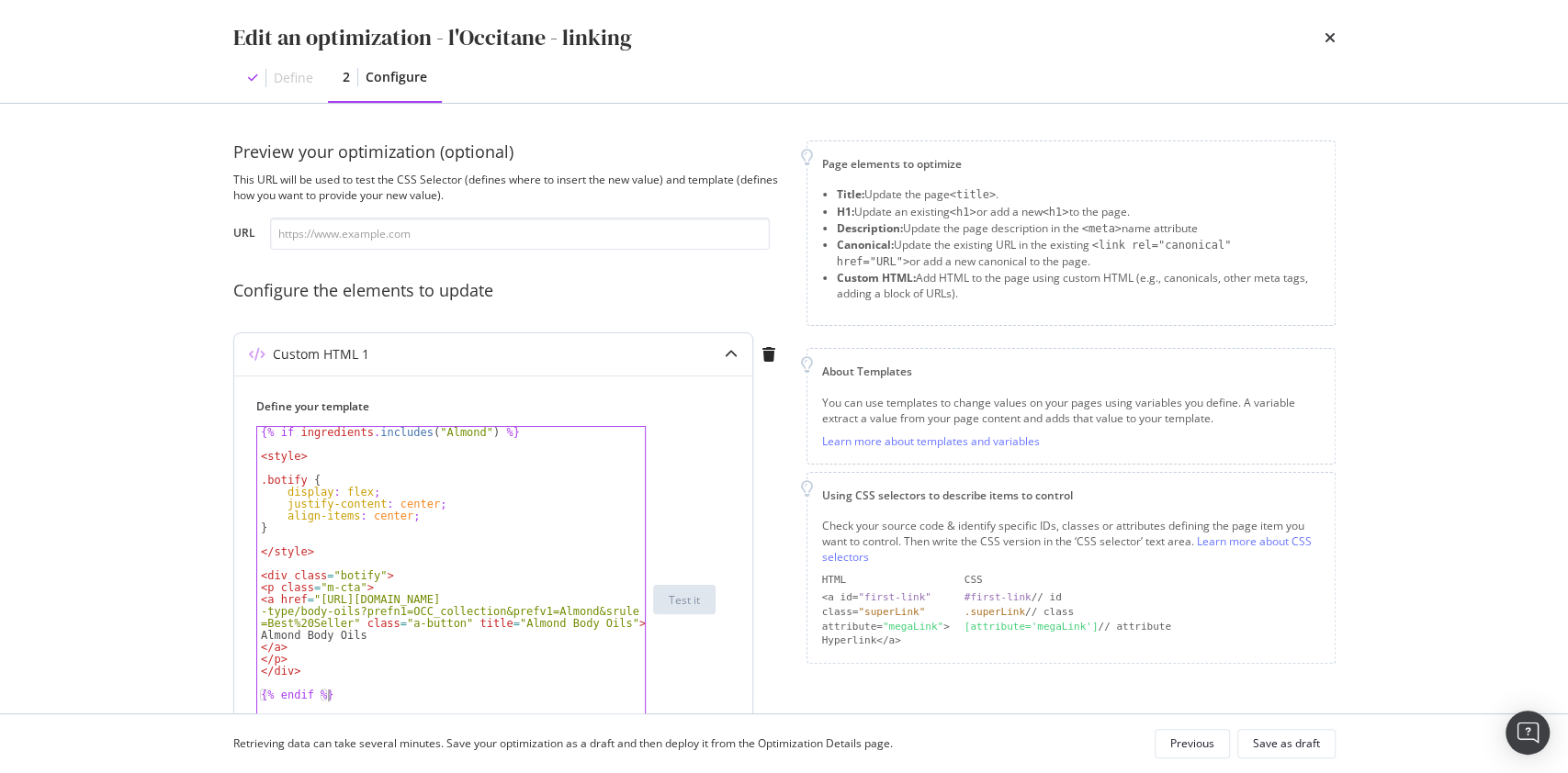
click at [359, 696] on div "{% if ingredients . includes ( "Almond" ) %} < style > .botify { display : flex…" at bounding box center [451, 612] width 388 height 369
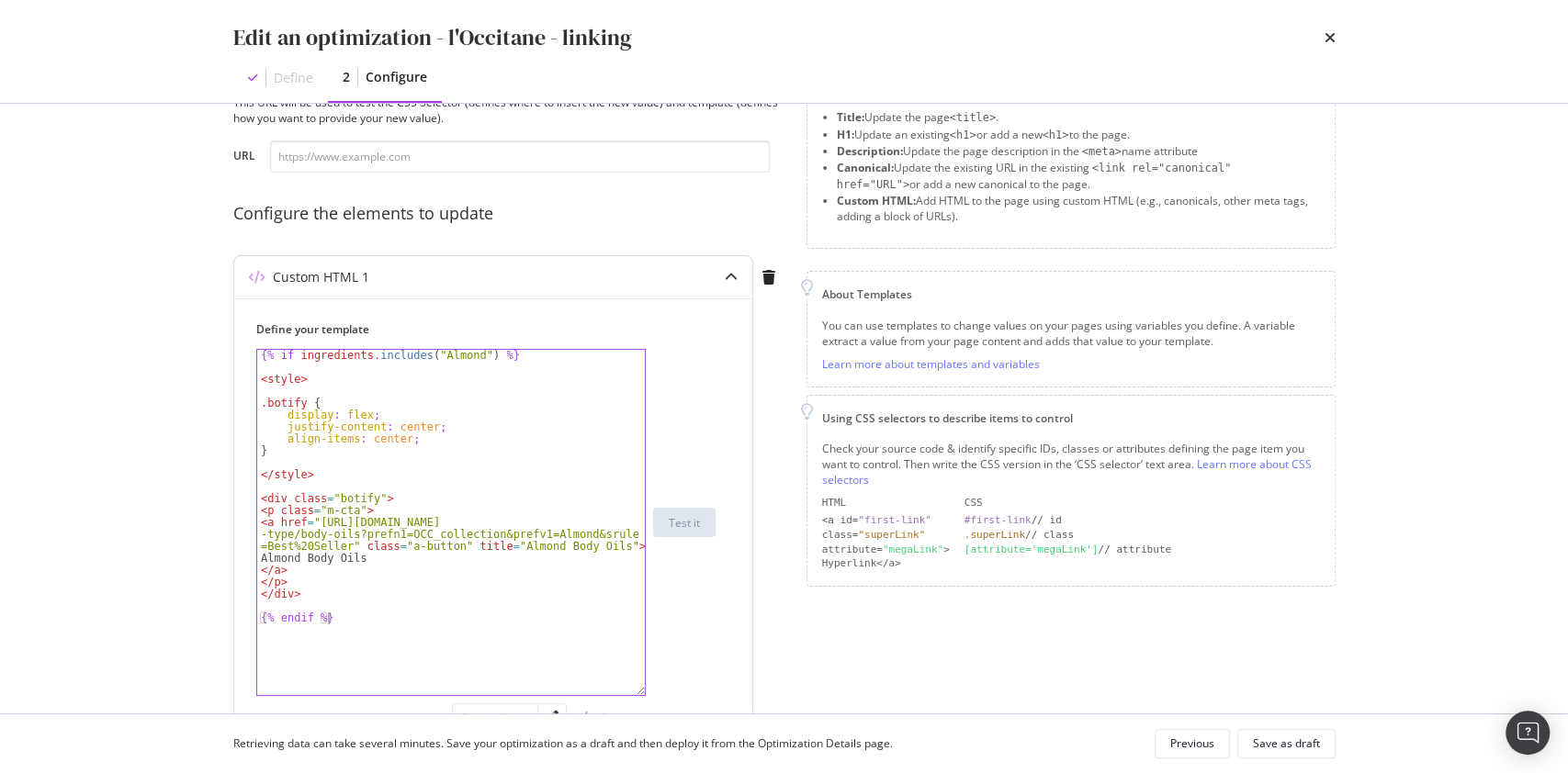
scroll to position [82, 0]
click at [362, 349] on div "{% if ingredients . includes ( "Almond" ) %} < style > .botify { display : flex…" at bounding box center [451, 529] width 388 height 369
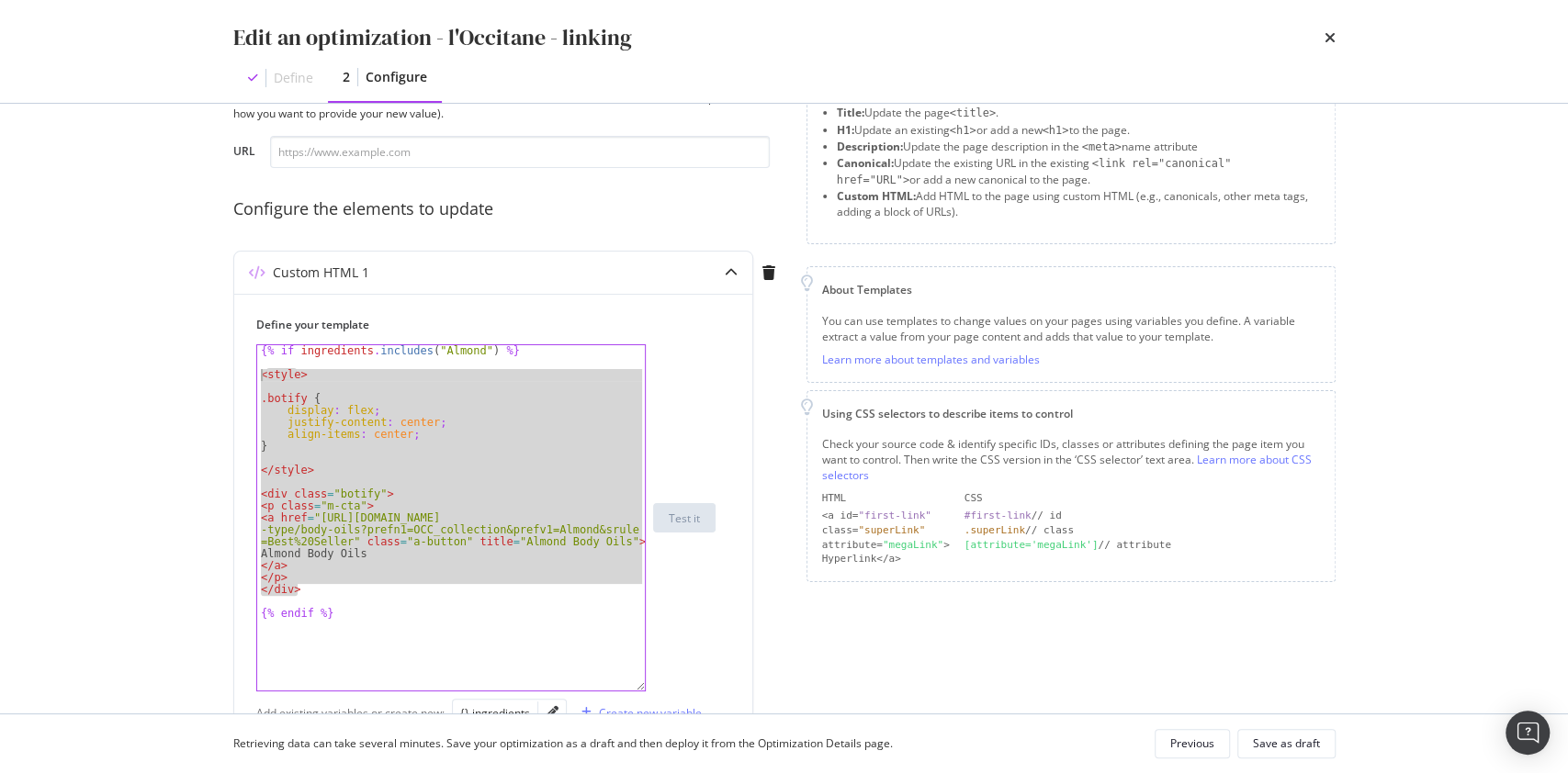
drag, startPoint x: 321, startPoint y: 589, endPoint x: 225, endPoint y: 369, distance: 240.0
click at [225, 369] on div "Preview your optimization (optional) This URL will be used to test the CSS Sele…" at bounding box center [785, 409] width 1176 height 610
type textarea "<style>"
